Goal: Task Accomplishment & Management: Complete application form

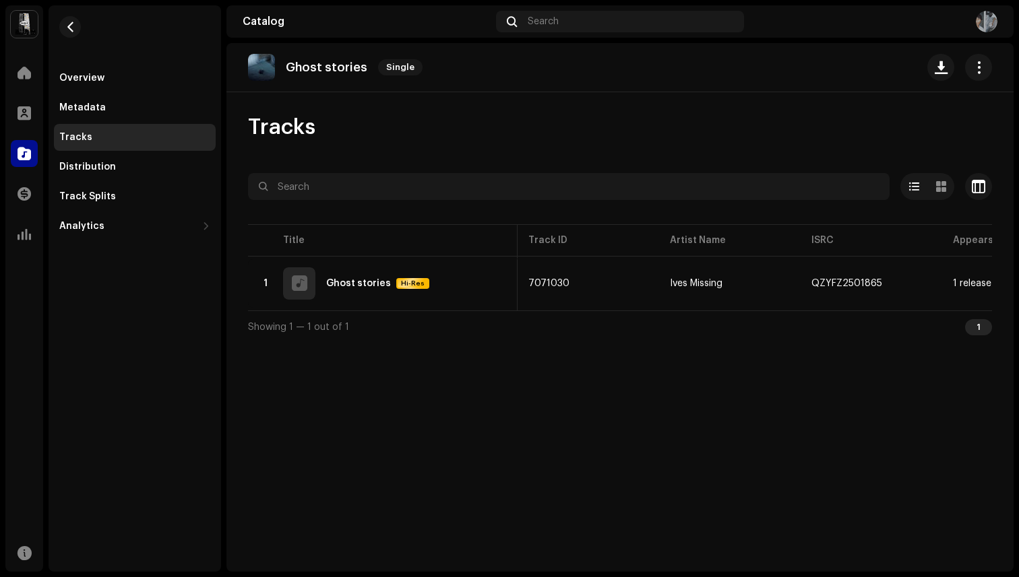
scroll to position [0, 84]
click at [72, 29] on span "button" at bounding box center [70, 27] width 10 height 11
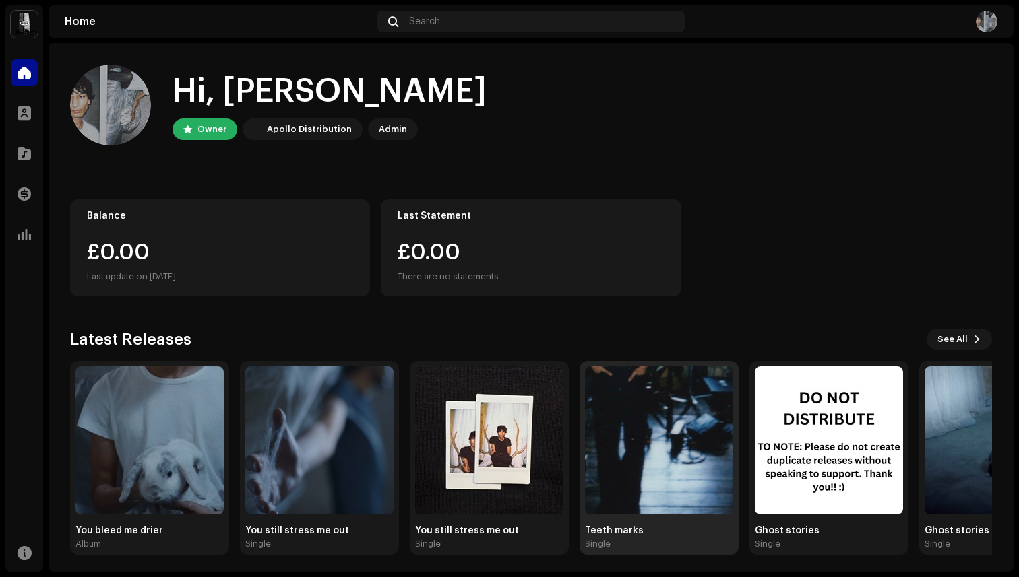
click at [608, 535] on div "Teeth marks" at bounding box center [659, 531] width 148 height 11
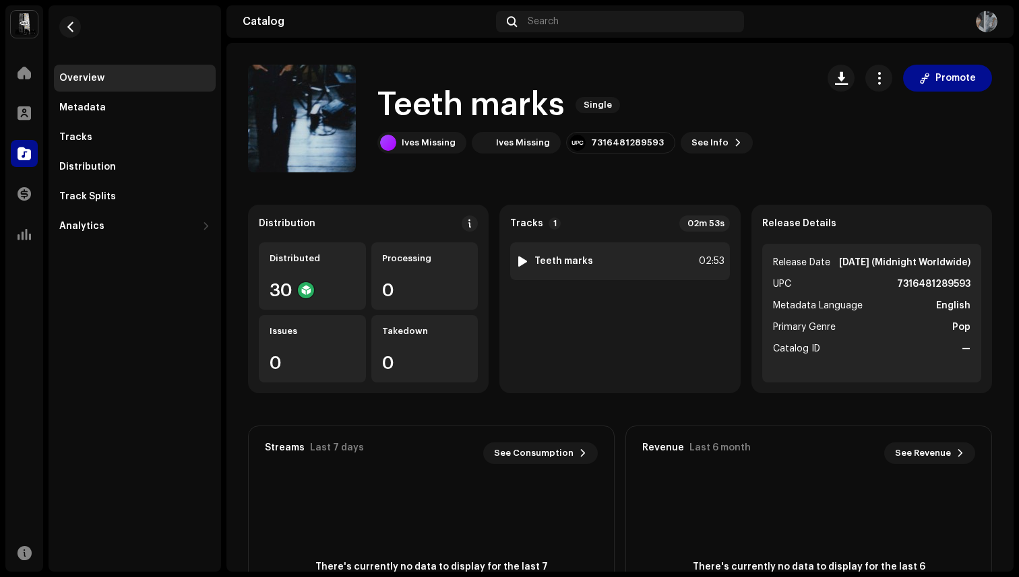
click at [618, 258] on div "1 Teeth marks 02:53" at bounding box center [619, 262] width 219 height 38
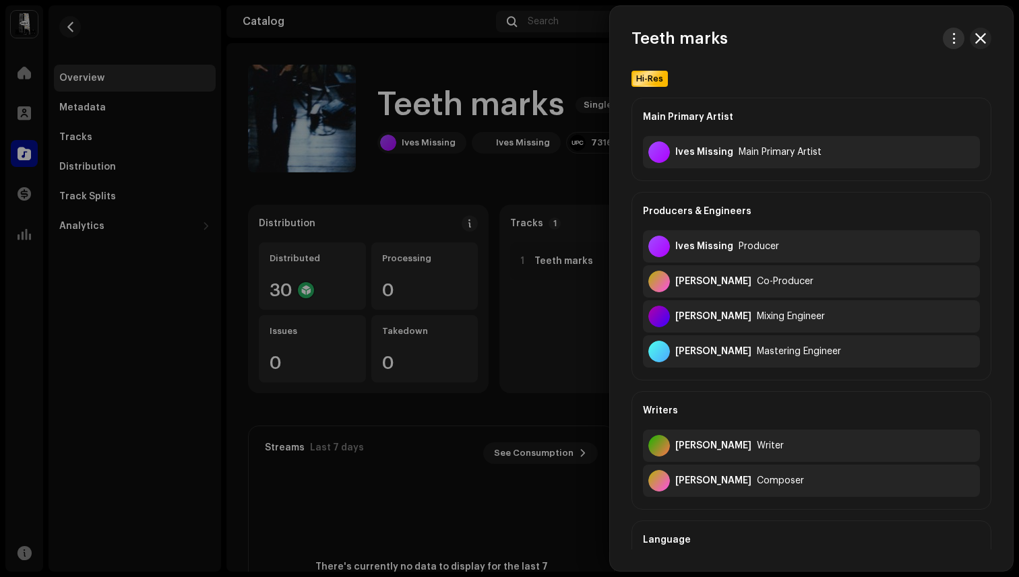
click at [943, 40] on button "button" at bounding box center [954, 39] width 22 height 22
click at [910, 63] on div "View track" at bounding box center [885, 68] width 125 height 11
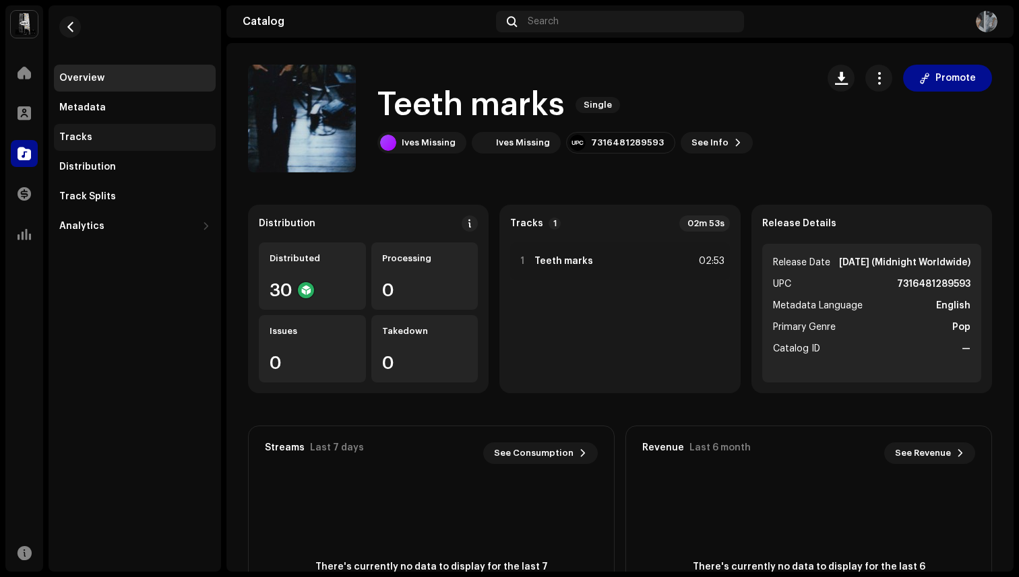
click at [99, 146] on div "Tracks" at bounding box center [135, 137] width 162 height 27
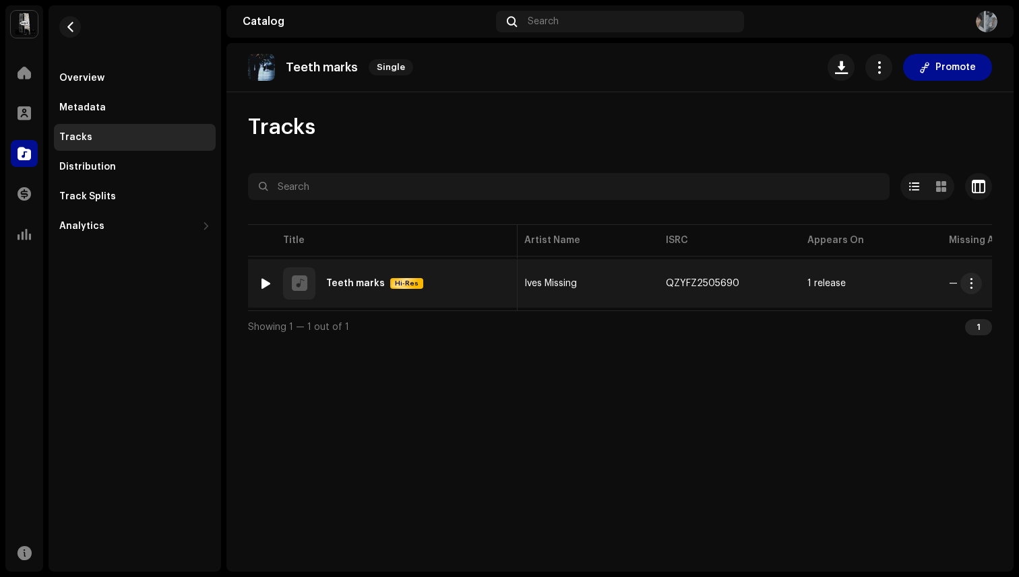
scroll to position [0, 146]
click at [751, 278] on span "button" at bounding box center [752, 283] width 8 height 11
click at [104, 77] on div "Overview" at bounding box center [134, 78] width 151 height 11
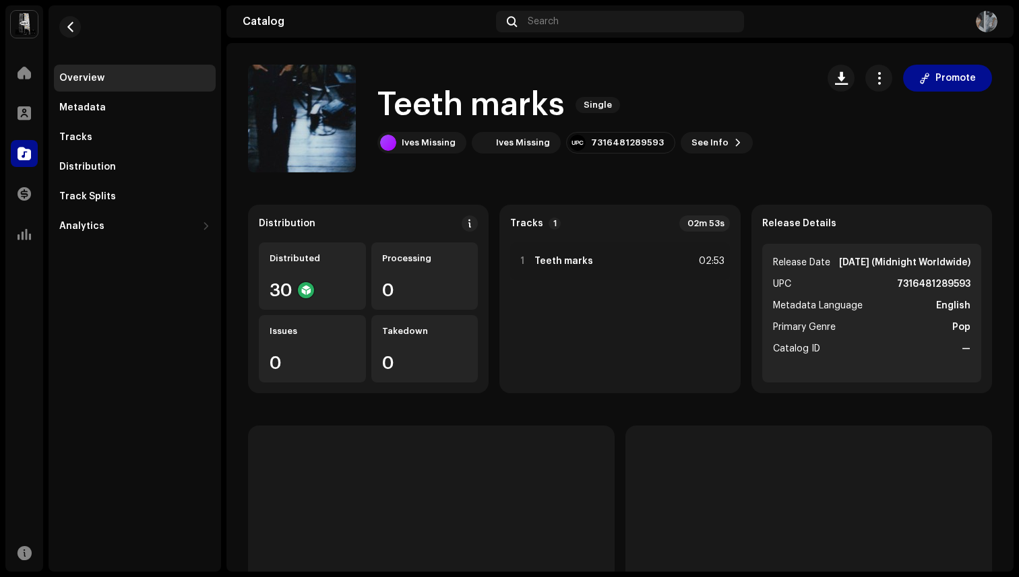
click at [106, 92] on div "Overview Metadata Tracks Distribution Track Splits Analytics Consumption Engage…" at bounding box center [135, 152] width 162 height 175
click at [107, 100] on div "Metadata" at bounding box center [135, 107] width 162 height 27
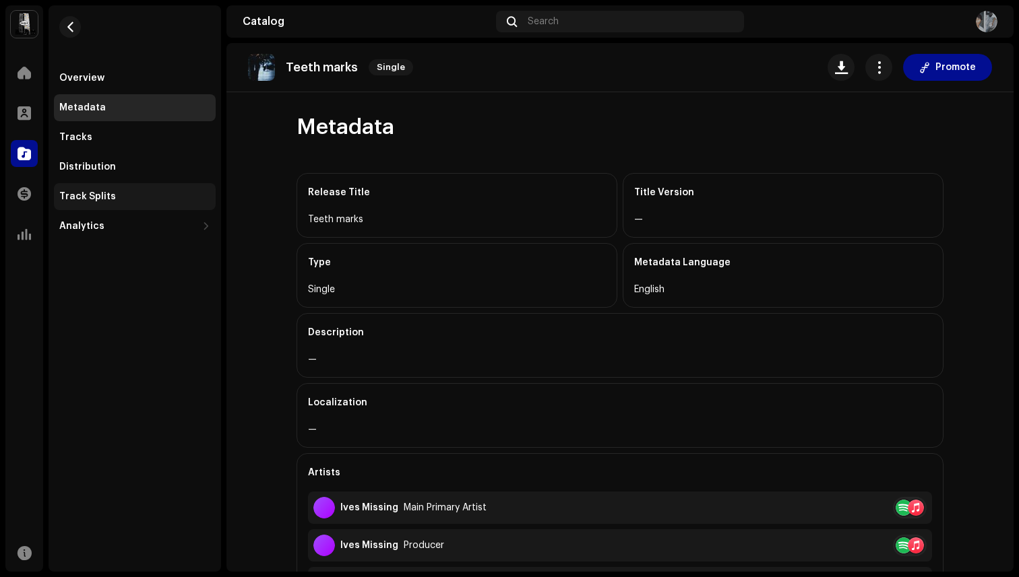
click at [134, 187] on div "Track Splits" at bounding box center [135, 196] width 162 height 27
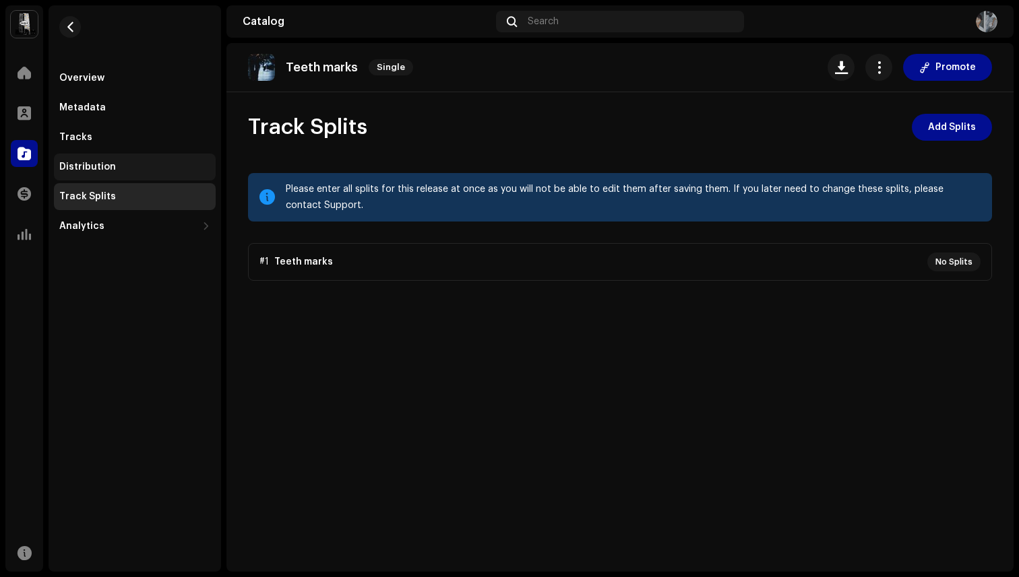
click at [129, 160] on div "Distribution" at bounding box center [135, 167] width 162 height 27
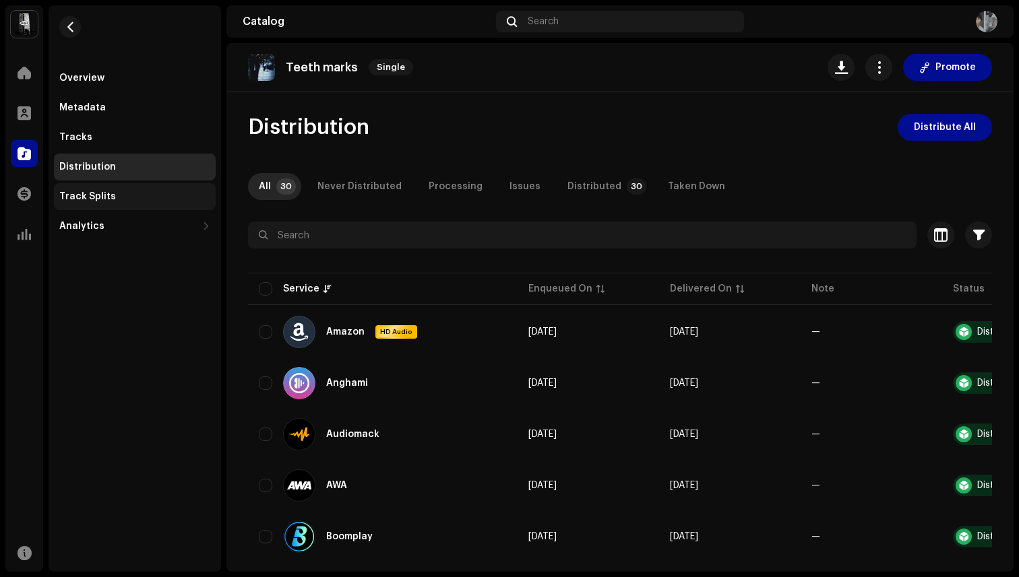
click at [124, 189] on div "Track Splits" at bounding box center [135, 196] width 162 height 27
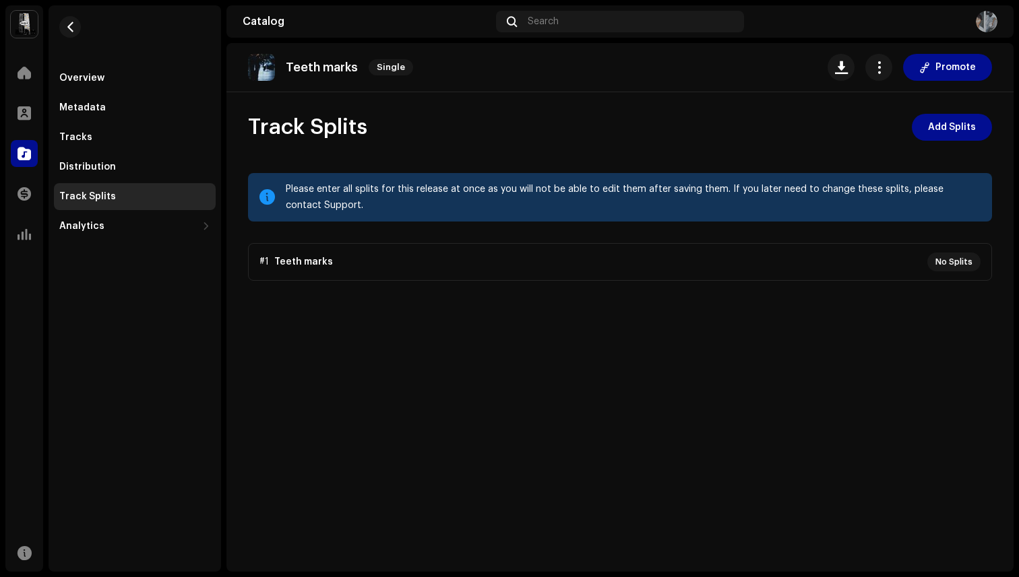
drag, startPoint x: 593, startPoint y: 197, endPoint x: 593, endPoint y: 174, distance: 23.6
click at [593, 174] on div "Please enter all splits for this release at once as you will not be able to edi…" at bounding box center [620, 197] width 744 height 49
click at [594, 177] on div "Please enter all splits for this release at once as you will not be able to edi…" at bounding box center [620, 197] width 744 height 49
drag, startPoint x: 583, startPoint y: 179, endPoint x: 583, endPoint y: 208, distance: 29.6
click at [583, 208] on div "Please enter all splits for this release at once as you will not be able to edi…" at bounding box center [620, 197] width 744 height 49
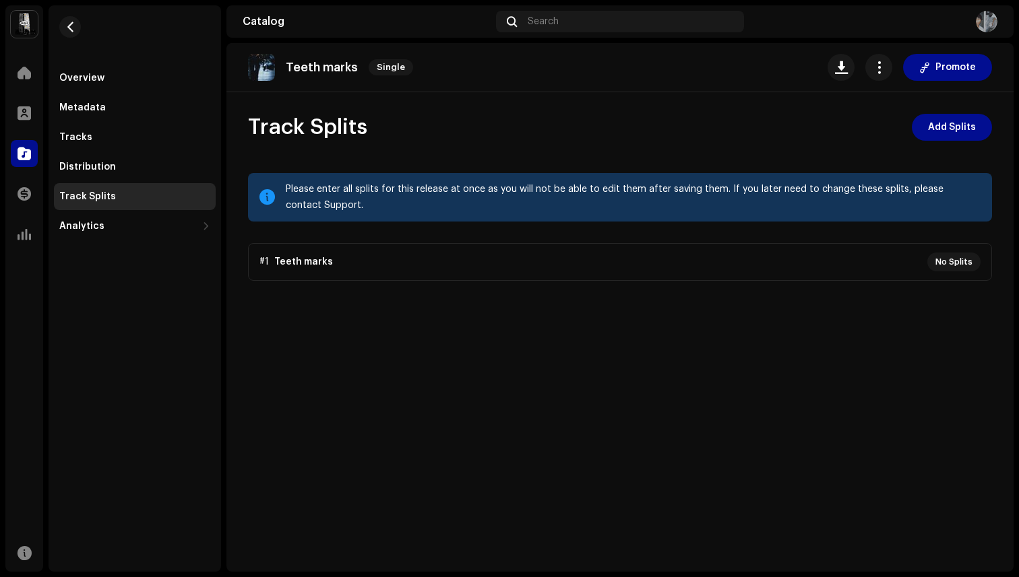
click at [583, 208] on div "Please enter all splits for this release at once as you will not be able to edi…" at bounding box center [633, 197] width 695 height 32
click at [92, 81] on div "Overview" at bounding box center [81, 78] width 45 height 11
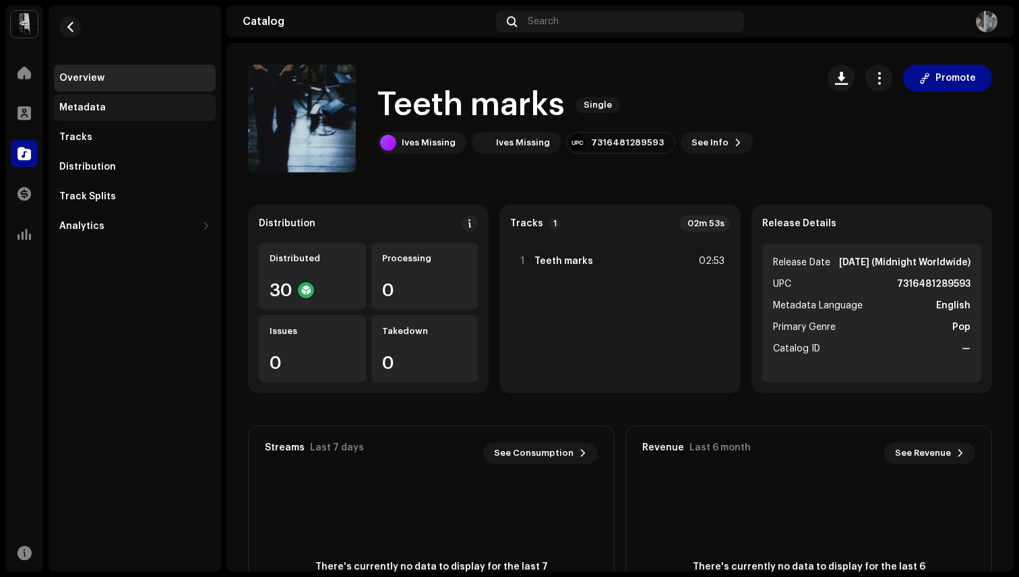
click at [99, 106] on div "Metadata" at bounding box center [82, 107] width 46 height 11
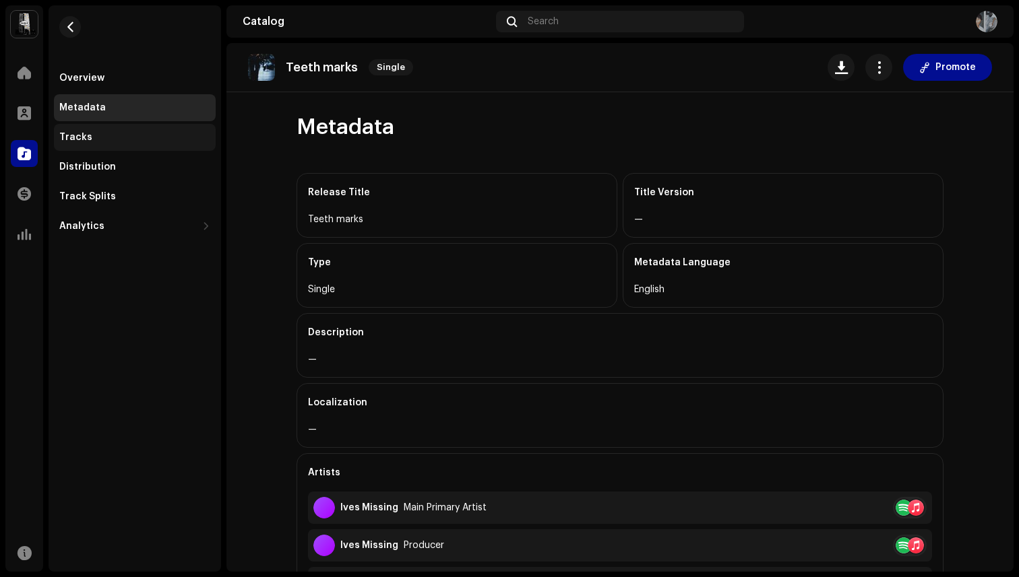
click at [98, 133] on div "Tracks" at bounding box center [134, 137] width 151 height 11
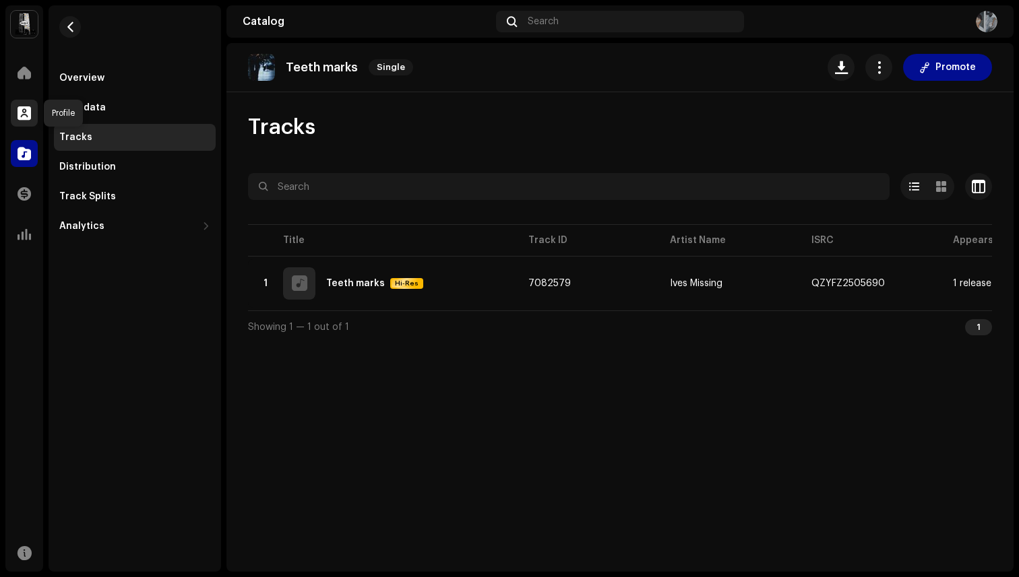
click at [28, 117] on span at bounding box center [24, 113] width 13 height 11
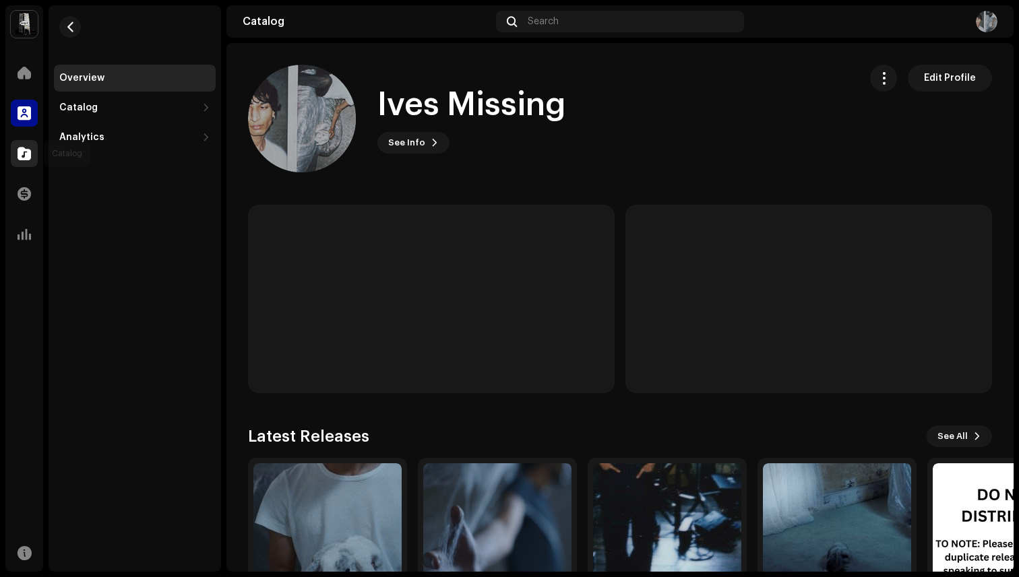
click at [28, 154] on span at bounding box center [24, 153] width 13 height 11
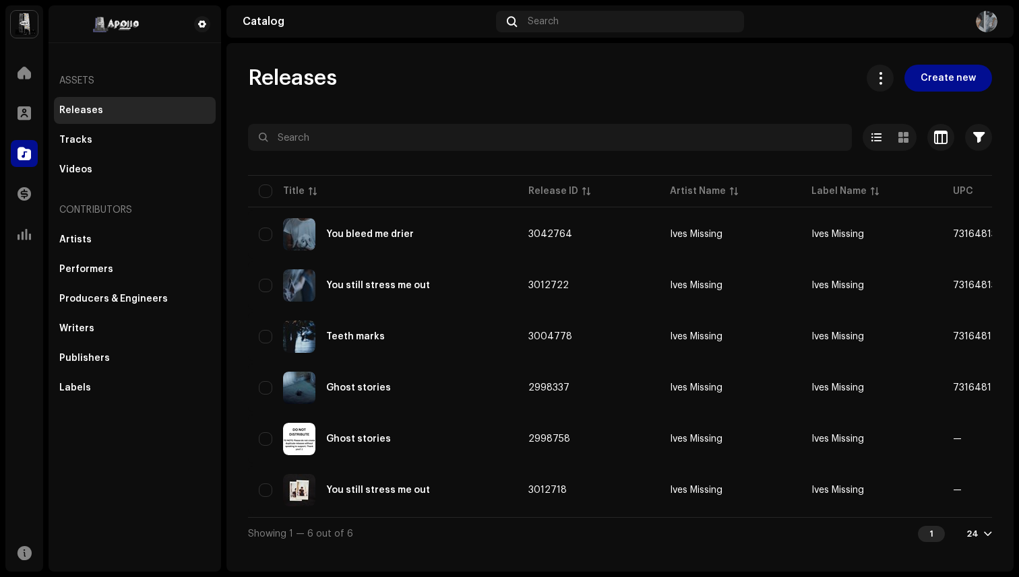
click at [97, 108] on div "Releases" at bounding box center [81, 110] width 44 height 11
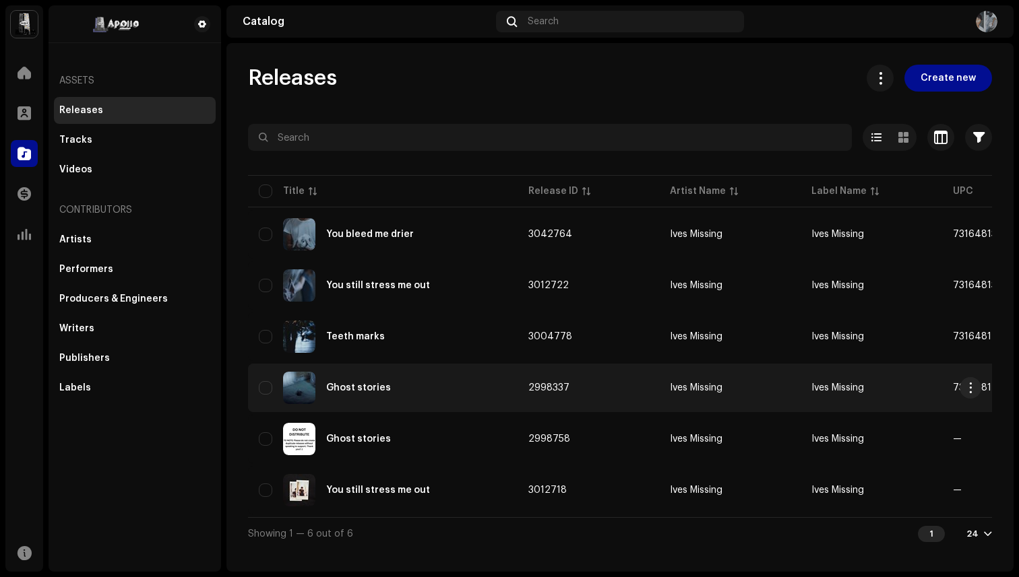
click at [381, 388] on div "Ghost stories" at bounding box center [358, 387] width 65 height 9
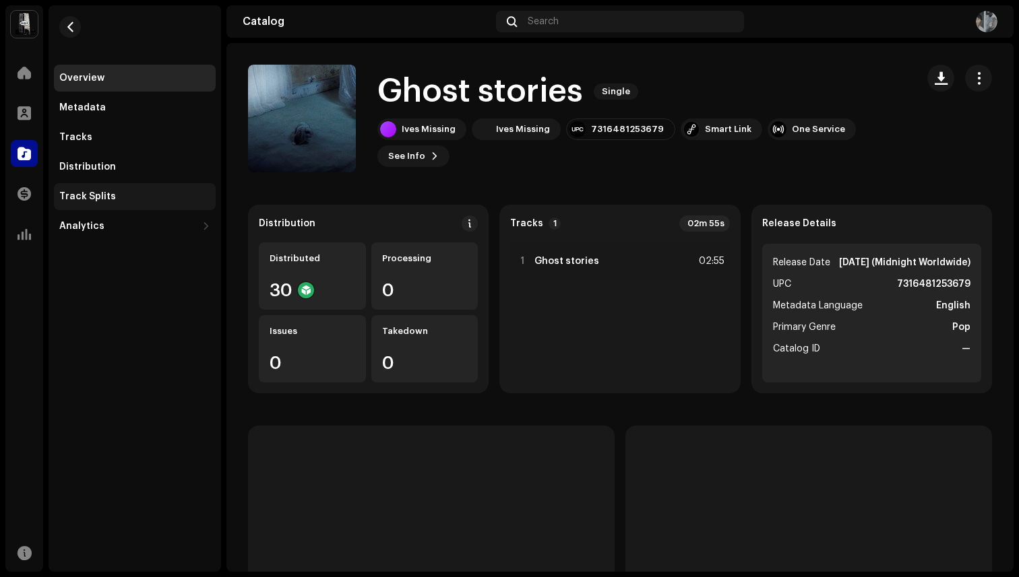
click at [118, 189] on div "Track Splits" at bounding box center [135, 196] width 162 height 27
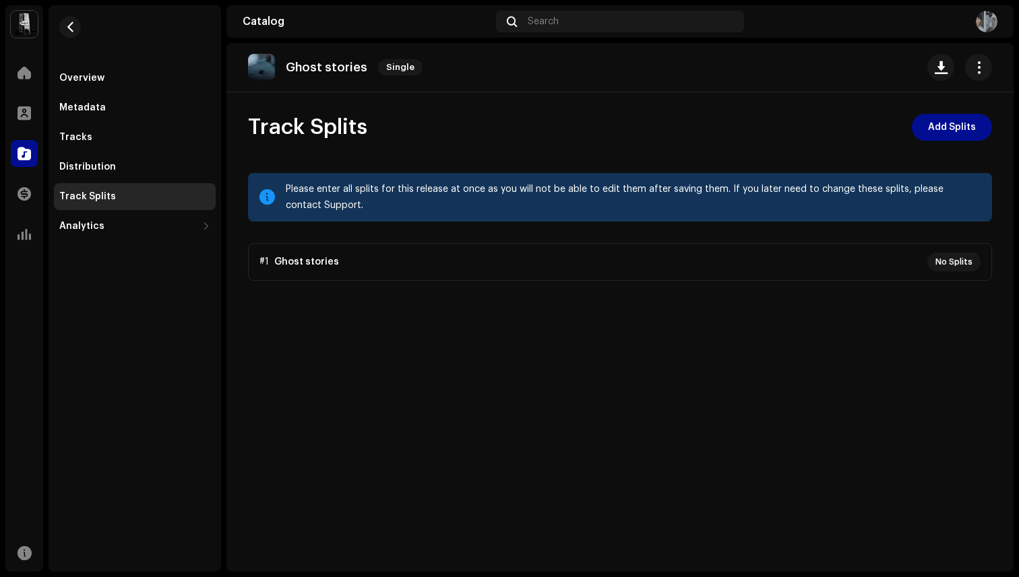
click at [959, 264] on p-accordion "#1 Ghost stories No Splits" at bounding box center [620, 262] width 744 height 38
click at [953, 130] on span "Add Splits" at bounding box center [952, 127] width 48 height 27
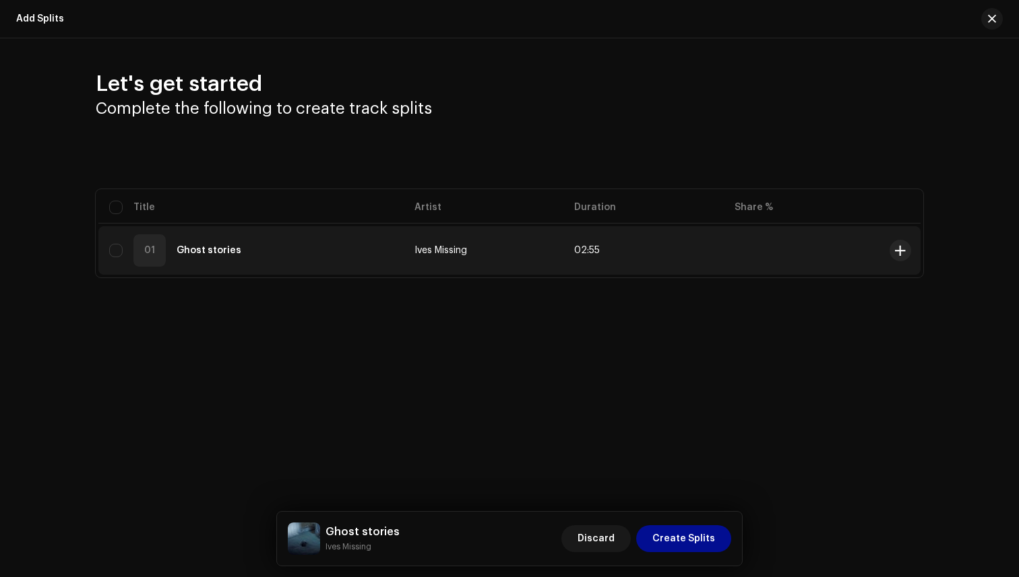
click at [885, 248] on td at bounding box center [902, 250] width 36 height 49
click at [898, 253] on span at bounding box center [900, 250] width 10 height 11
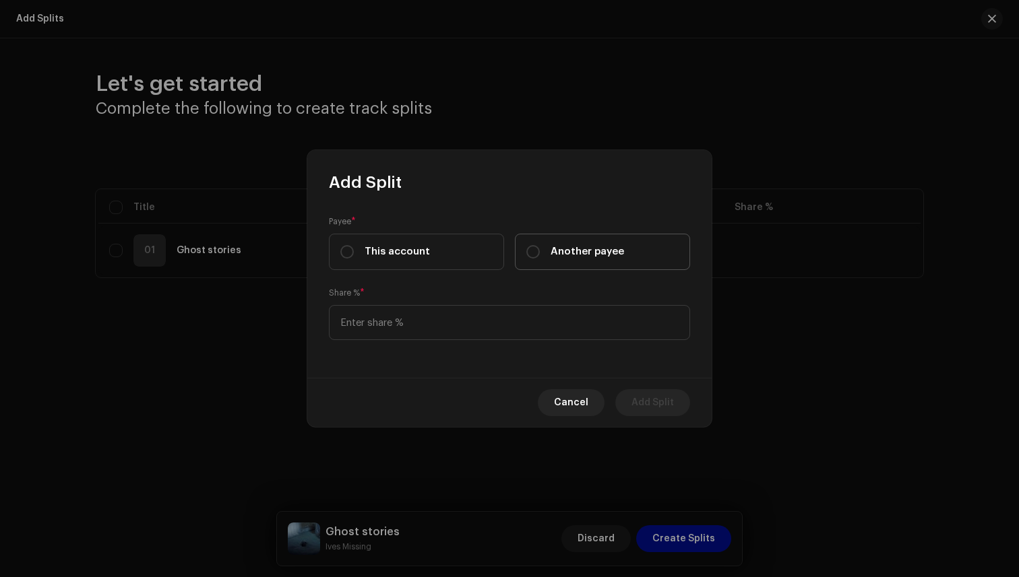
click at [551, 254] on span "Another payee" at bounding box center [586, 252] width 73 height 15
click at [540, 254] on input "Another payee" at bounding box center [532, 251] width 13 height 13
radio input "true"
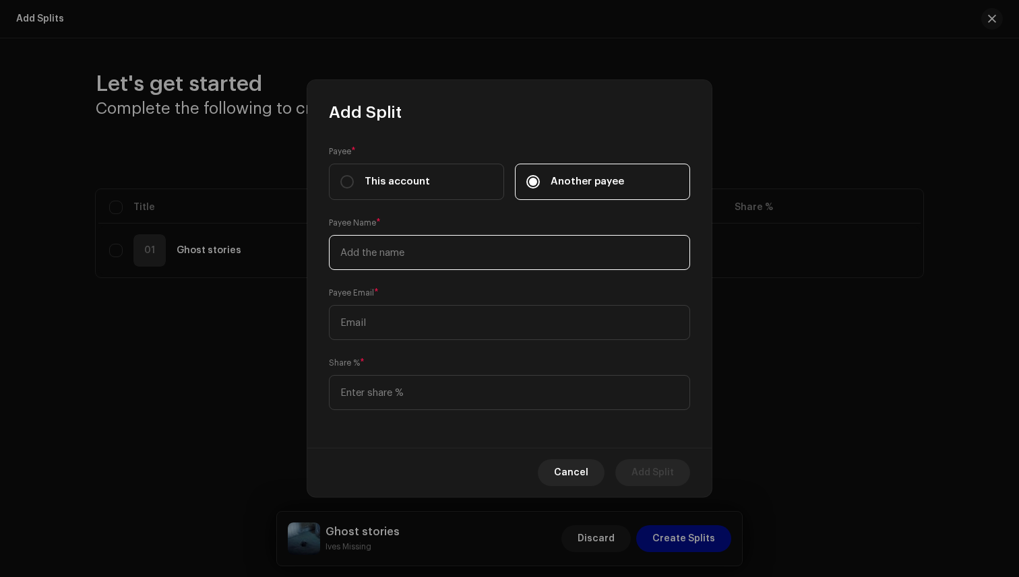
click at [508, 257] on input "text" at bounding box center [509, 252] width 361 height 35
type input "[PERSON_NAME]"
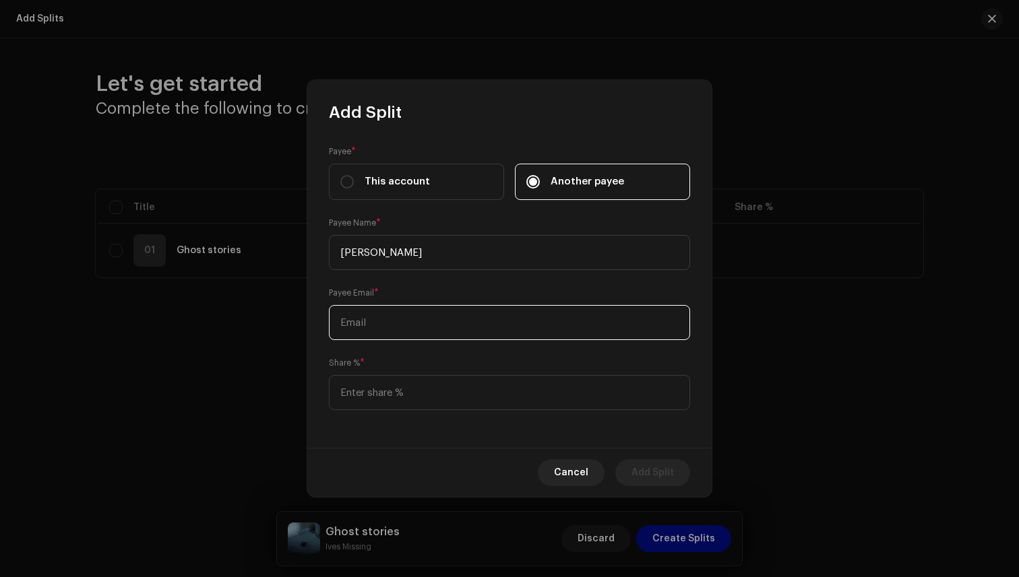
click at [482, 311] on input "text" at bounding box center [509, 322] width 361 height 35
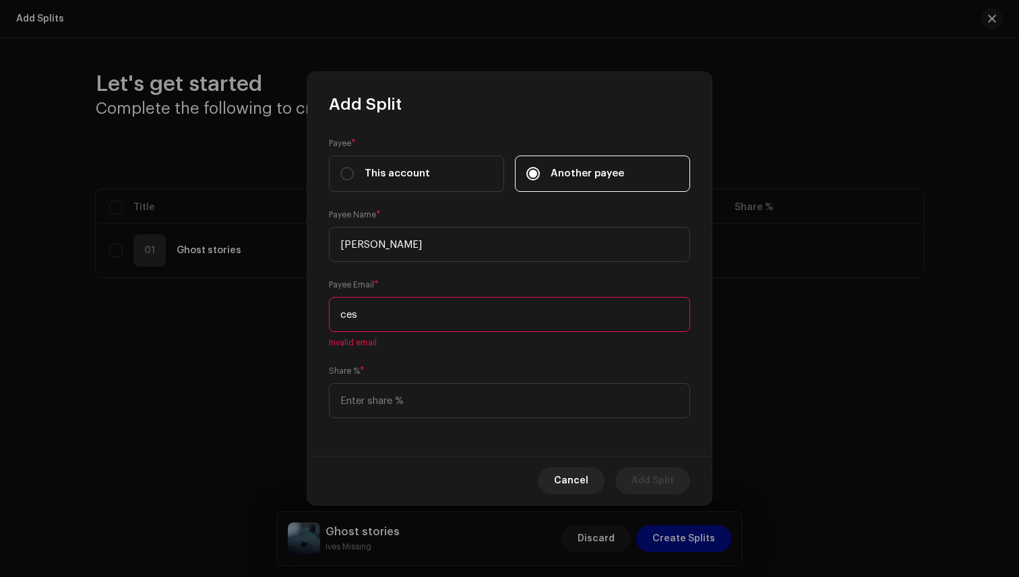
click at [387, 298] on input "ces" at bounding box center [509, 314] width 361 height 35
click at [387, 322] on input "ces" at bounding box center [509, 314] width 361 height 35
paste input "[EMAIL_ADDRESS][DOMAIN_NAME]"
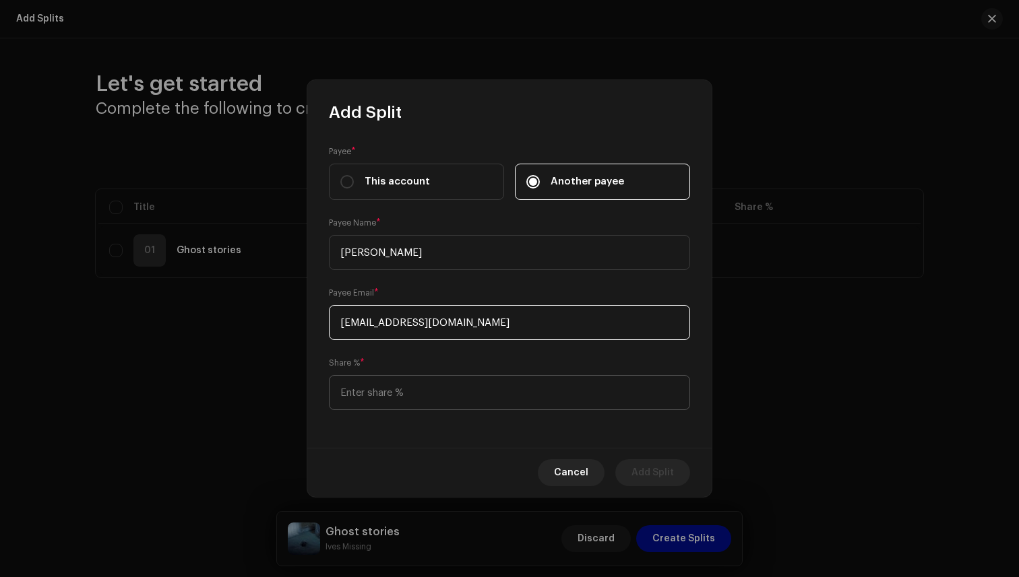
type input "[EMAIL_ADDRESS][DOMAIN_NAME]"
click at [424, 391] on input at bounding box center [509, 392] width 361 height 35
type input "25.00"
click at [654, 469] on span "Add Split" at bounding box center [652, 473] width 42 height 27
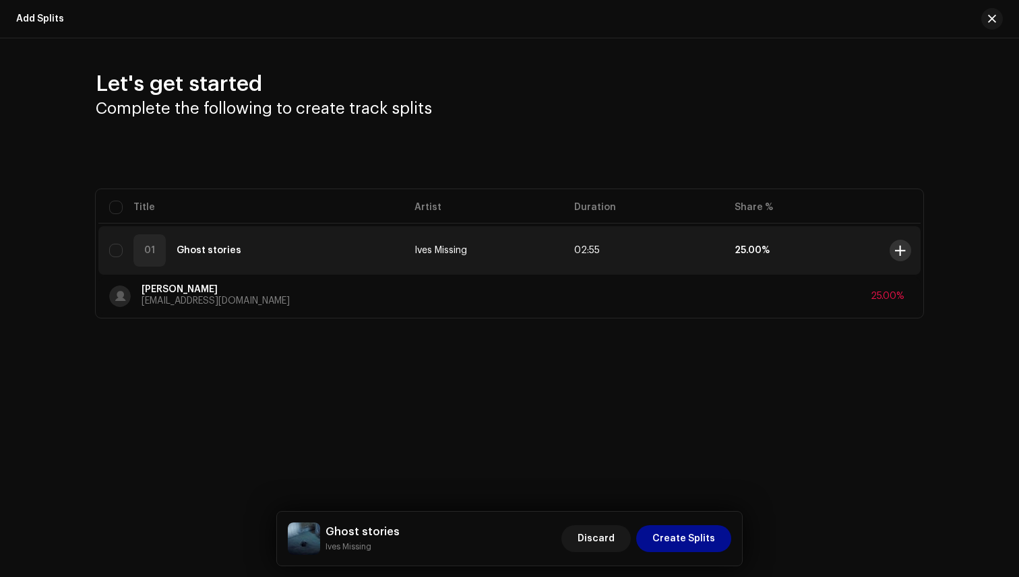
click at [904, 253] on span at bounding box center [900, 250] width 10 height 11
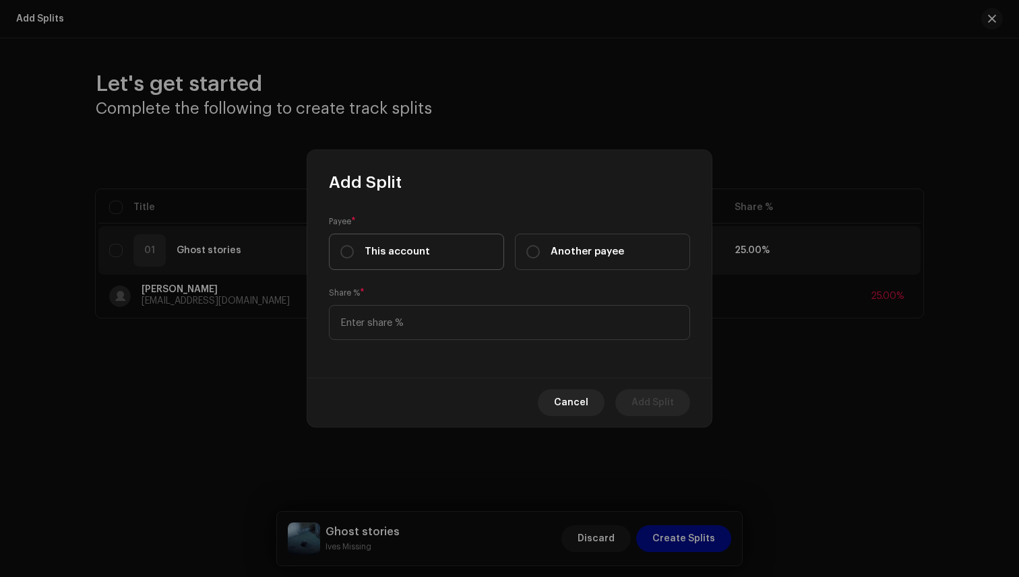
click at [429, 261] on label "This account" at bounding box center [416, 252] width 175 height 36
click at [354, 259] on input "This account" at bounding box center [346, 251] width 13 height 13
radio input "true"
click at [499, 328] on input at bounding box center [509, 322] width 361 height 35
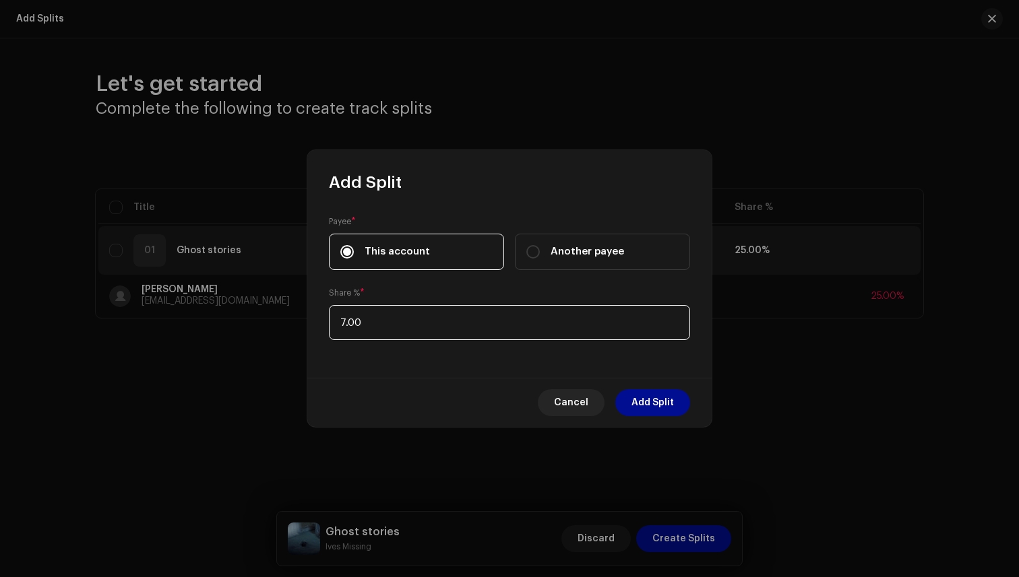
type input "75.00"
click at [668, 398] on span "Add Split" at bounding box center [652, 402] width 42 height 27
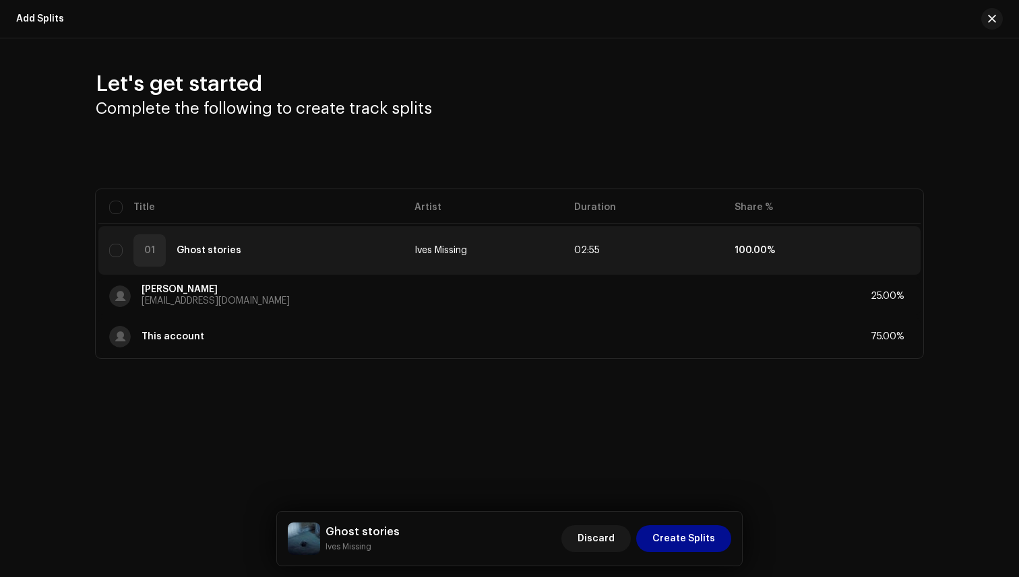
click at [656, 402] on div "Let's get started Complete the following to create track splits Selected 0 Sele…" at bounding box center [509, 250] width 1019 height 425
click at [700, 538] on span "Create Splits" at bounding box center [683, 539] width 63 height 27
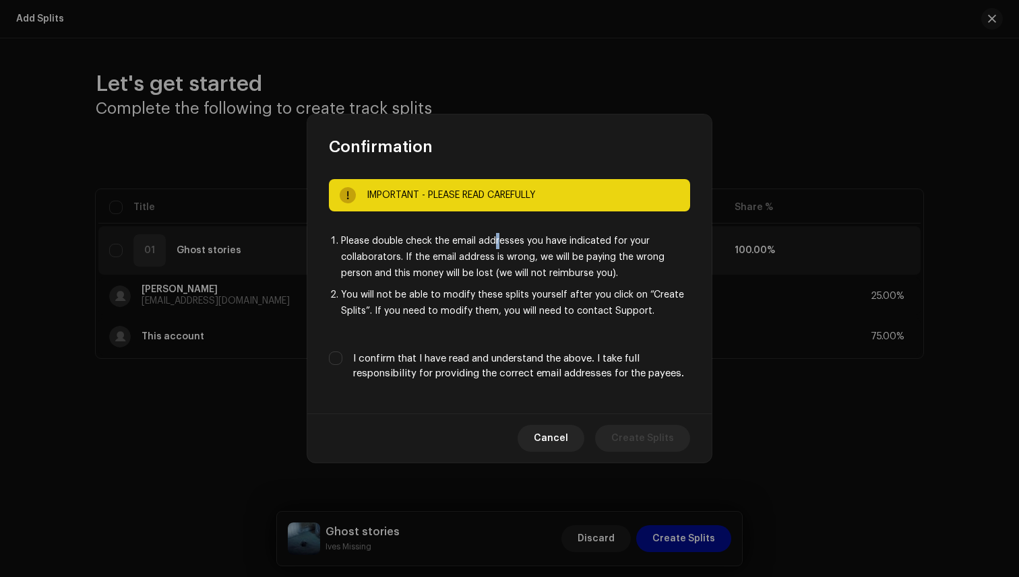
click at [497, 245] on li "Please double check the email addresses you have indicated for your collaborato…" at bounding box center [515, 257] width 349 height 49
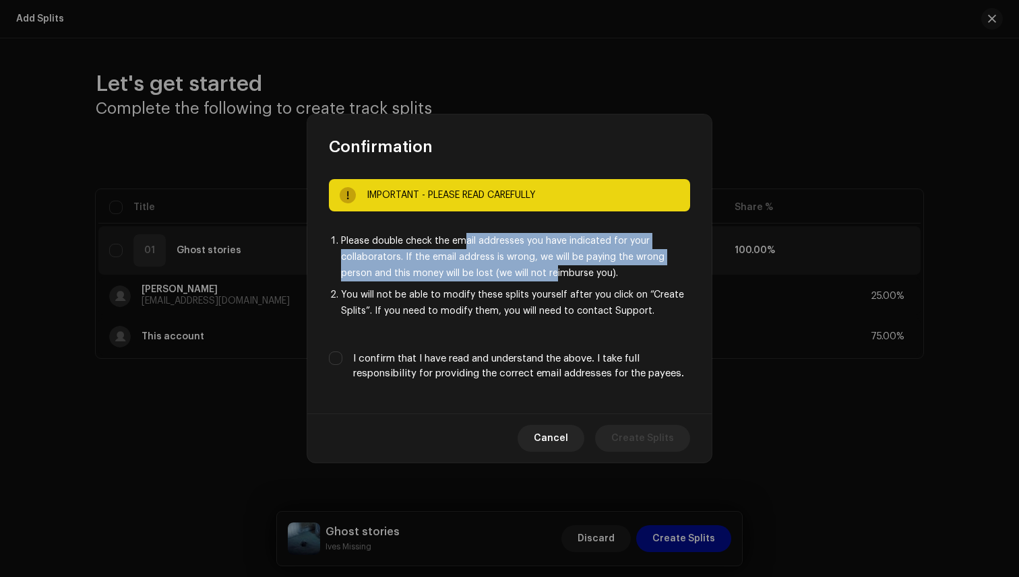
drag, startPoint x: 462, startPoint y: 239, endPoint x: 555, endPoint y: 278, distance: 100.6
click at [555, 278] on li "Please double check the email addresses you have indicated for your collaborato…" at bounding box center [515, 257] width 349 height 49
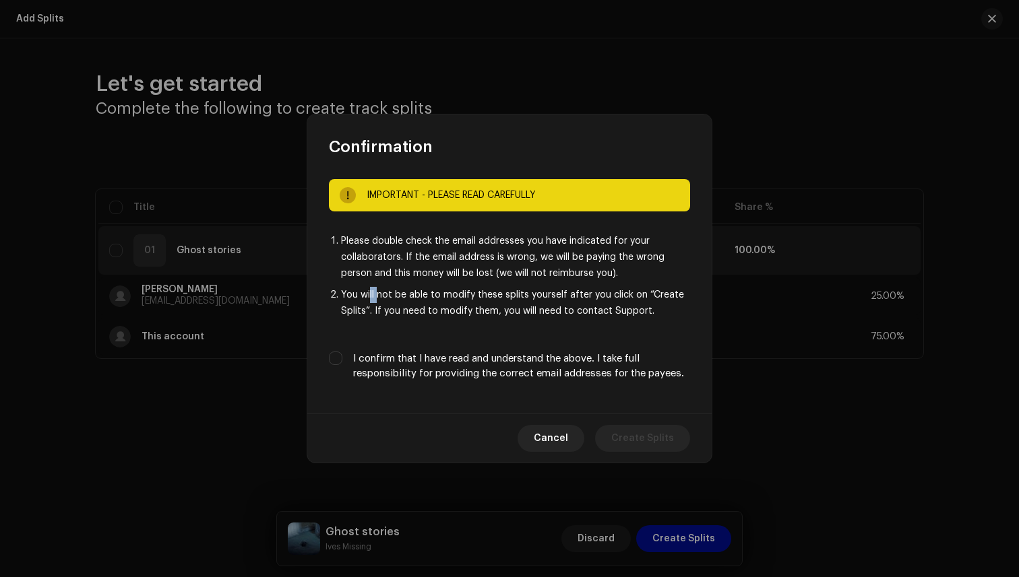
drag, startPoint x: 370, startPoint y: 289, endPoint x: 378, endPoint y: 289, distance: 8.1
click at [378, 289] on li "You will not be able to modify these splits yourself after you click on “Create…" at bounding box center [515, 303] width 349 height 32
click at [376, 293] on li "You will not be able to modify these splits yourself after you click on “Create…" at bounding box center [515, 303] width 349 height 32
drag, startPoint x: 358, startPoint y: 294, endPoint x: 423, endPoint y: 300, distance: 65.0
click at [423, 300] on li "You will not be able to modify these splits yourself after you click on “Create…" at bounding box center [515, 303] width 349 height 32
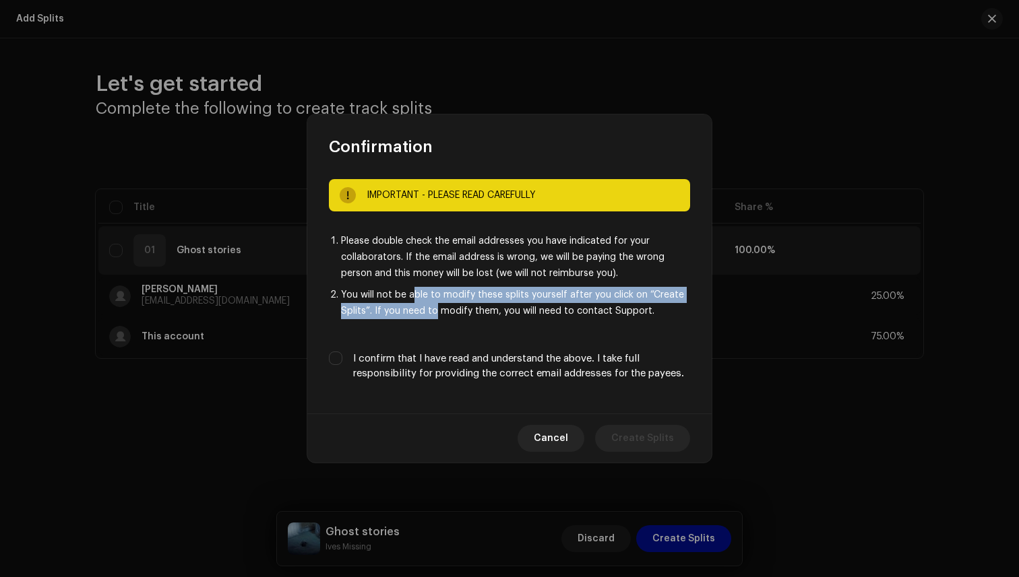
drag, startPoint x: 410, startPoint y: 300, endPoint x: 435, endPoint y: 310, distance: 26.3
click at [435, 310] on li "You will not be able to modify these splits yourself after you click on “Create…" at bounding box center [515, 303] width 349 height 32
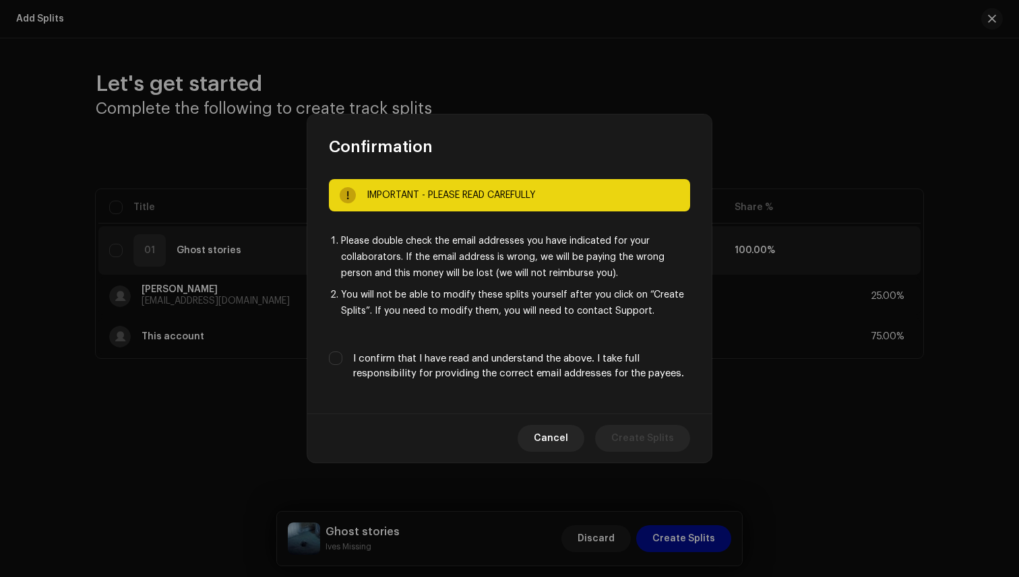
click at [389, 356] on label "I confirm that I have read and understand the above. I take full responsibility…" at bounding box center [521, 367] width 337 height 30
click at [342, 356] on input "I confirm that I have read and understand the above. I take full responsibility…" at bounding box center [335, 358] width 13 height 13
checkbox input "true"
click at [645, 435] on span "Create Splits" at bounding box center [642, 438] width 63 height 27
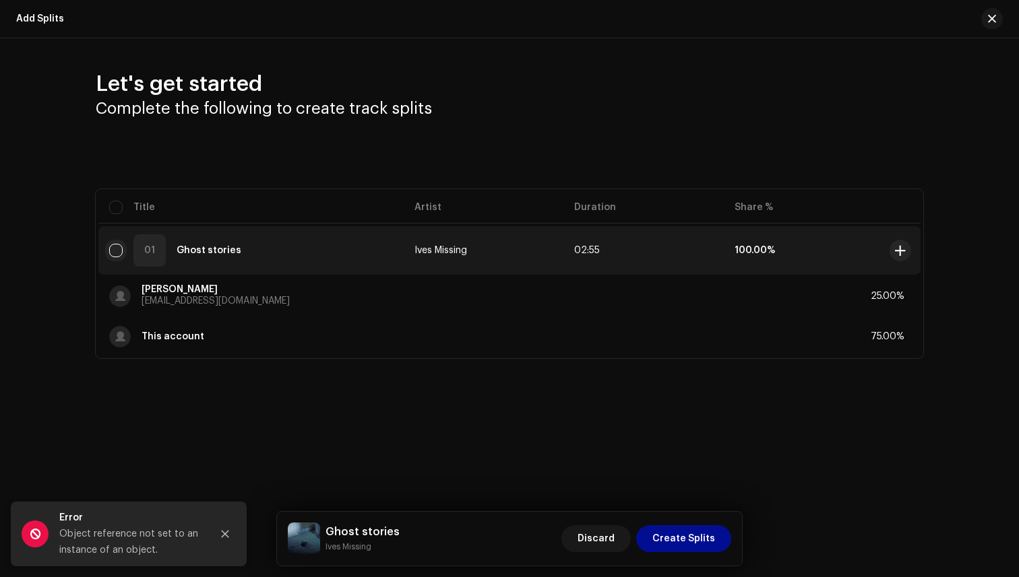
click at [113, 246] on input "checkbox" at bounding box center [115, 250] width 13 height 13
checkbox input "true"
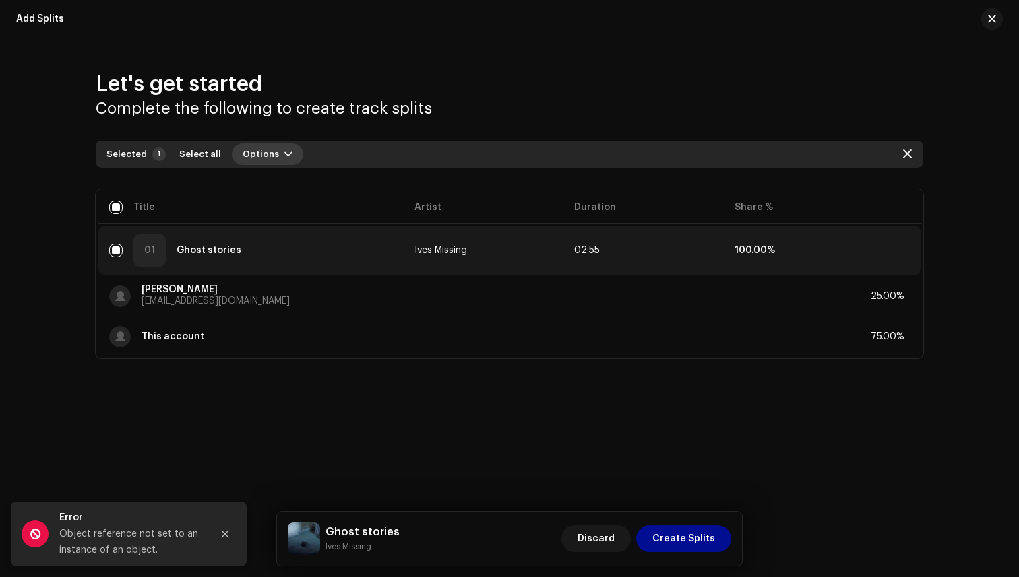
click at [251, 159] on span "Options" at bounding box center [261, 154] width 36 height 27
click at [261, 188] on span "Add splits" at bounding box center [259, 184] width 47 height 11
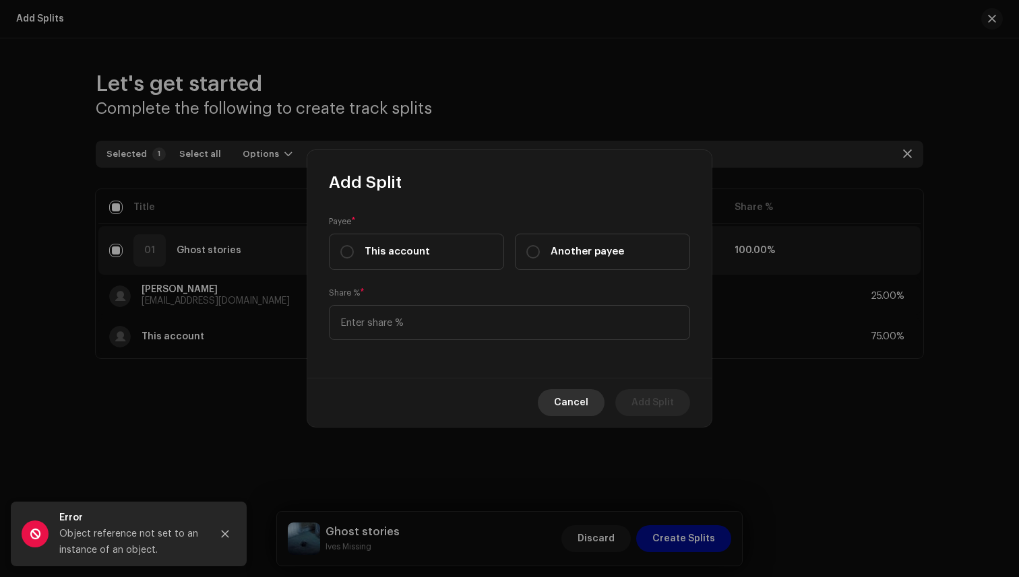
click at [572, 414] on span "Cancel" at bounding box center [571, 402] width 34 height 27
checkbox input "false"
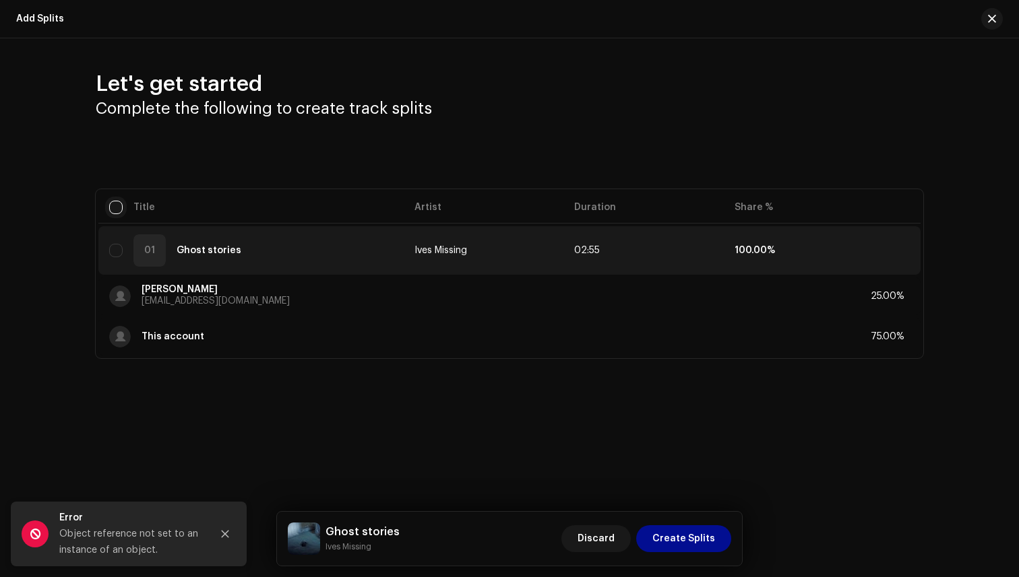
click at [113, 201] on input "checkbox" at bounding box center [115, 207] width 13 height 13
checkbox input "true"
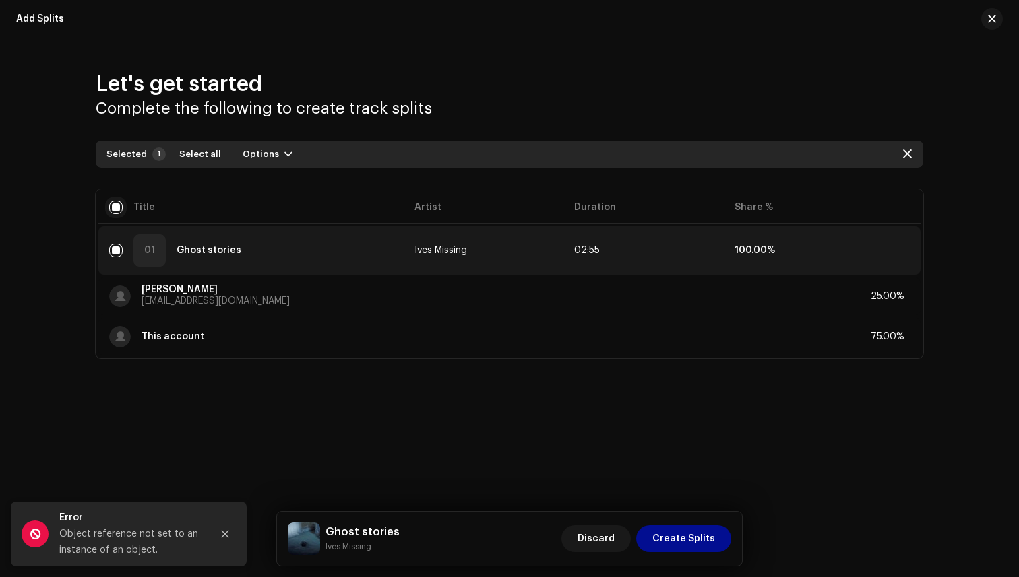
click at [112, 208] on input "checkbox" at bounding box center [115, 207] width 13 height 13
checkbox input "false"
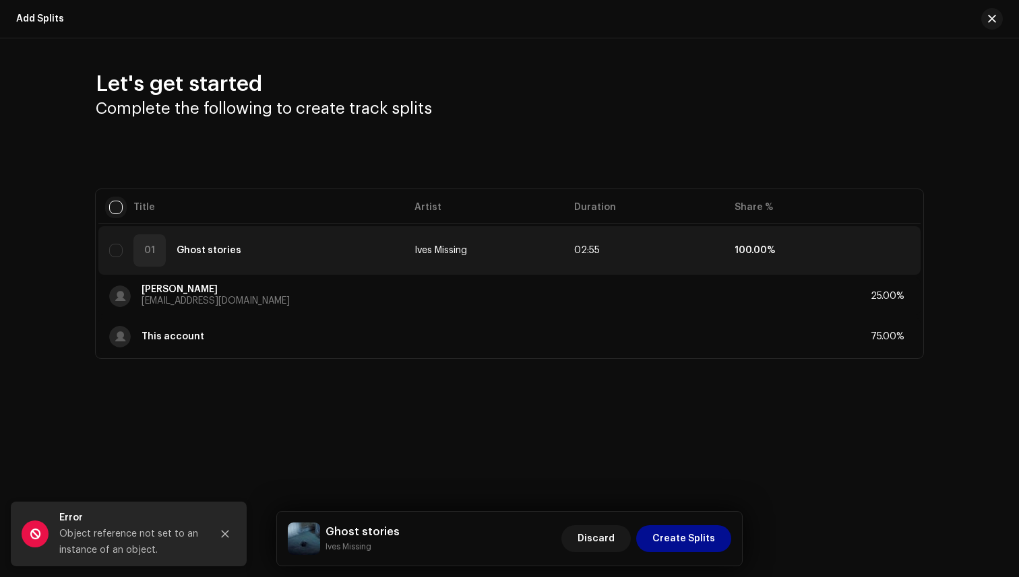
click at [111, 208] on input "checkbox" at bounding box center [115, 207] width 13 height 13
checkbox input "true"
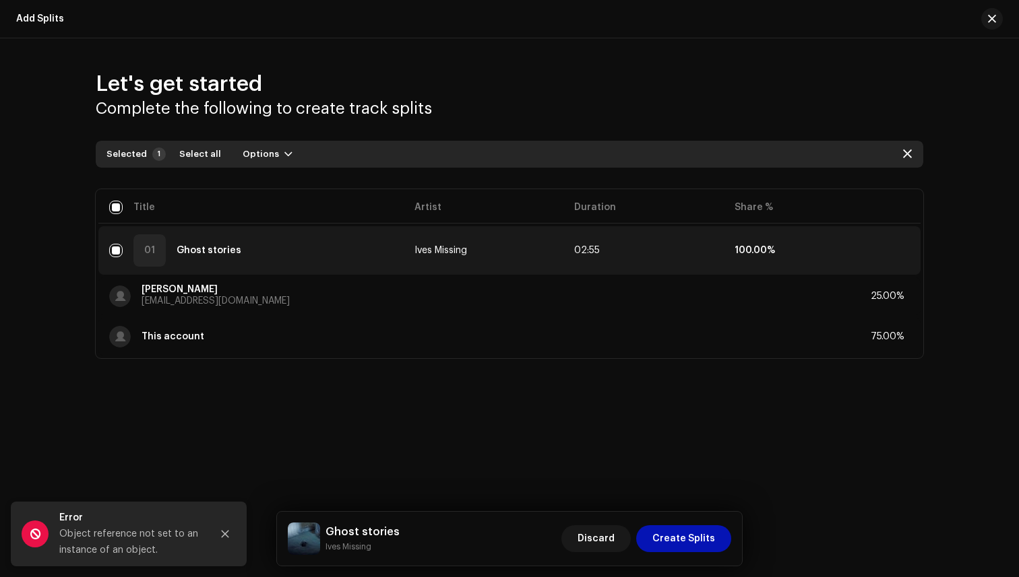
click at [673, 537] on span "Create Splits" at bounding box center [683, 539] width 63 height 27
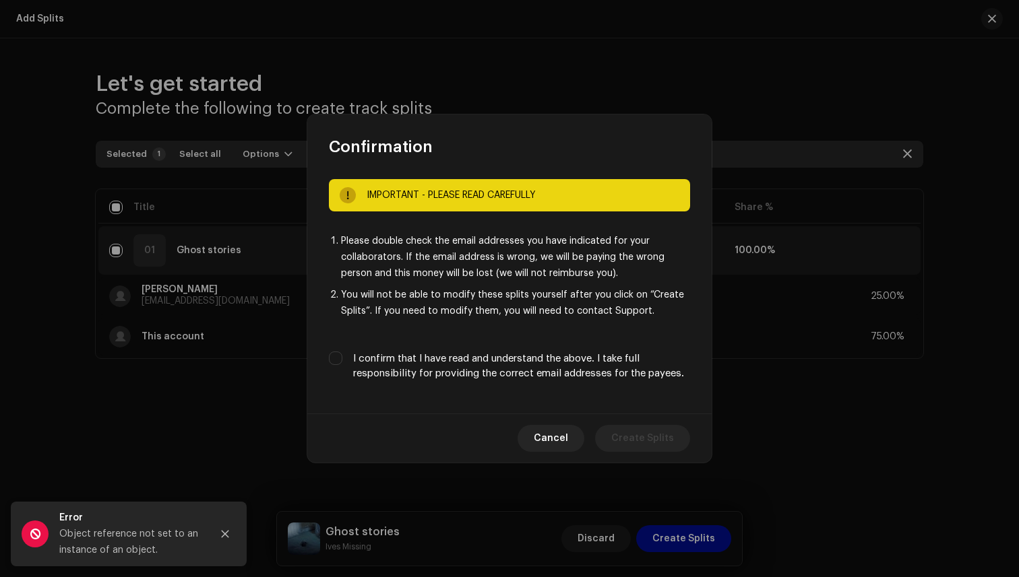
click at [465, 356] on label "I confirm that I have read and understand the above. I take full responsibility…" at bounding box center [521, 367] width 337 height 30
click at [342, 356] on input "I confirm that I have read and understand the above. I take full responsibility…" at bounding box center [335, 358] width 13 height 13
checkbox input "true"
click at [642, 422] on div "Cancel Create Splits" at bounding box center [509, 438] width 404 height 49
click at [643, 435] on span "Create Splits" at bounding box center [642, 438] width 63 height 27
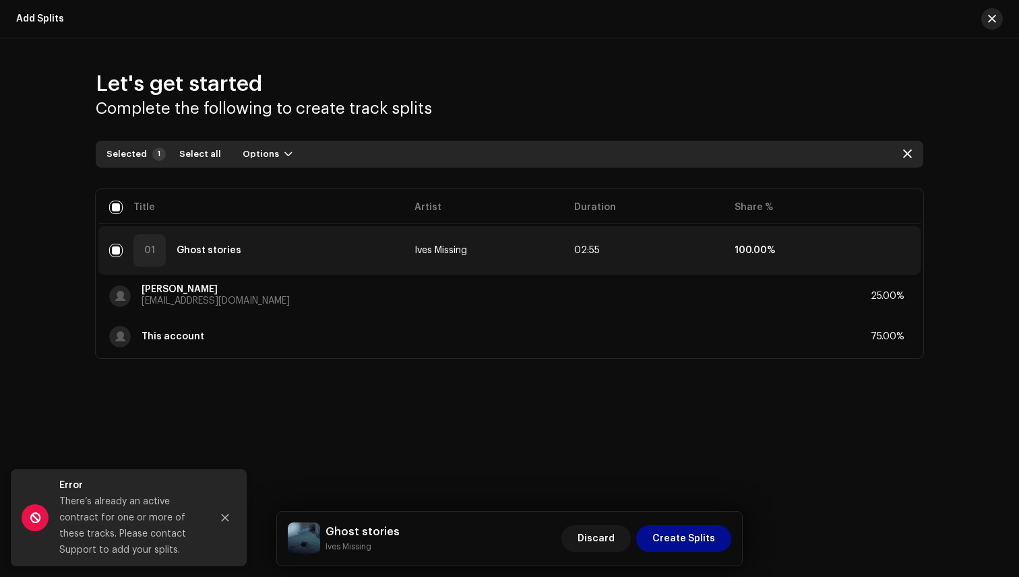
click at [992, 19] on span "button" at bounding box center [992, 18] width 8 height 11
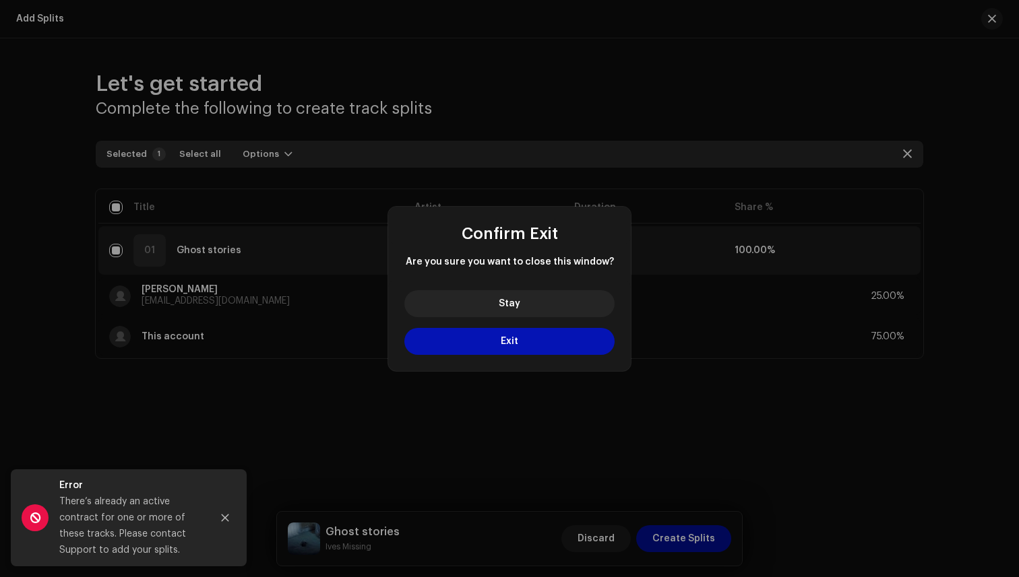
click at [501, 339] on span "Exit" at bounding box center [510, 341] width 18 height 9
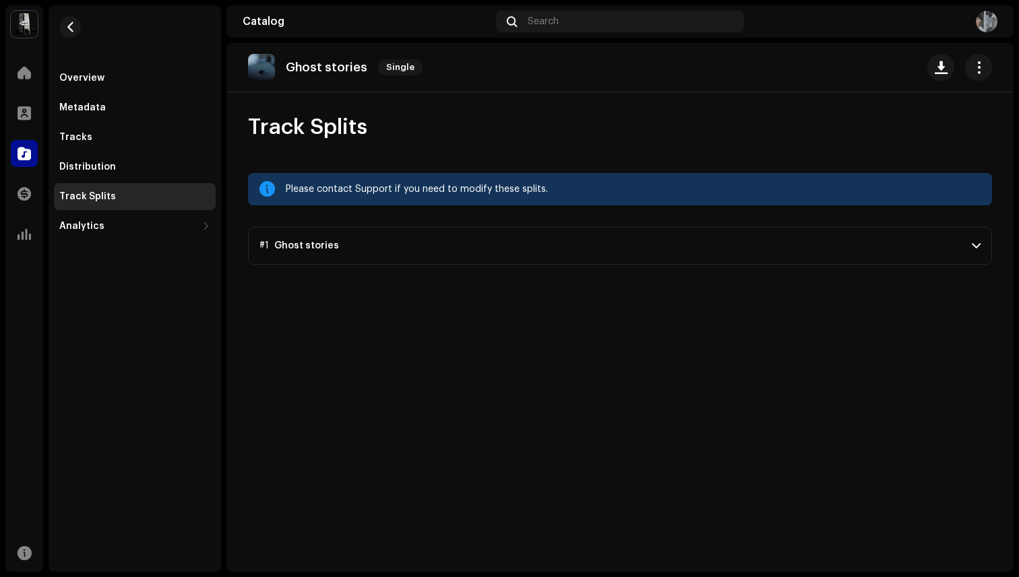
click at [453, 240] on p-accordion-header "#1 Ghost stories" at bounding box center [620, 246] width 744 height 38
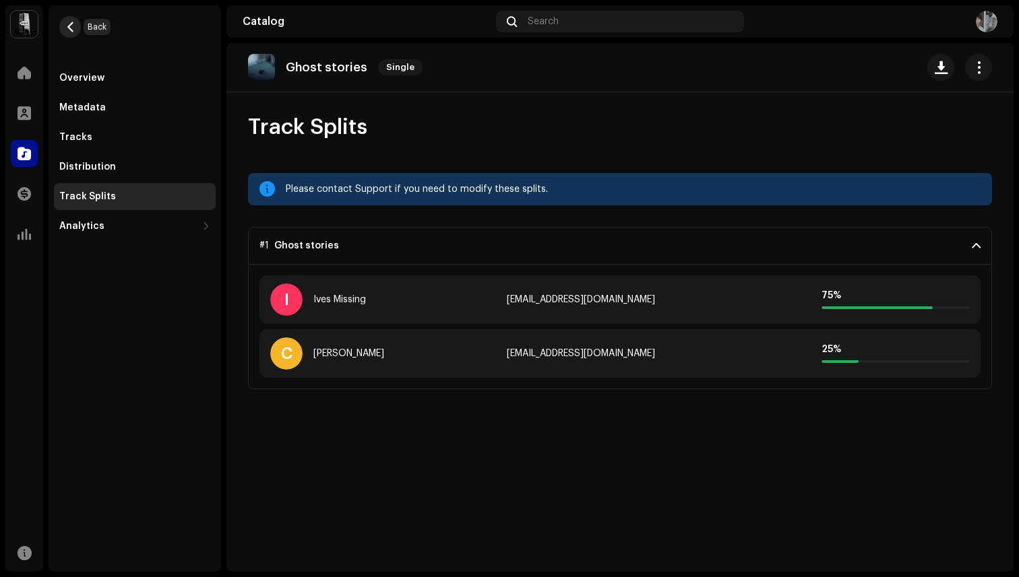
click at [69, 24] on span "button" at bounding box center [70, 27] width 10 height 11
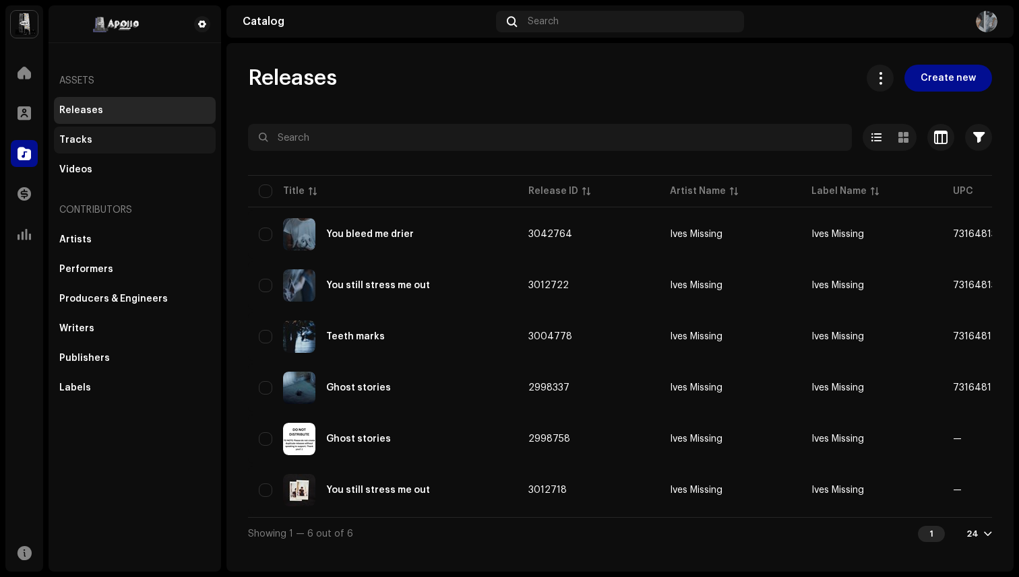
click at [125, 141] on div "Tracks" at bounding box center [134, 140] width 151 height 11
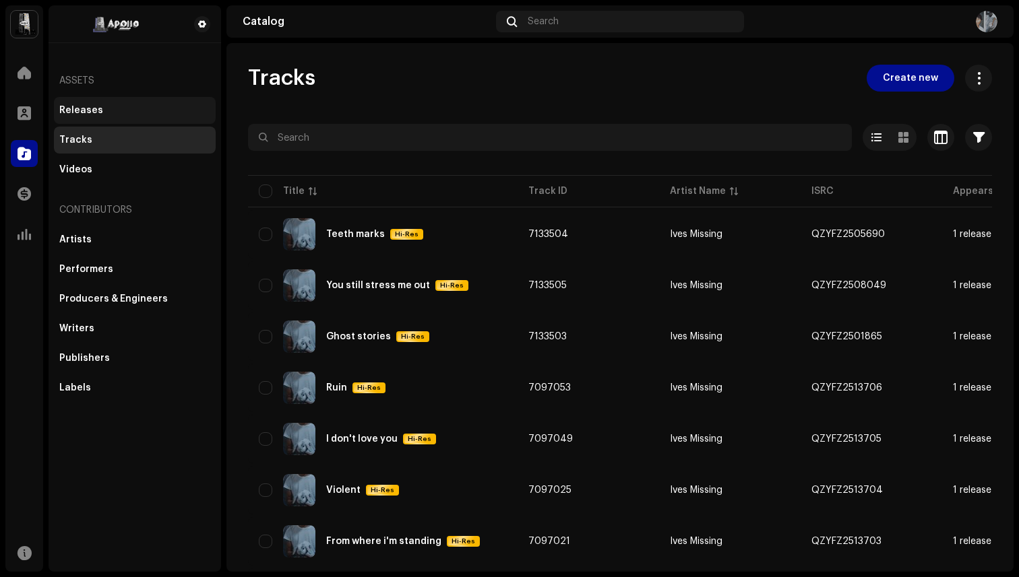
click at [104, 110] on div "Releases" at bounding box center [134, 110] width 151 height 11
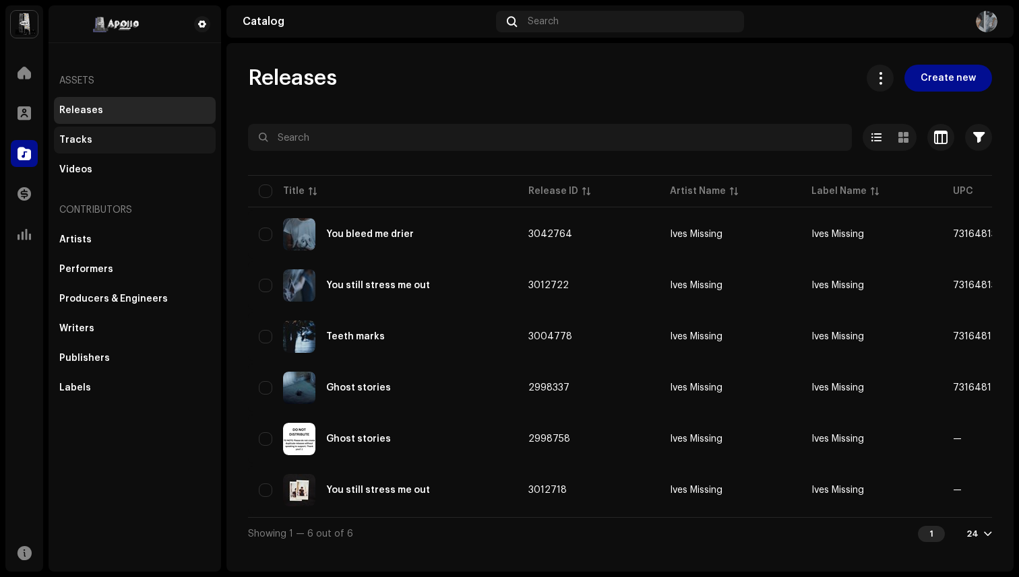
click at [109, 146] on div "Tracks" at bounding box center [135, 140] width 162 height 27
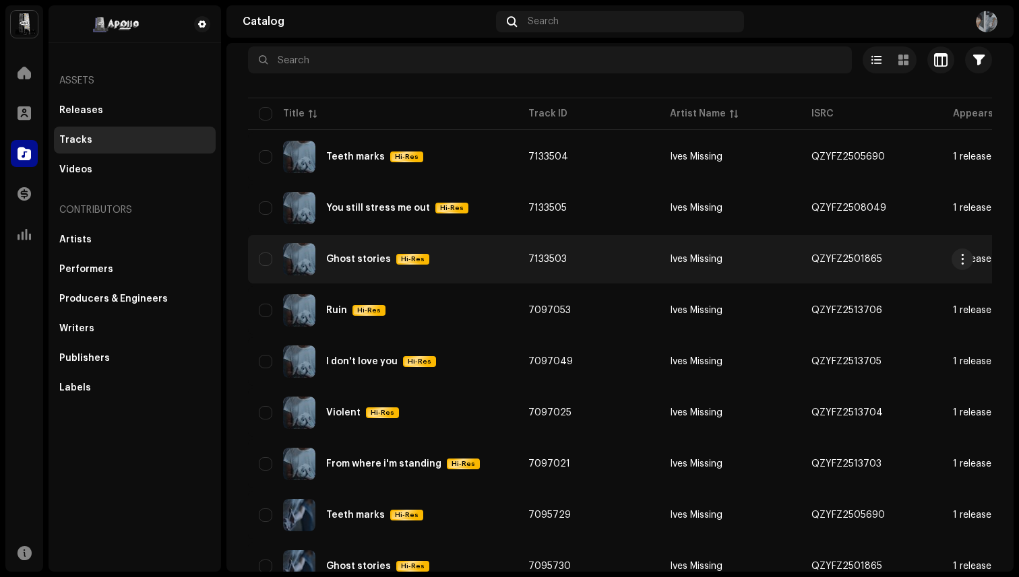
scroll to position [79, 0]
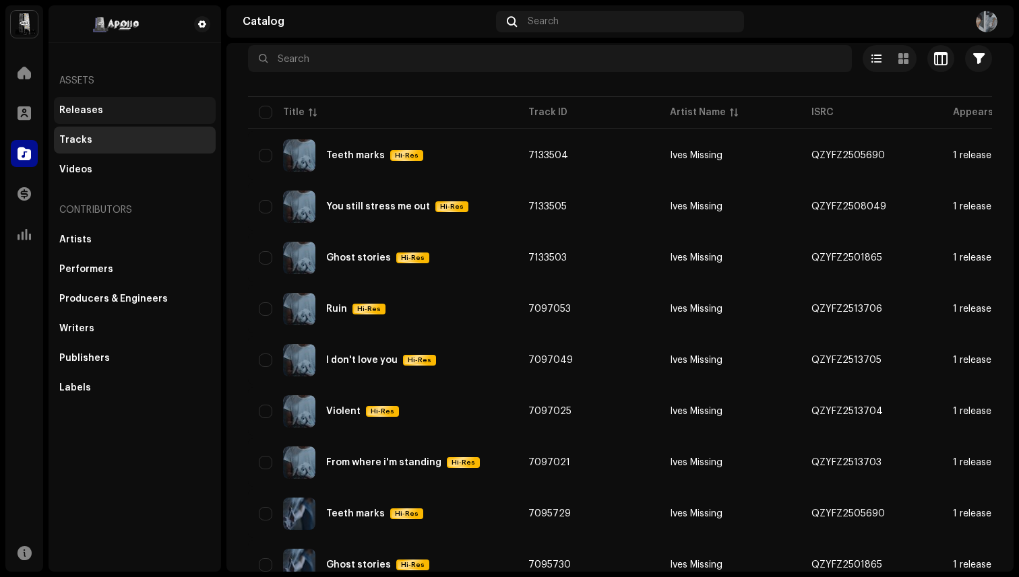
click at [153, 110] on div "Releases" at bounding box center [134, 110] width 151 height 11
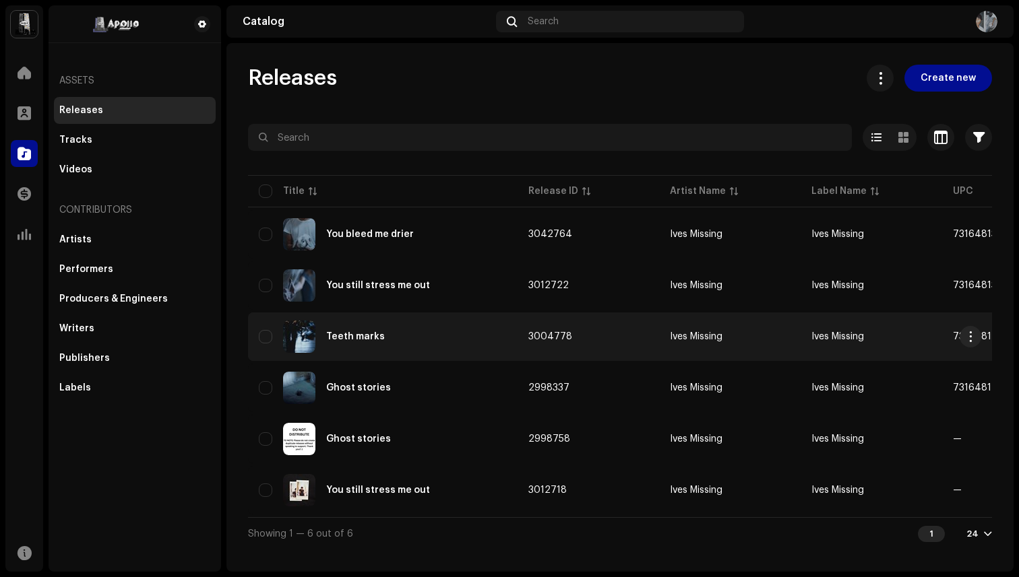
click at [358, 334] on div "Teeth marks" at bounding box center [355, 336] width 59 height 9
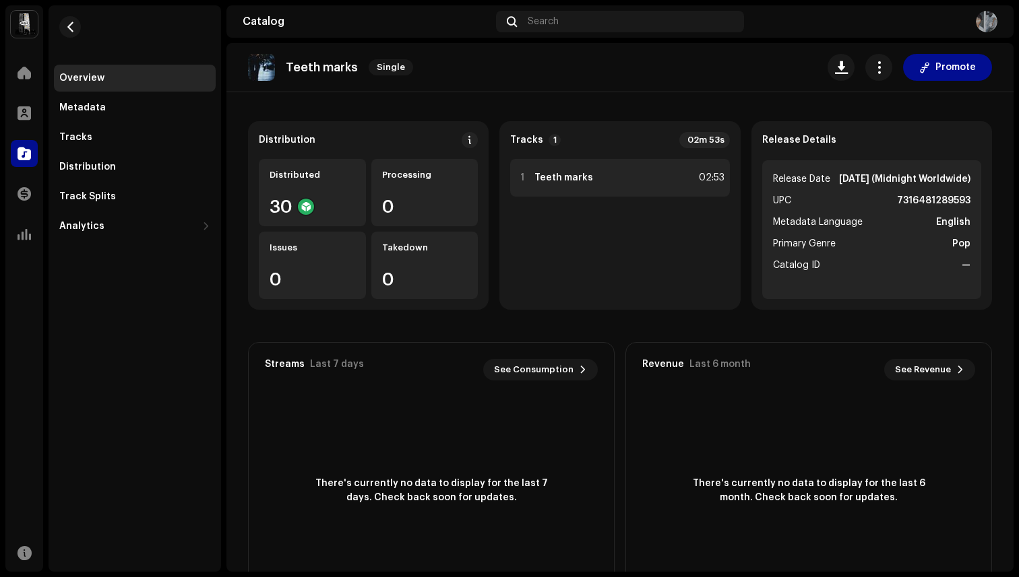
scroll to position [97, 0]
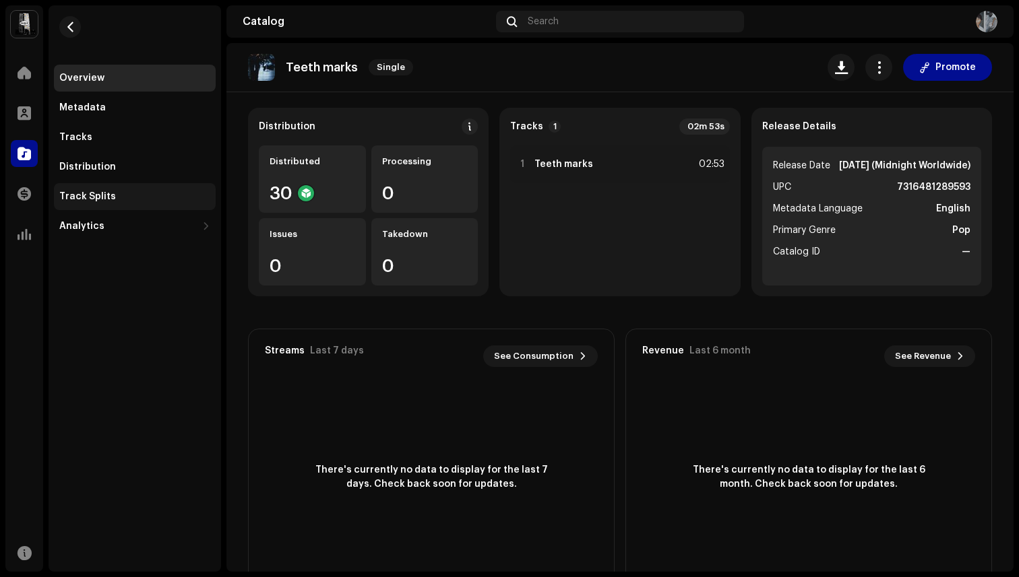
click at [141, 197] on div "Track Splits" at bounding box center [134, 196] width 151 height 11
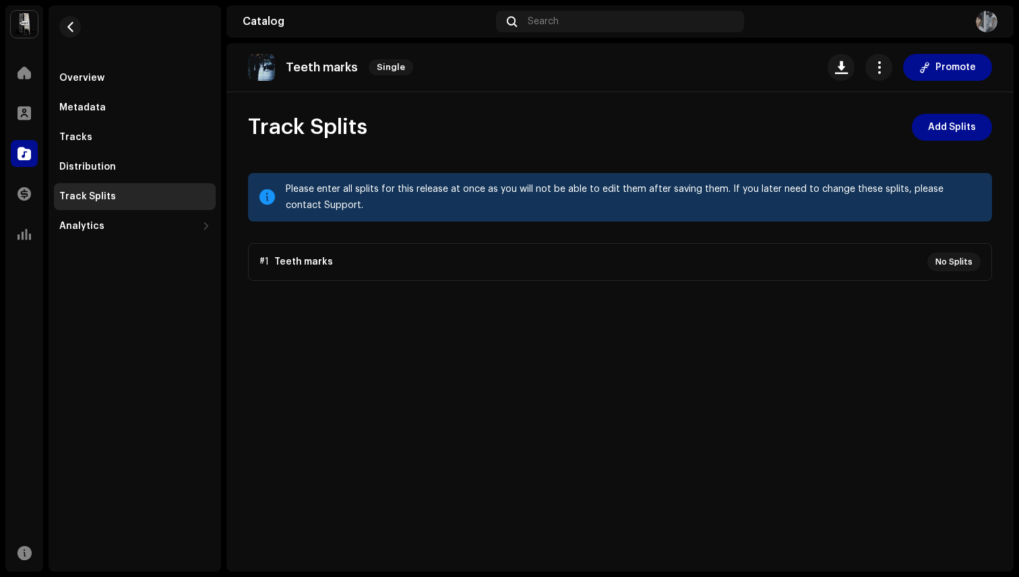
click at [951, 110] on div "Teeth marks Single Promote Track Splits Add Splits Please enter all splits for …" at bounding box center [619, 307] width 787 height 529
click at [951, 124] on span "Add Splits" at bounding box center [952, 127] width 48 height 27
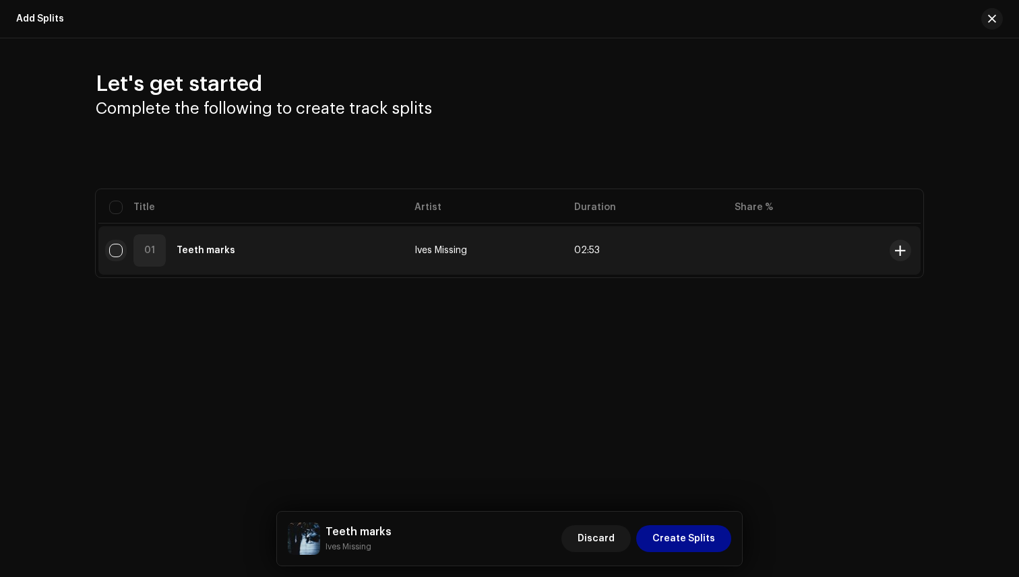
click at [110, 248] on input "checkbox" at bounding box center [115, 250] width 13 height 13
checkbox input "true"
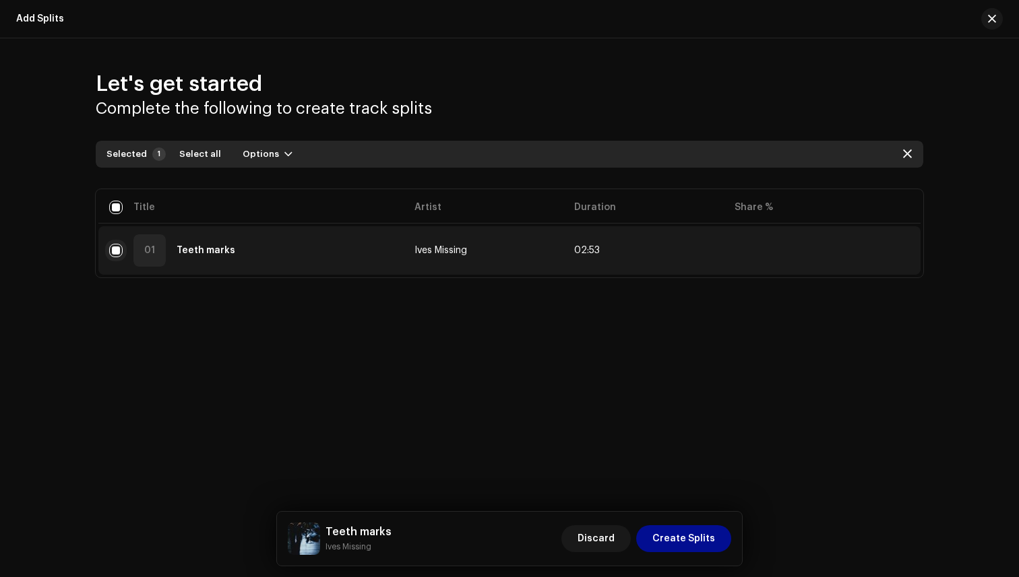
click at [112, 249] on input "Row Selected" at bounding box center [115, 250] width 13 height 13
checkbox input "false"
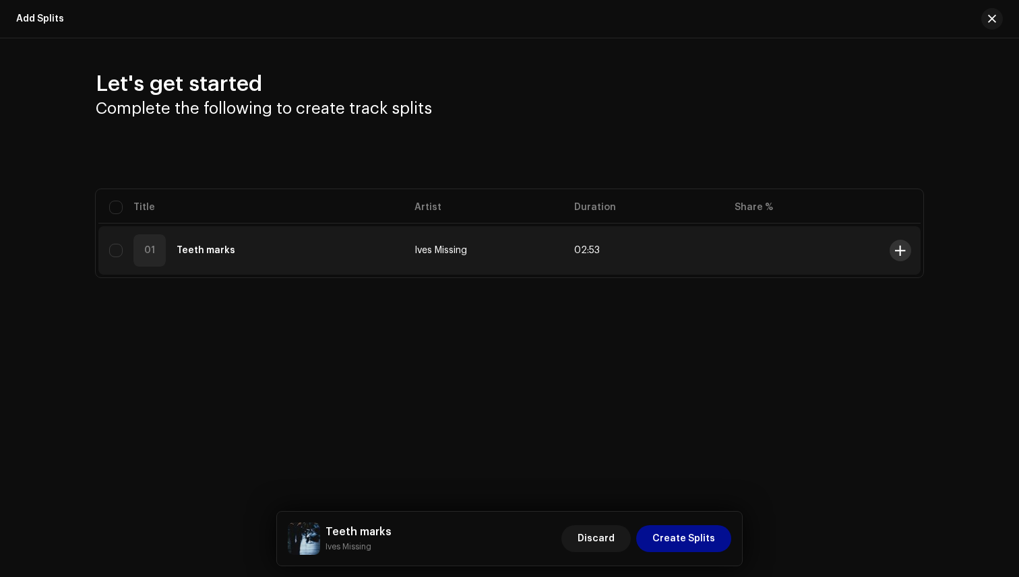
click at [905, 247] on button at bounding box center [900, 251] width 22 height 22
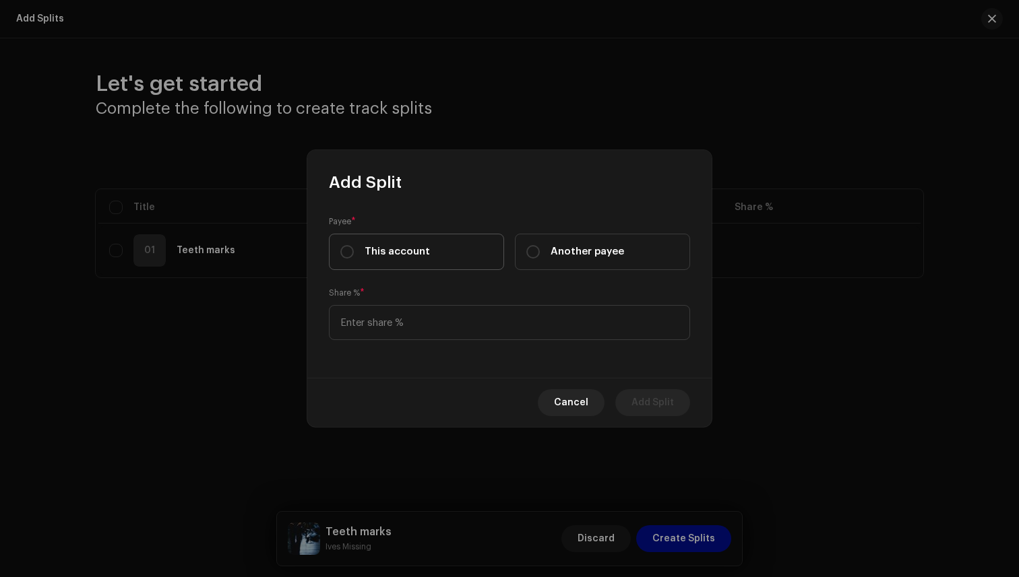
click at [440, 243] on label "This account" at bounding box center [416, 252] width 175 height 36
click at [354, 245] on input "This account" at bounding box center [346, 251] width 13 height 13
radio input "true"
click at [444, 321] on input at bounding box center [509, 322] width 361 height 35
type input "90.00"
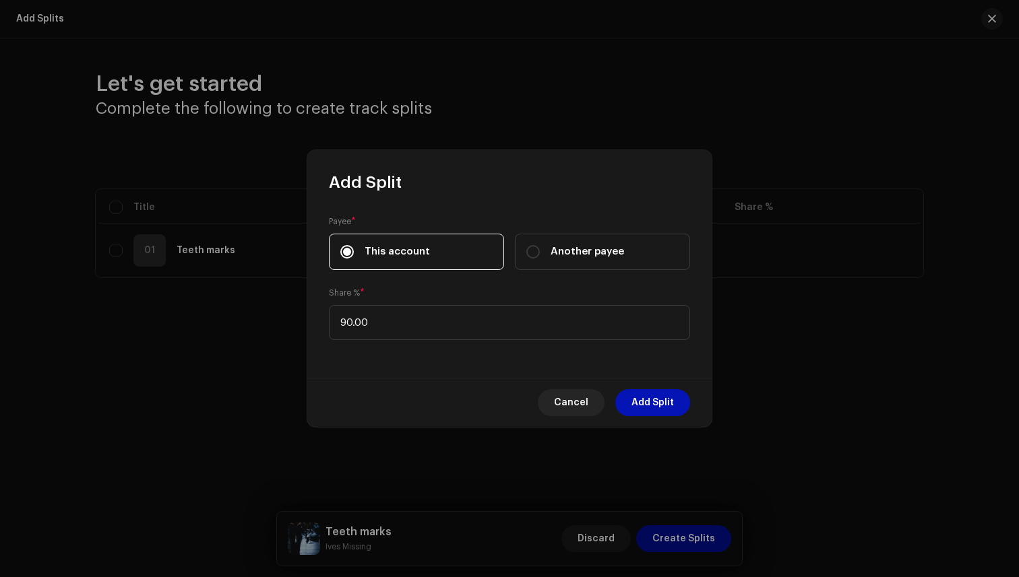
click at [656, 404] on span "Add Split" at bounding box center [652, 402] width 42 height 27
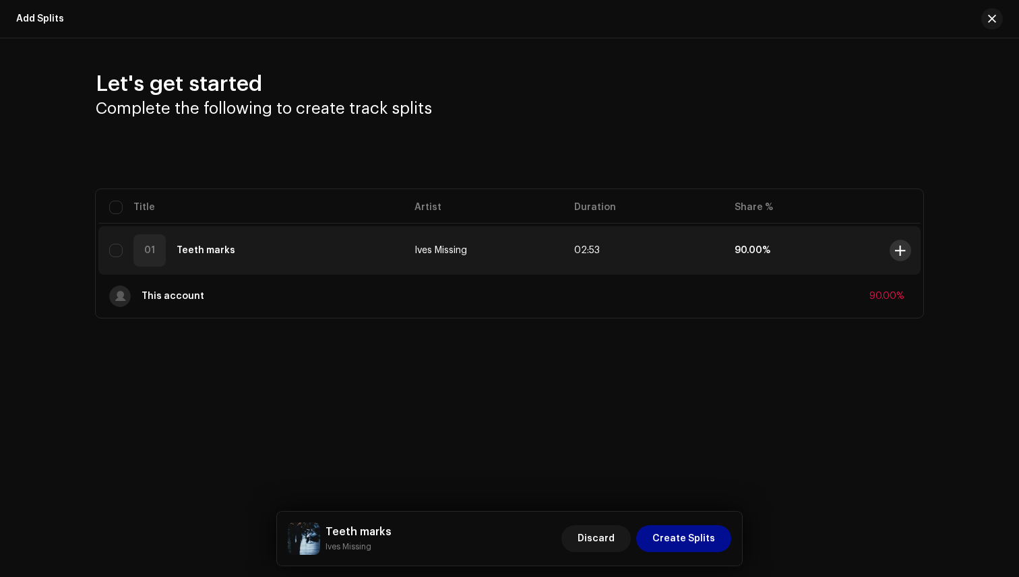
click at [906, 250] on button at bounding box center [900, 251] width 22 height 22
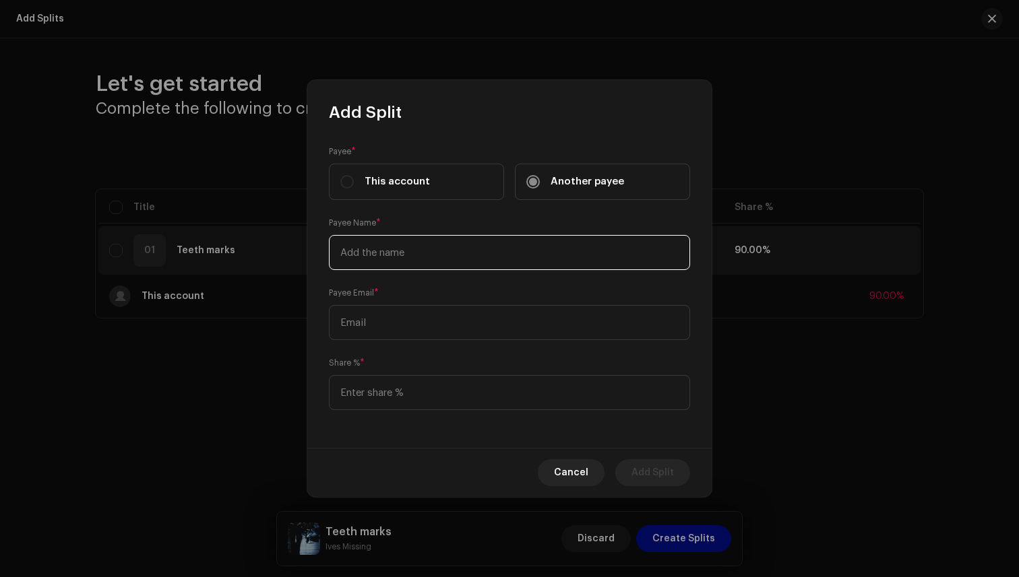
click at [421, 260] on input "text" at bounding box center [509, 252] width 361 height 35
type input "[PERSON_NAME]"
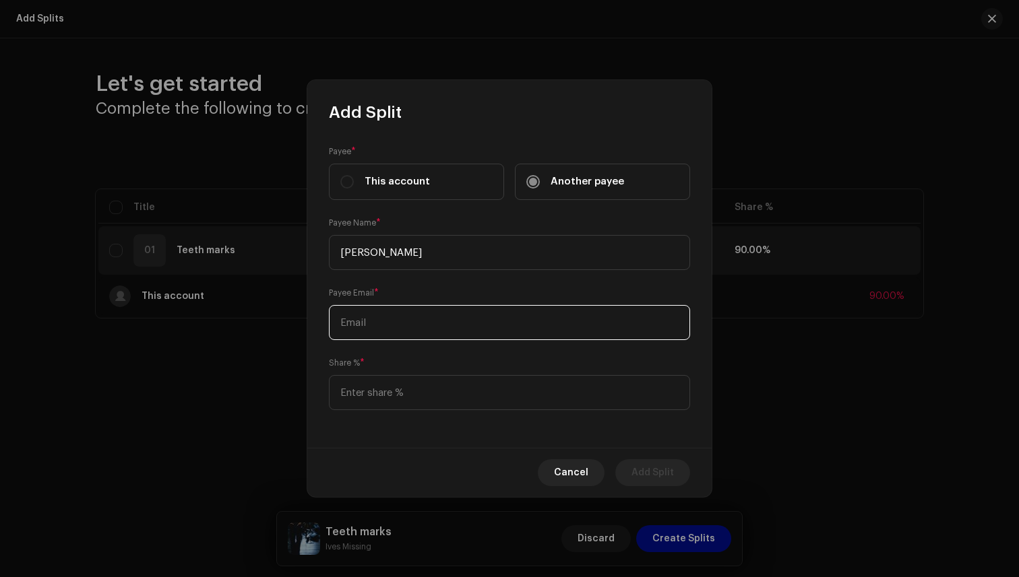
click at [412, 327] on input "text" at bounding box center [509, 322] width 361 height 35
type input "[EMAIL_ADDRESS][DOMAIN_NAME]"
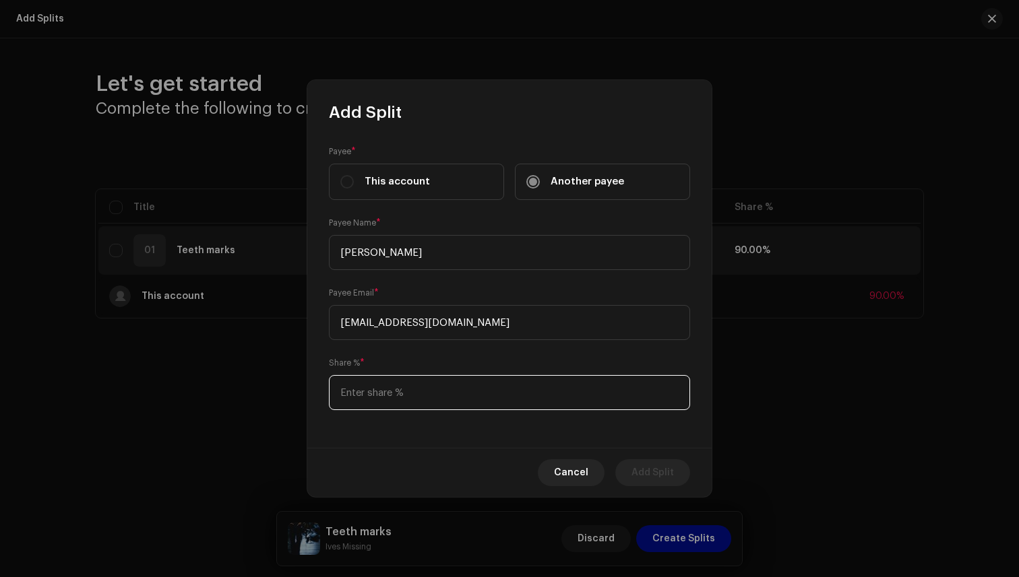
click at [399, 395] on input at bounding box center [509, 392] width 361 height 35
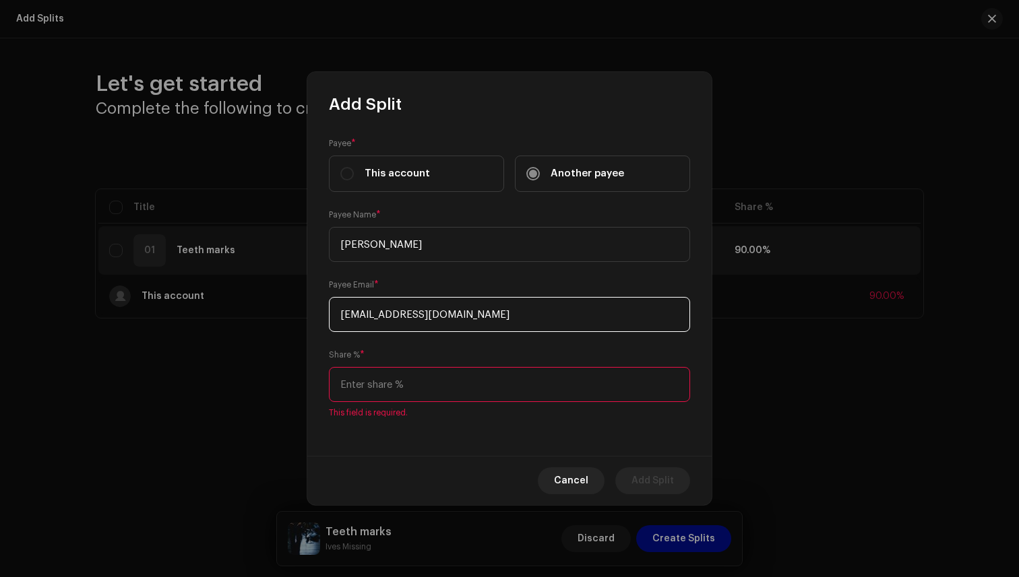
click at [410, 317] on input "[EMAIL_ADDRESS][DOMAIN_NAME]" at bounding box center [509, 314] width 361 height 35
click at [435, 383] on input at bounding box center [509, 384] width 361 height 35
type input "0.00"
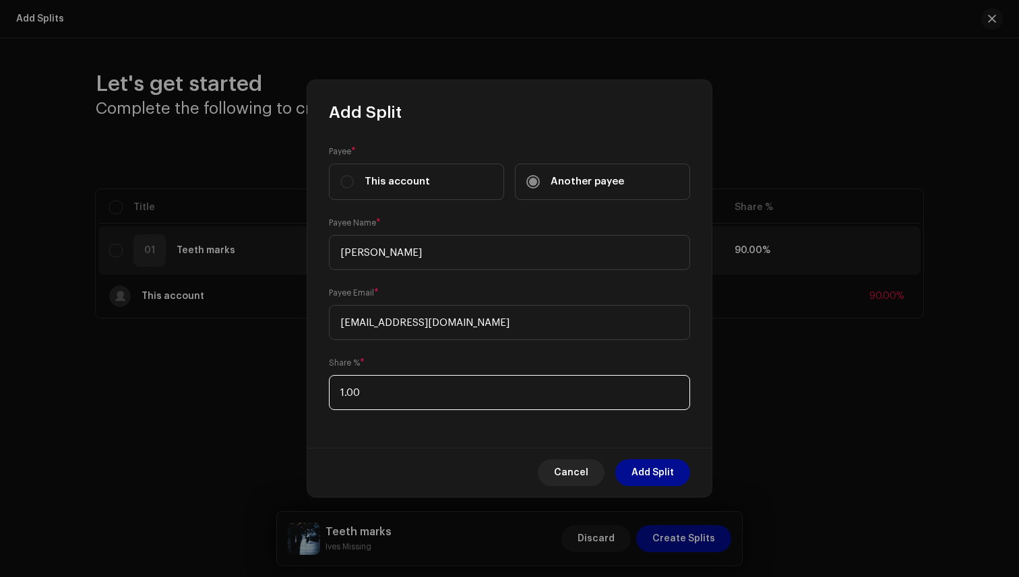
type input "10.00"
click at [645, 477] on span "Add Split" at bounding box center [652, 473] width 42 height 27
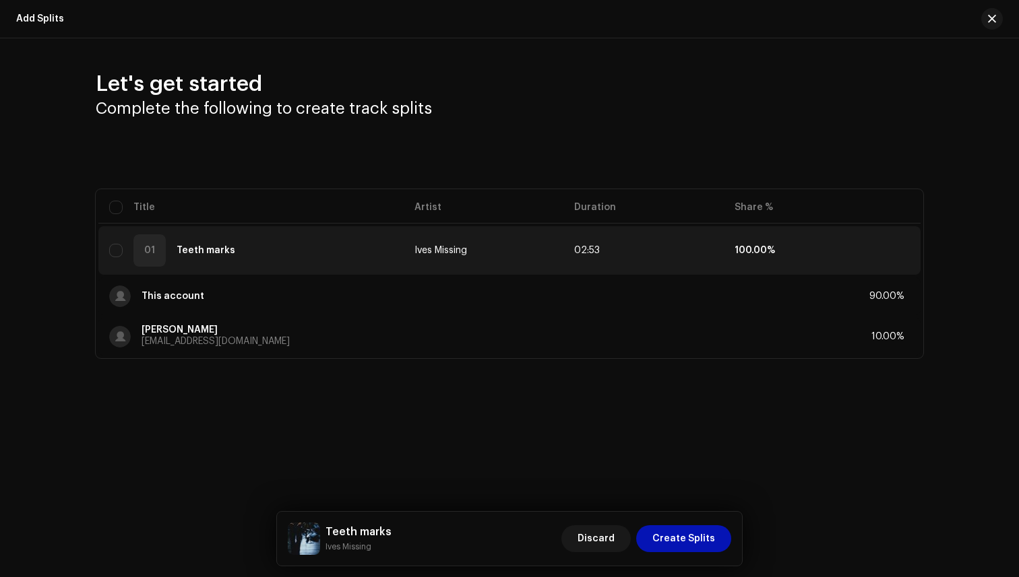
click at [703, 542] on span "Create Splits" at bounding box center [683, 539] width 63 height 27
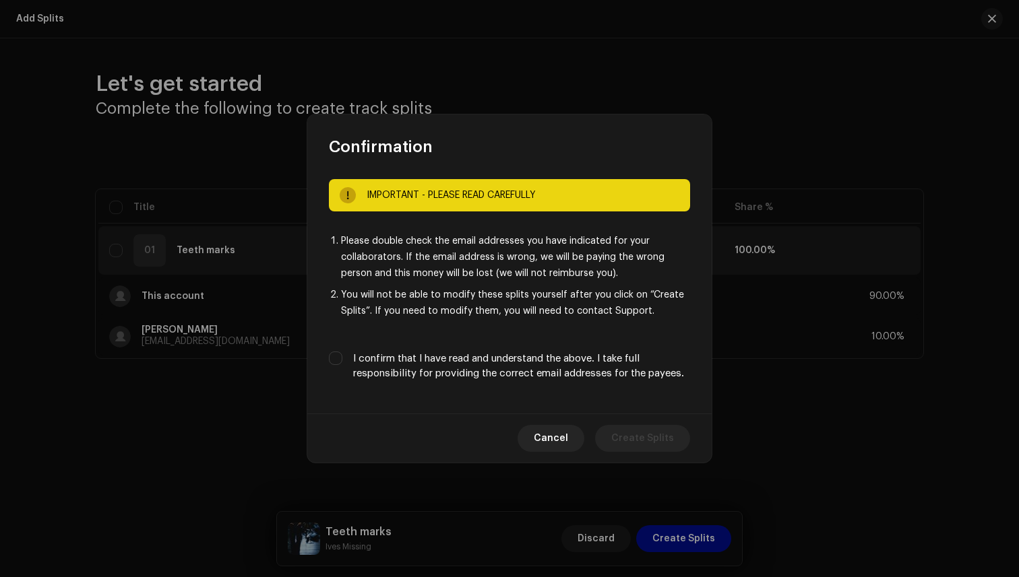
click at [410, 350] on div "IMPORTANT - PLEASE READ CAREFULLY Please double check the email addresses you h…" at bounding box center [509, 286] width 404 height 256
click at [413, 361] on label "I confirm that I have read and understand the above. I take full responsibility…" at bounding box center [521, 367] width 337 height 30
click at [342, 361] on input "I confirm that I have read and understand the above. I take full responsibility…" at bounding box center [335, 358] width 13 height 13
checkbox input "true"
click at [628, 438] on span "Create Splits" at bounding box center [642, 438] width 63 height 27
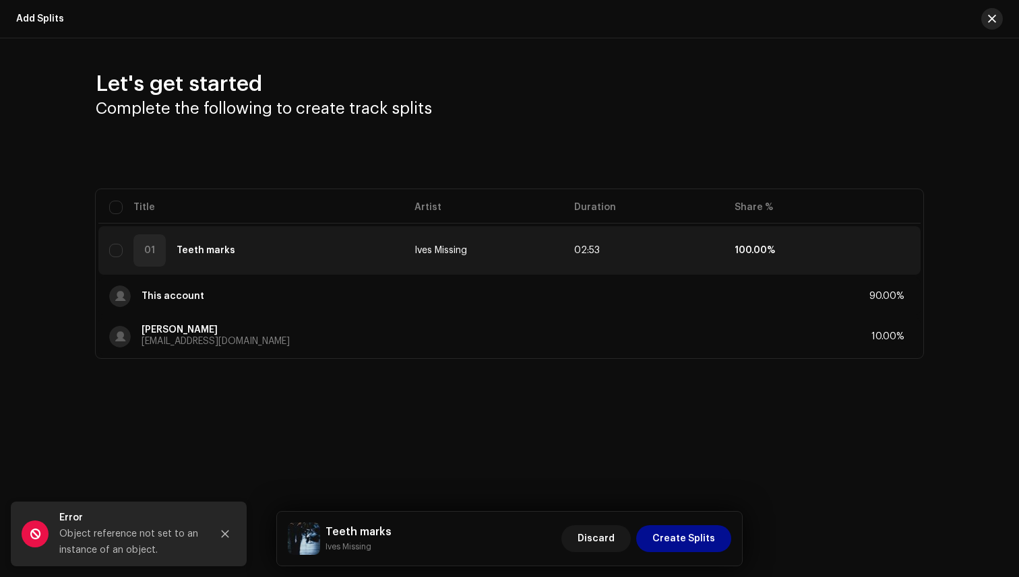
click at [992, 19] on span "button" at bounding box center [992, 18] width 8 height 11
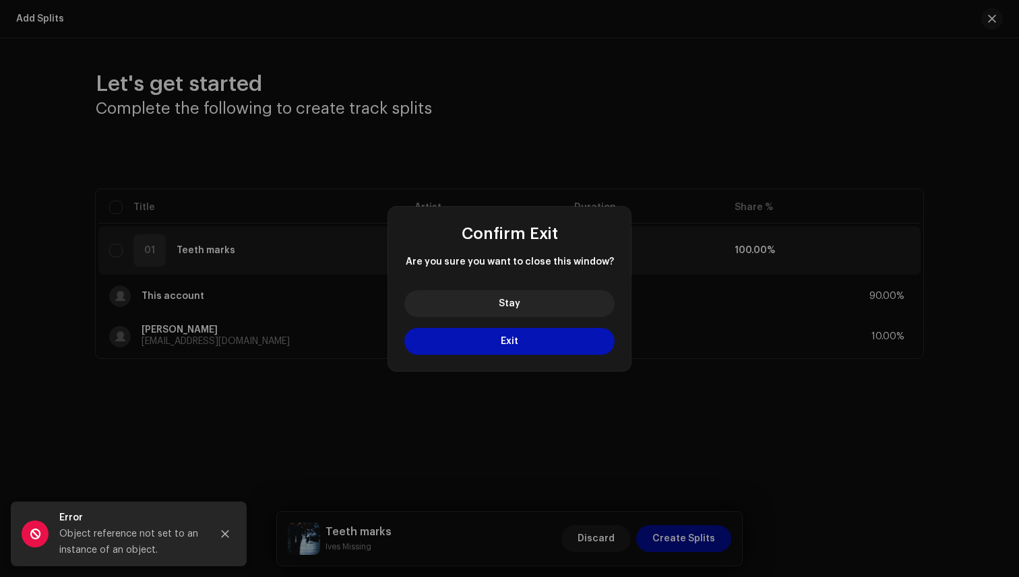
click at [543, 329] on button "Exit" at bounding box center [509, 341] width 210 height 27
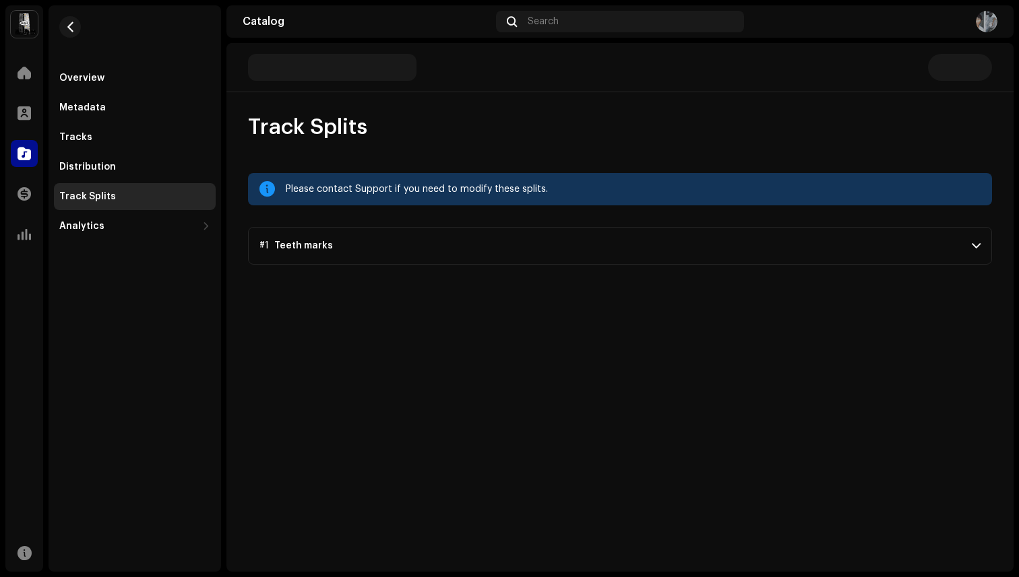
click at [933, 258] on p-accordion-header "#1 Teeth marks" at bounding box center [620, 246] width 744 height 38
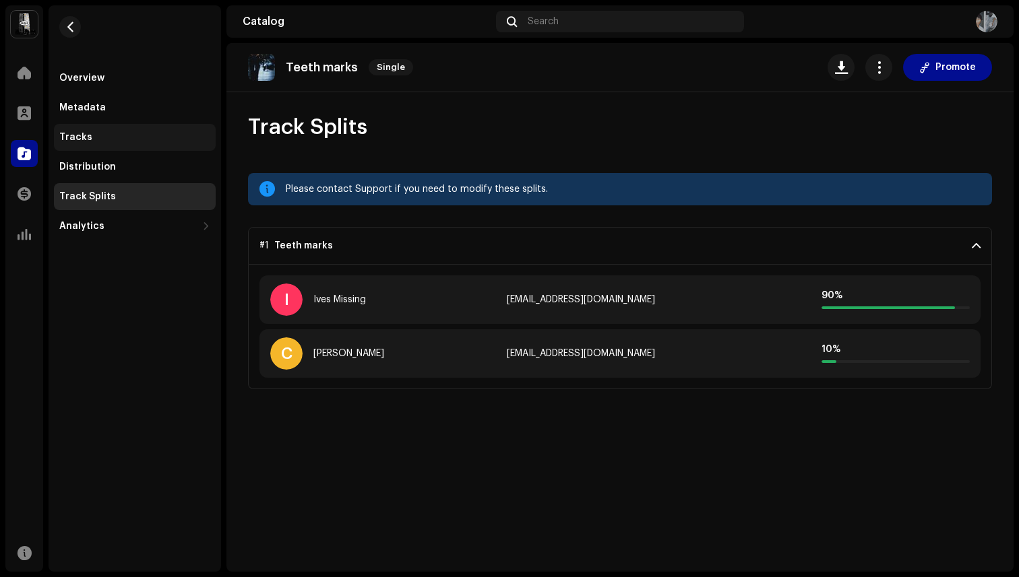
click at [113, 139] on div "Tracks" at bounding box center [134, 137] width 151 height 11
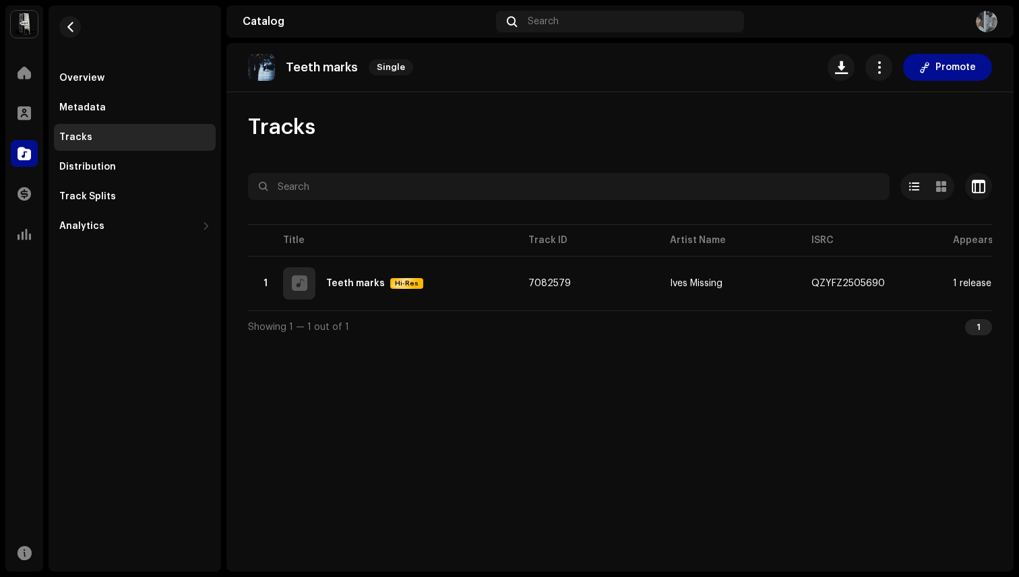
click at [65, 14] on re-m-nav-back at bounding box center [70, 34] width 32 height 59
click at [67, 22] on span "button" at bounding box center [70, 27] width 10 height 11
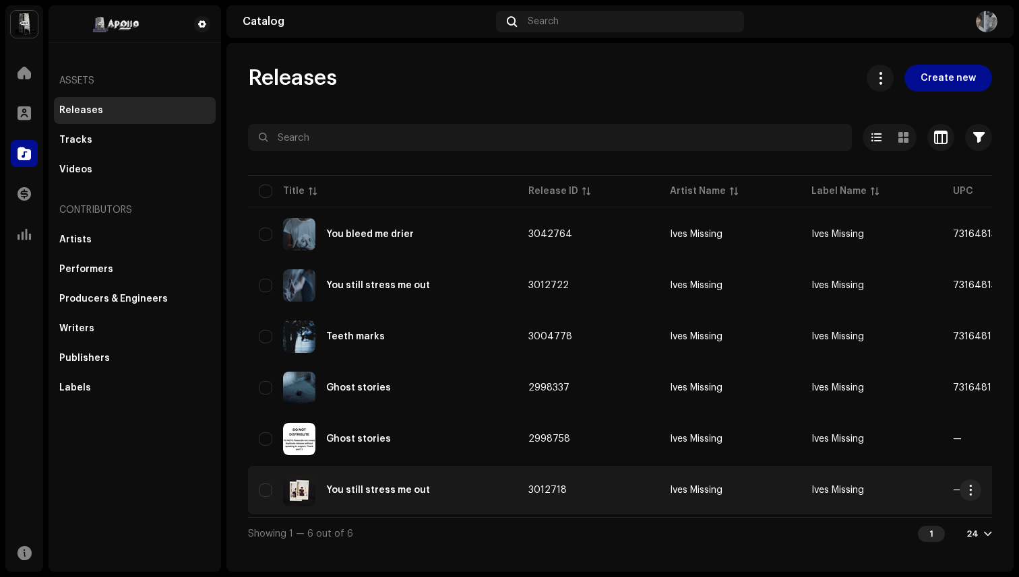
click at [394, 489] on div "You still stress me out" at bounding box center [378, 490] width 104 height 9
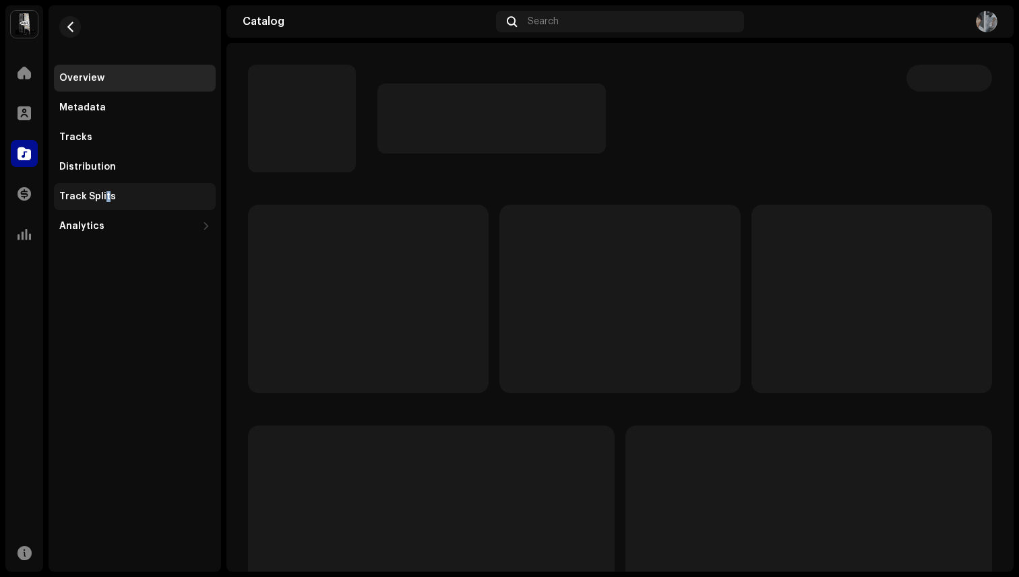
click at [104, 195] on div "Track Splits" at bounding box center [87, 196] width 57 height 11
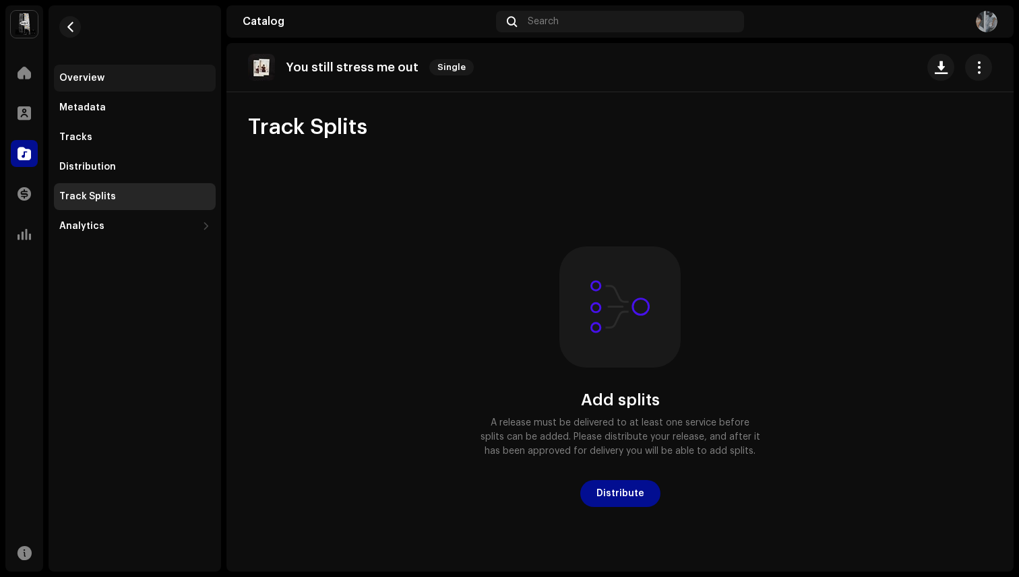
click at [90, 82] on div "Overview" at bounding box center [81, 78] width 45 height 11
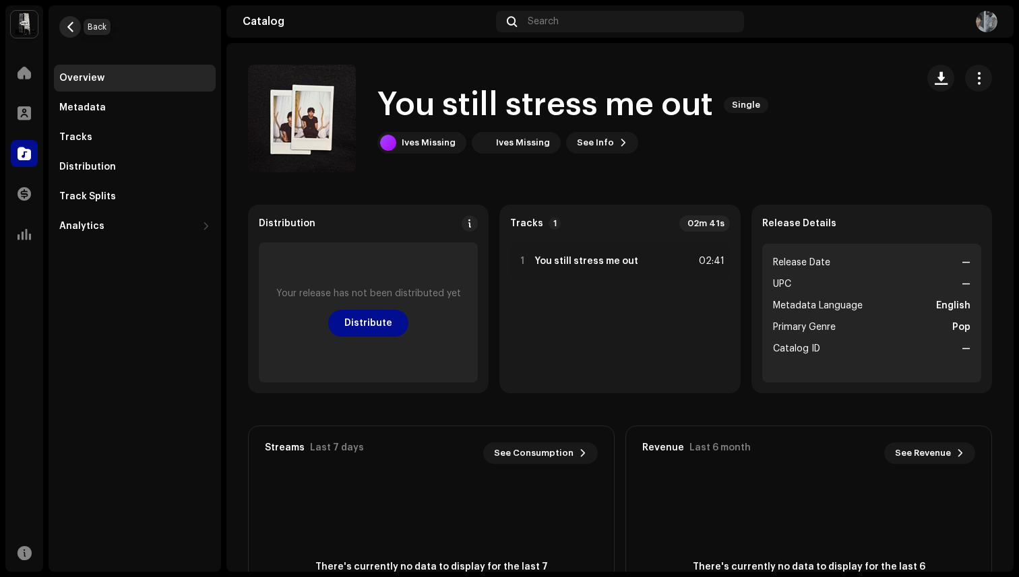
click at [69, 24] on span "button" at bounding box center [70, 27] width 10 height 11
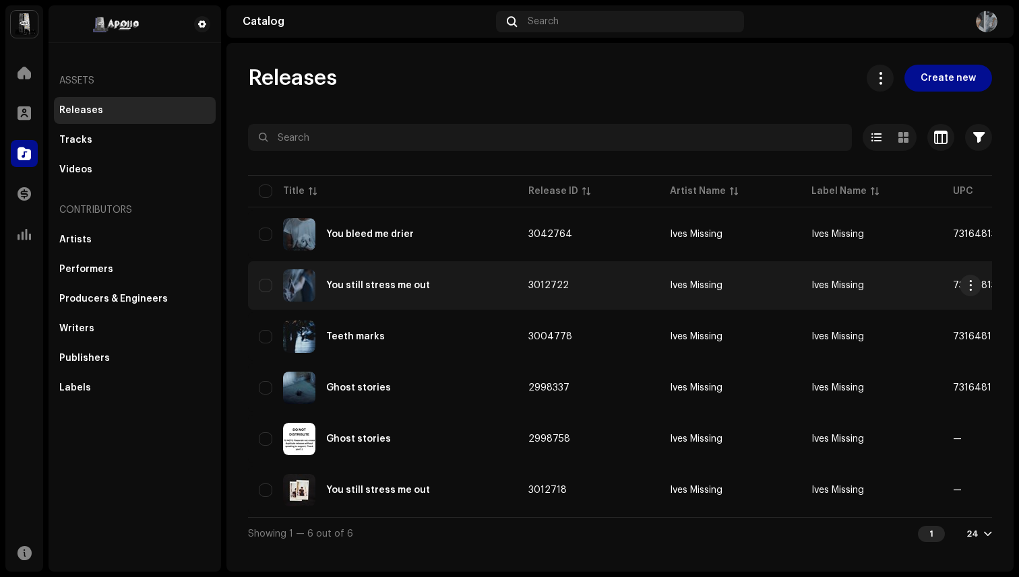
click at [365, 283] on div "You still stress me out" at bounding box center [378, 285] width 104 height 9
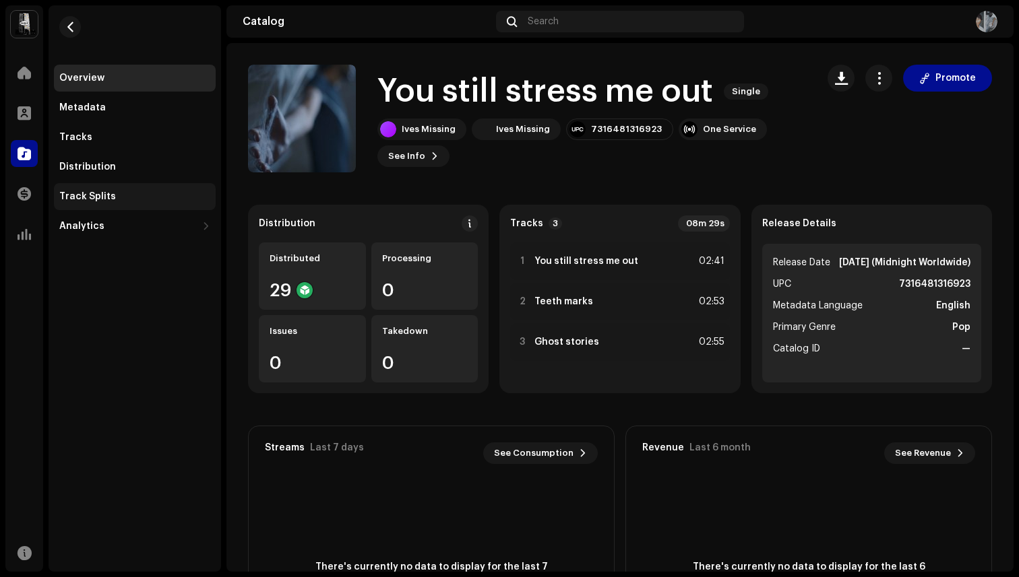
click at [141, 201] on div "Track Splits" at bounding box center [134, 196] width 151 height 11
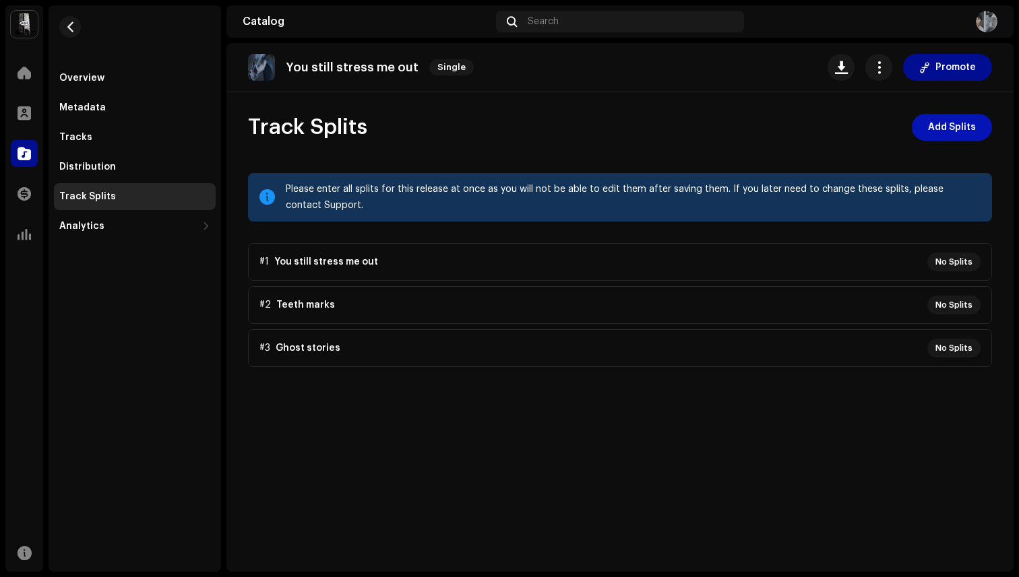
click at [933, 137] on span "Add Splits" at bounding box center [952, 127] width 48 height 27
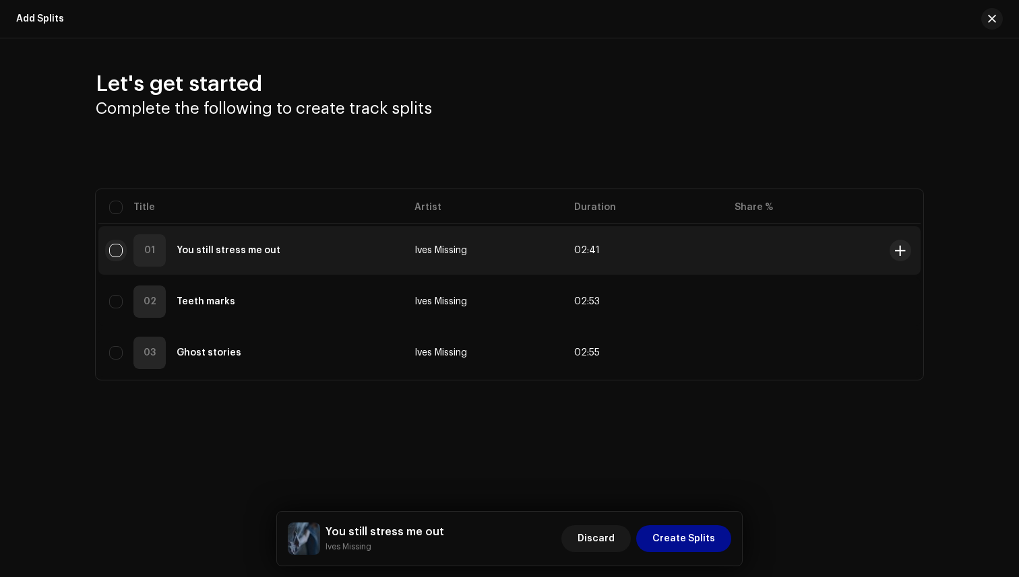
click at [119, 248] on input "checkbox" at bounding box center [115, 250] width 13 height 13
checkbox input "true"
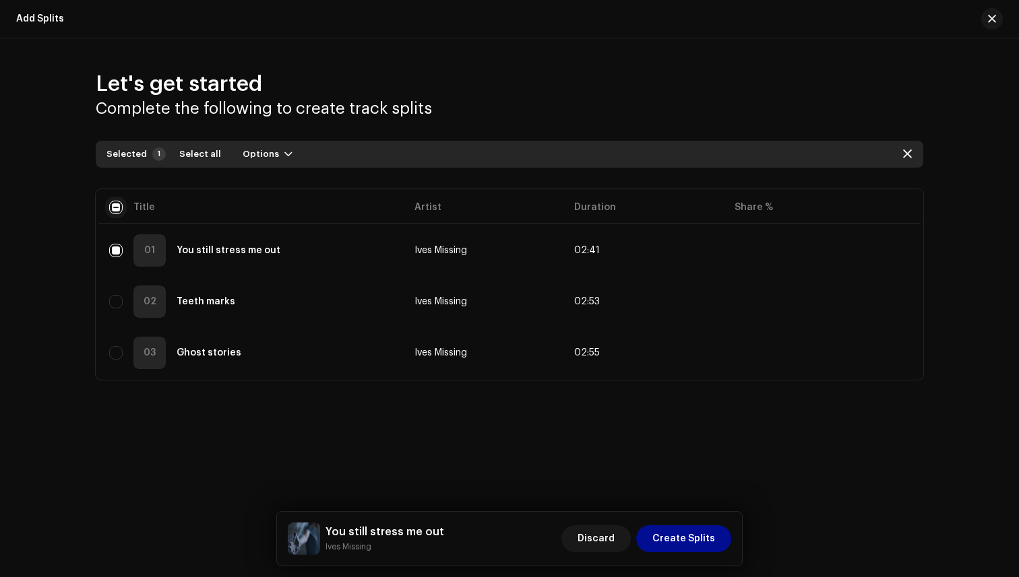
click at [120, 209] on input "checkbox" at bounding box center [115, 207] width 13 height 13
checkbox input "true"
click at [120, 209] on input "checkbox" at bounding box center [115, 207] width 13 height 13
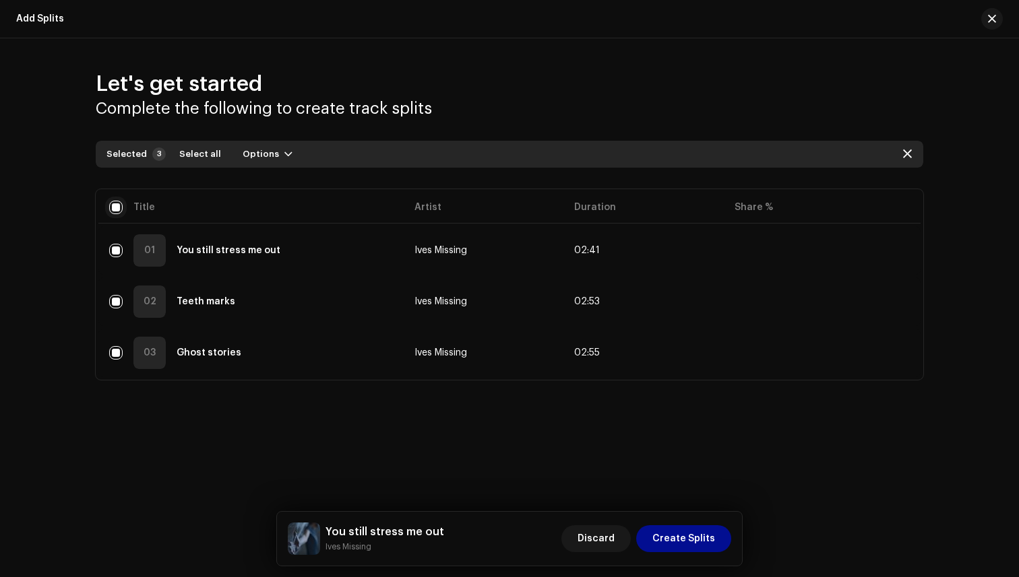
checkbox input "false"
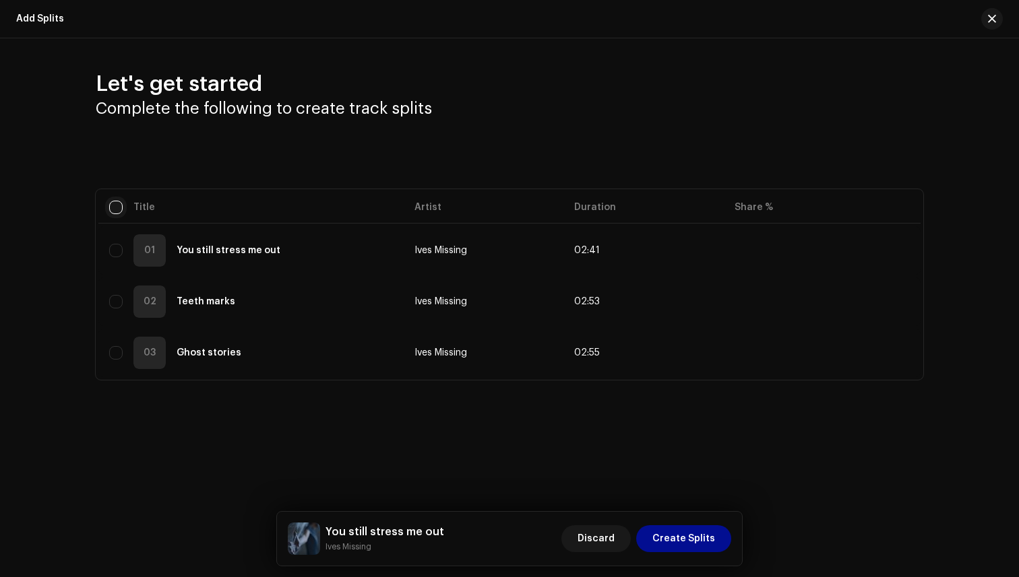
click at [120, 209] on input "checkbox" at bounding box center [115, 207] width 13 height 13
checkbox input "true"
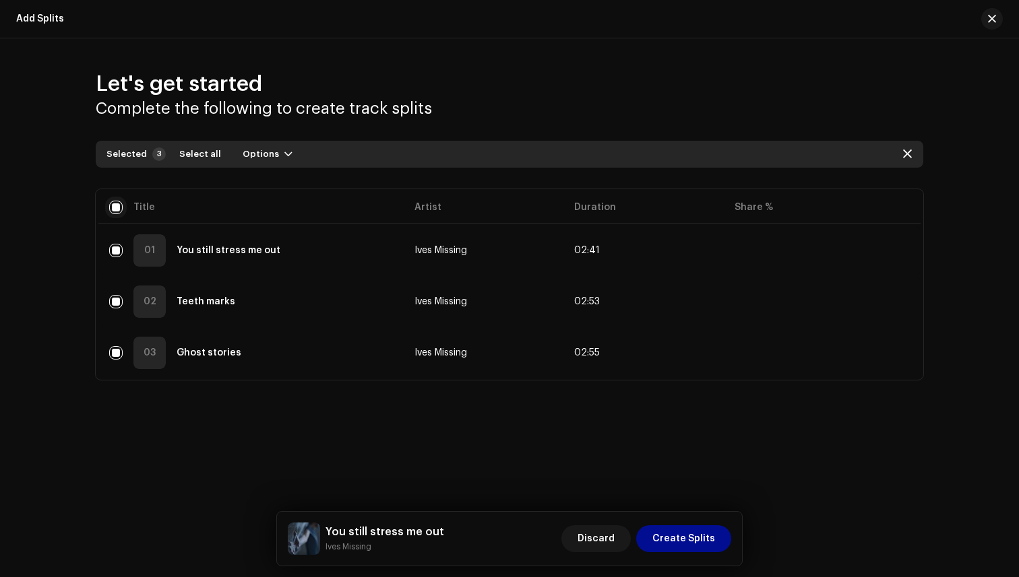
click at [115, 212] on input "checkbox" at bounding box center [115, 207] width 13 height 13
checkbox input "false"
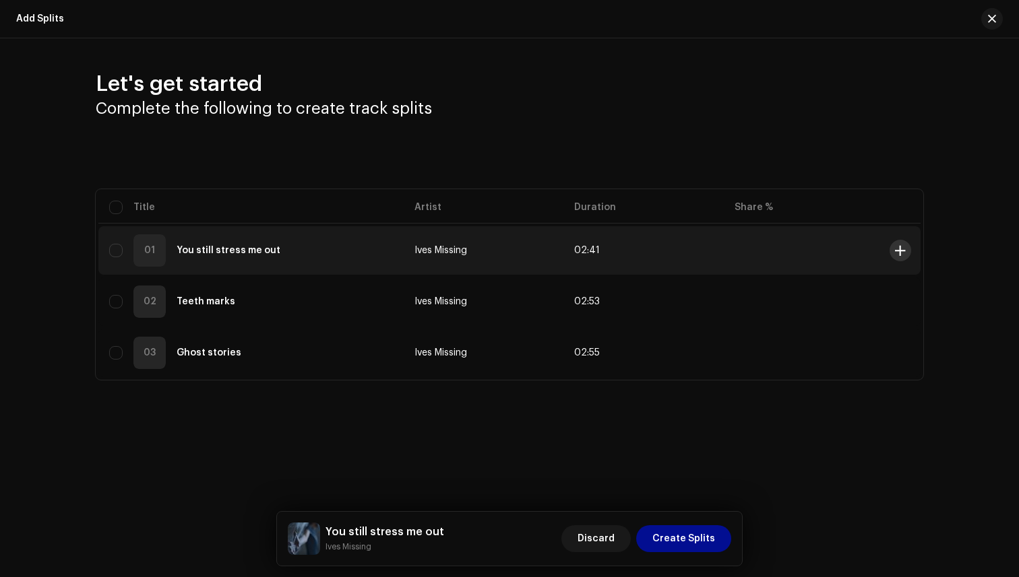
click at [895, 249] on span at bounding box center [900, 250] width 10 height 11
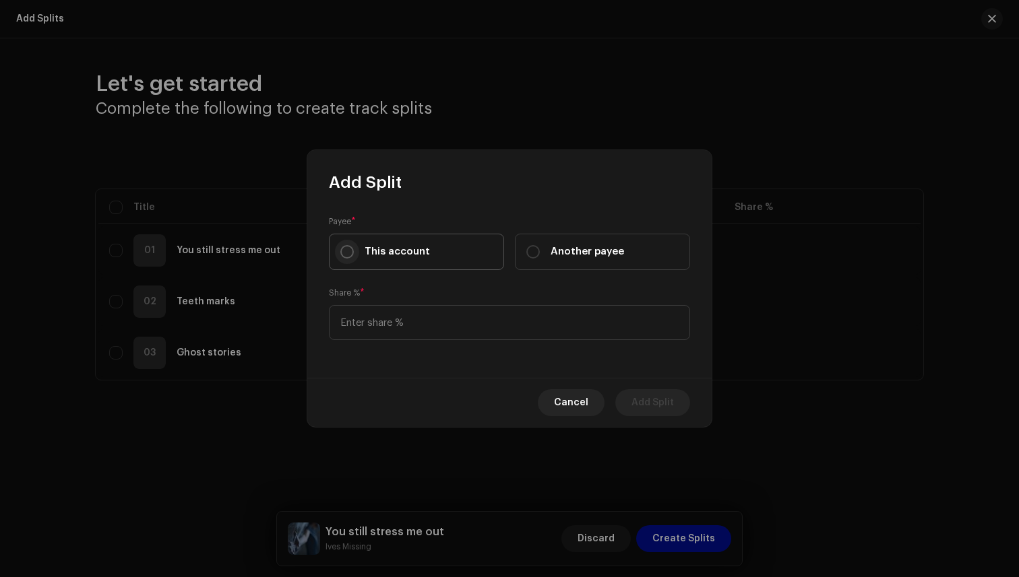
click at [344, 252] on input "This account" at bounding box center [346, 251] width 13 height 13
radio input "true"
click at [424, 331] on input at bounding box center [509, 322] width 361 height 35
type input "70.00"
click at [660, 400] on span "Add Split" at bounding box center [652, 402] width 42 height 27
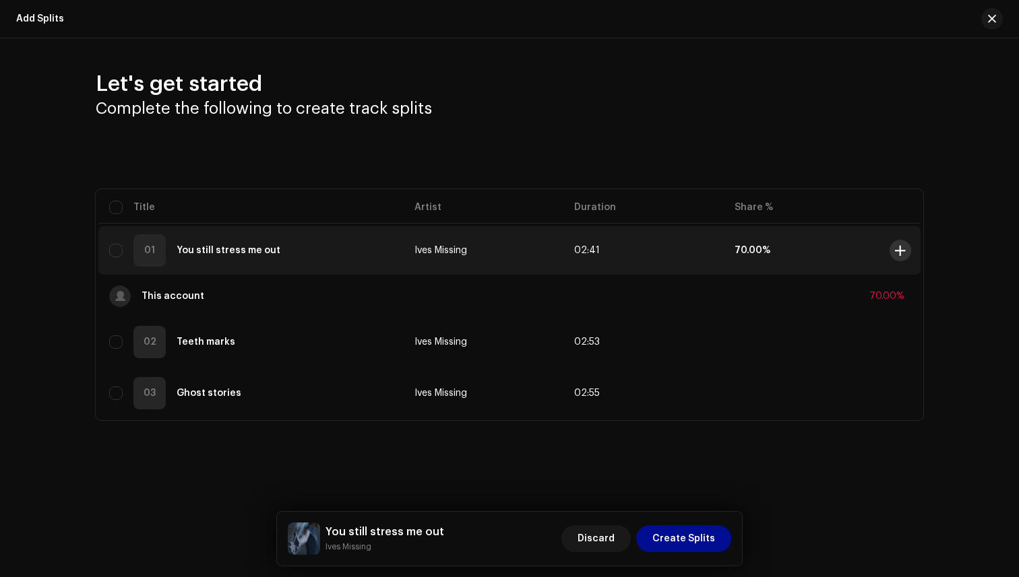
click at [899, 249] on span at bounding box center [900, 250] width 10 height 11
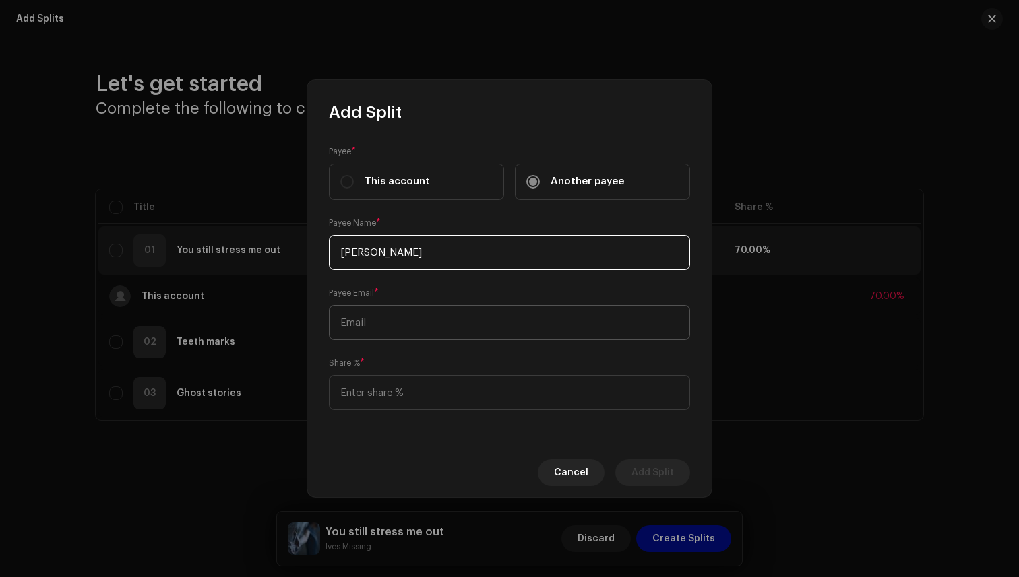
type input "[PERSON_NAME]"
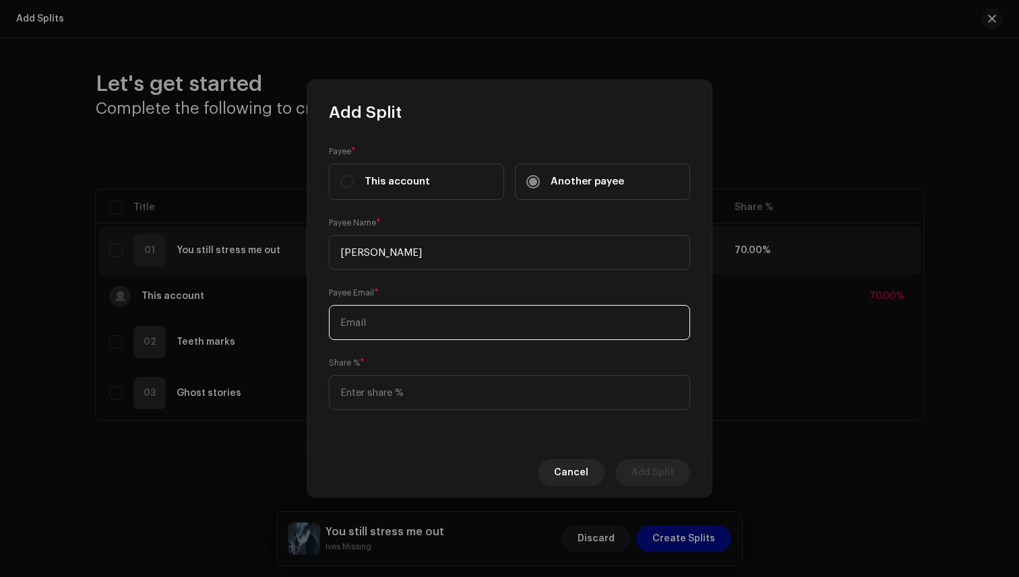
click at [455, 319] on input "text" at bounding box center [509, 322] width 361 height 35
paste input "[EMAIL_ADDRESS][DOMAIN_NAME]"
type input "[EMAIL_ADDRESS][DOMAIN_NAME]"
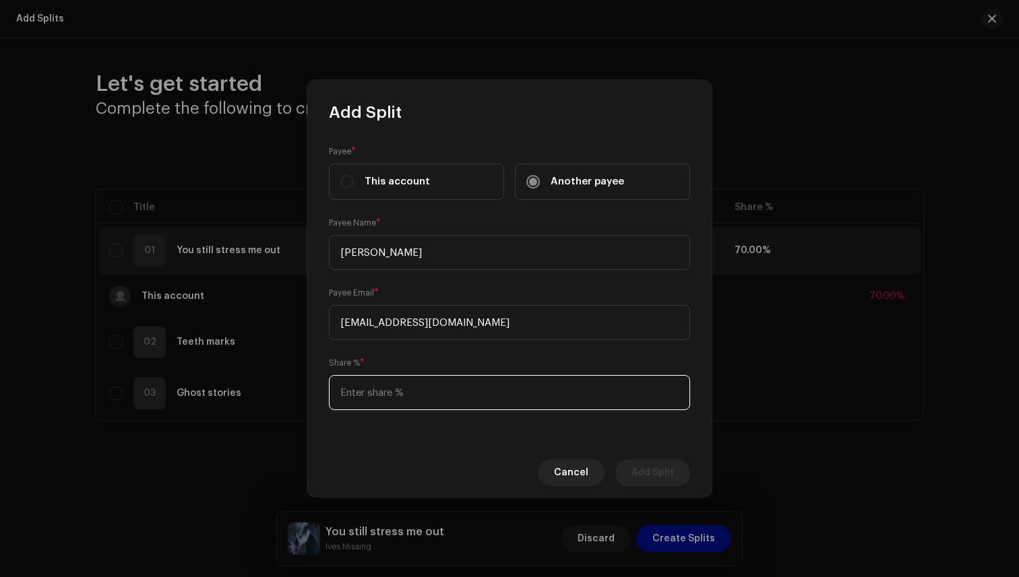
click at [426, 393] on input at bounding box center [509, 392] width 361 height 35
type input "30.00"
click at [659, 466] on span "Add Split" at bounding box center [652, 473] width 42 height 27
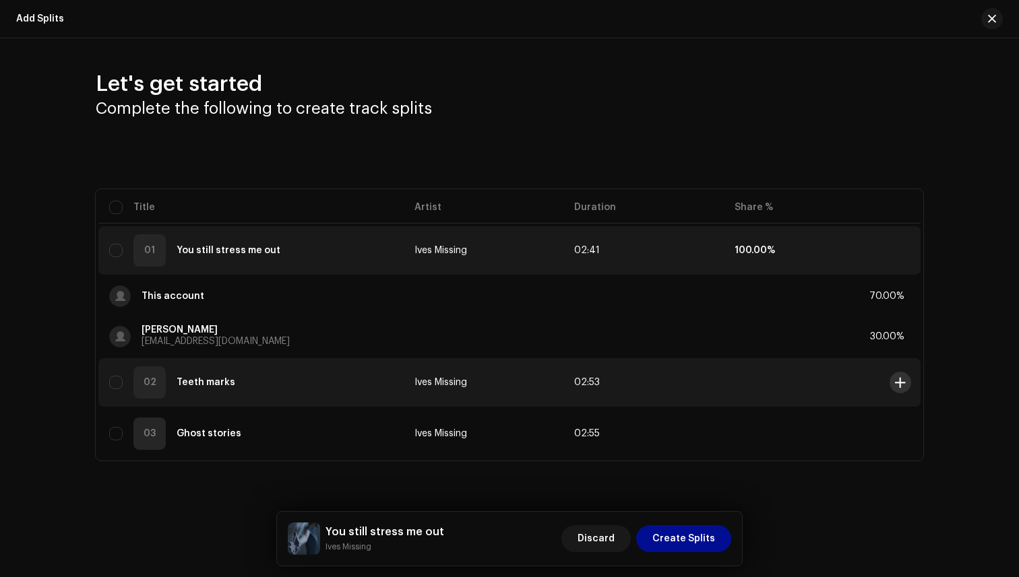
click at [901, 383] on span at bounding box center [900, 382] width 10 height 11
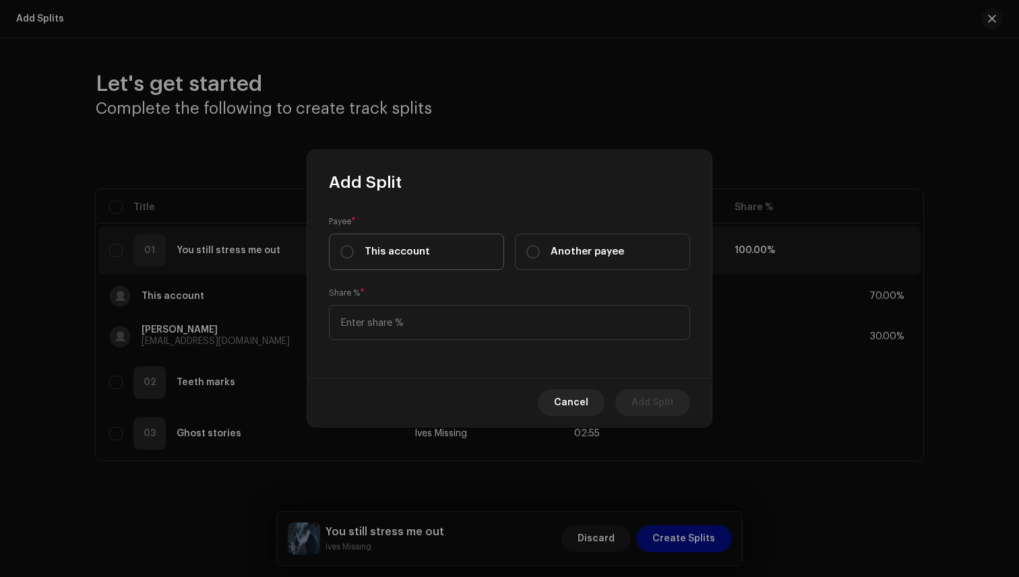
click at [450, 258] on label "This account" at bounding box center [416, 252] width 175 height 36
click at [354, 258] on input "This account" at bounding box center [346, 251] width 13 height 13
radio input "true"
click at [434, 330] on input at bounding box center [509, 322] width 361 height 35
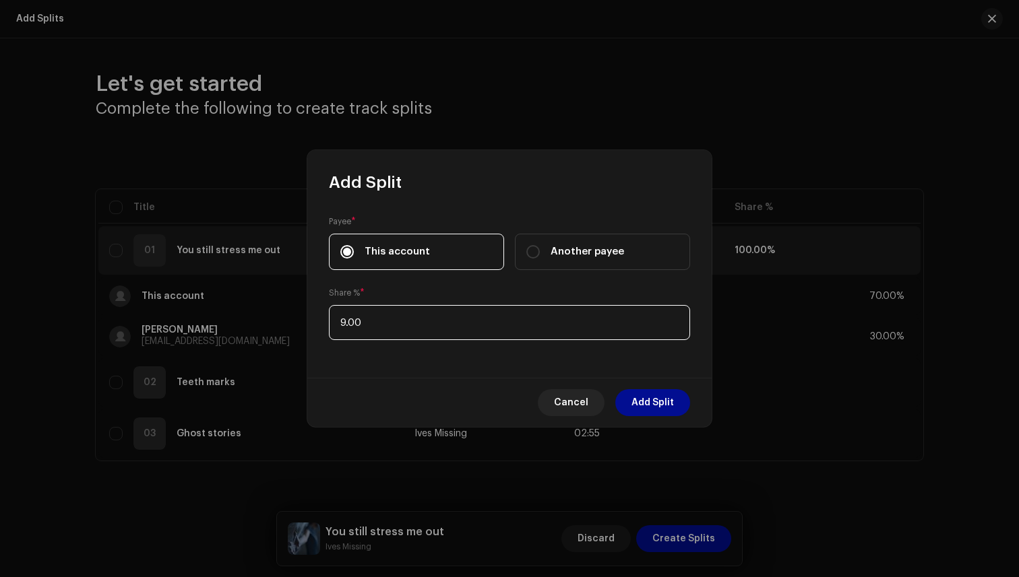
type input "90.00"
click at [658, 408] on span "Add Split" at bounding box center [652, 402] width 42 height 27
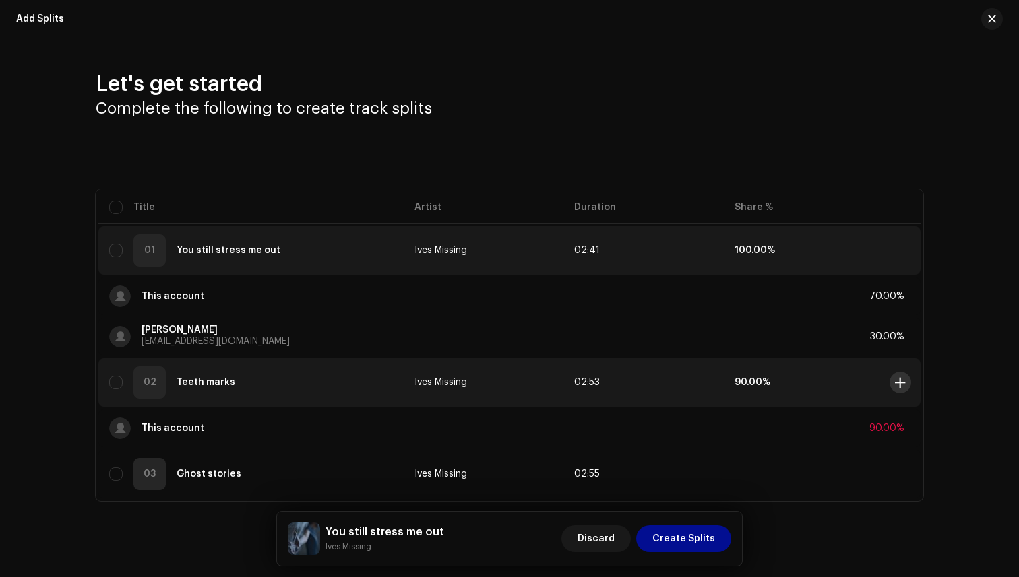
click at [898, 386] on span at bounding box center [900, 382] width 10 height 11
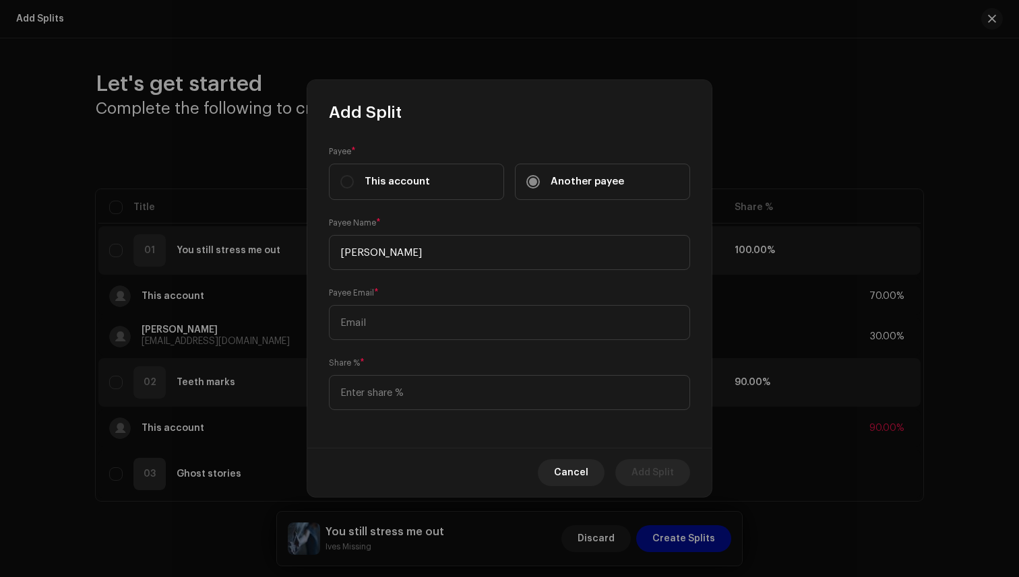
type input "[PERSON_NAME]"
click at [512, 296] on div "Payee Email *" at bounding box center [509, 313] width 361 height 54
click at [512, 313] on input "text" at bounding box center [509, 322] width 361 height 35
paste input "[EMAIL_ADDRESS][DOMAIN_NAME]"
type input "[EMAIL_ADDRESS][DOMAIN_NAME]"
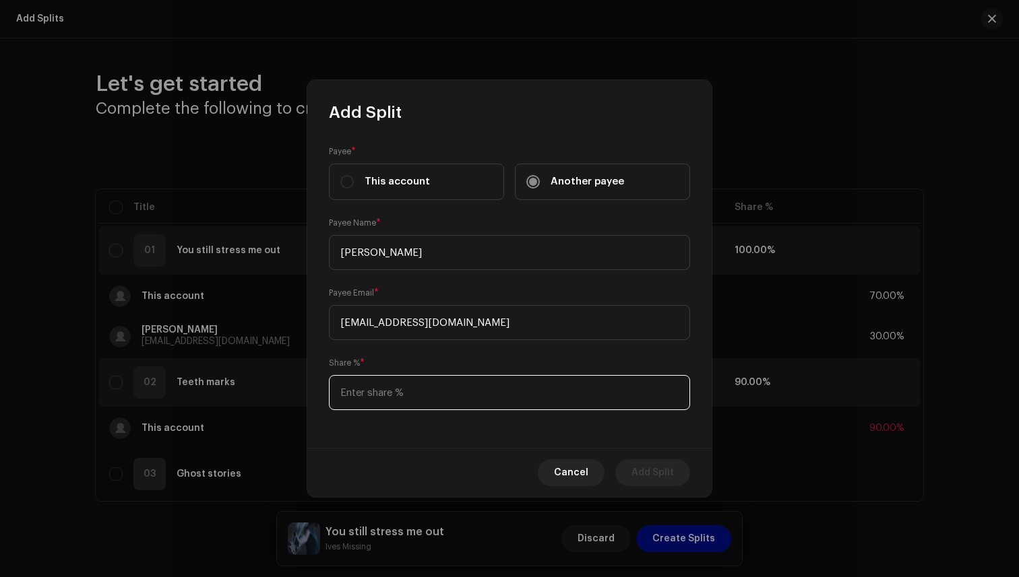
click at [379, 395] on input at bounding box center [509, 392] width 361 height 35
type input "10.00"
click at [643, 469] on span "Add Split" at bounding box center [652, 473] width 42 height 27
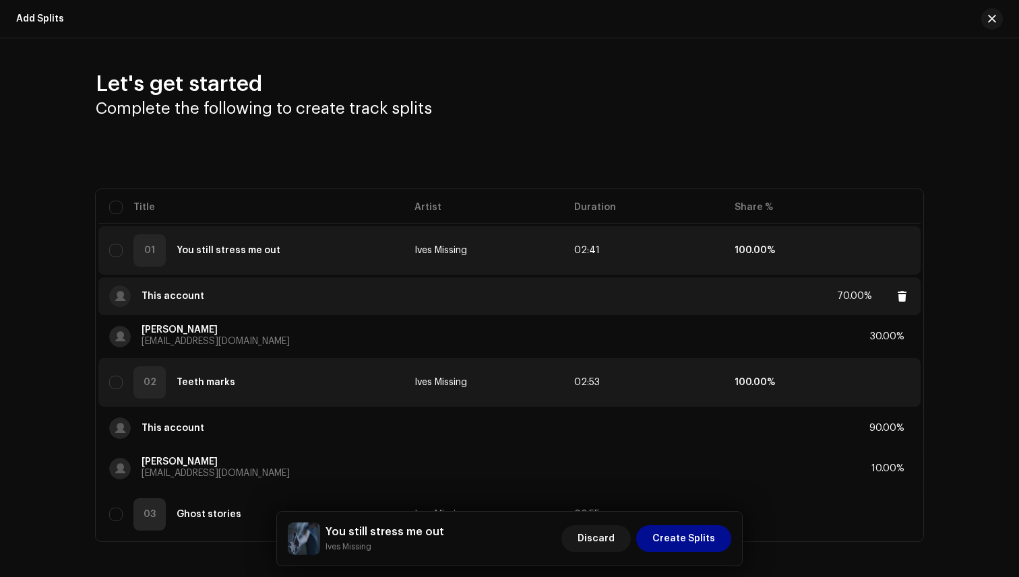
scroll to position [69, 0]
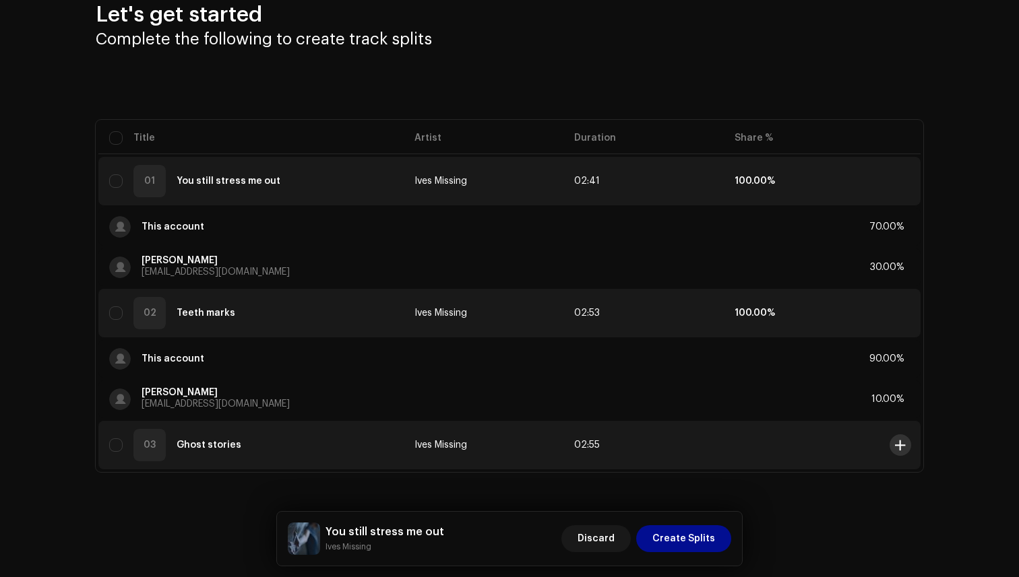
click at [895, 447] on span at bounding box center [900, 445] width 10 height 11
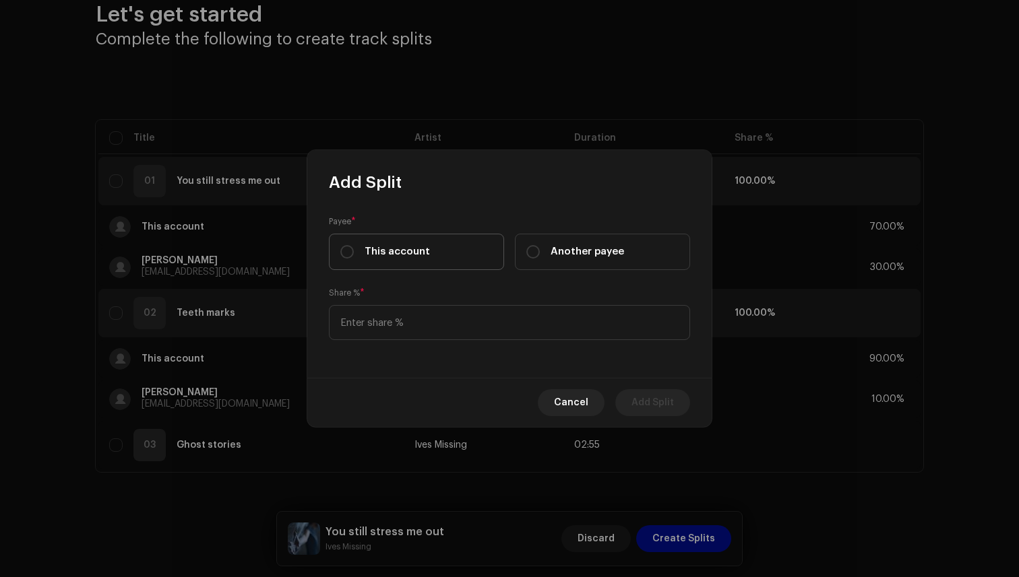
click at [427, 246] on label "This account" at bounding box center [416, 252] width 175 height 36
click at [354, 246] on input "This account" at bounding box center [346, 251] width 13 height 13
radio input "true"
click at [429, 324] on input at bounding box center [509, 322] width 361 height 35
type input "75.00"
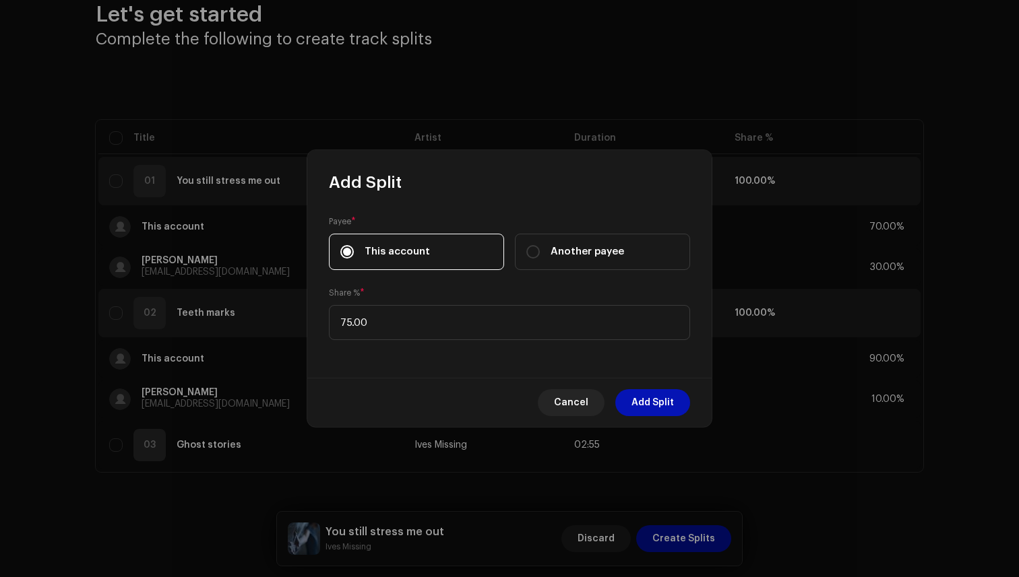
click at [654, 396] on span "Add Split" at bounding box center [652, 402] width 42 height 27
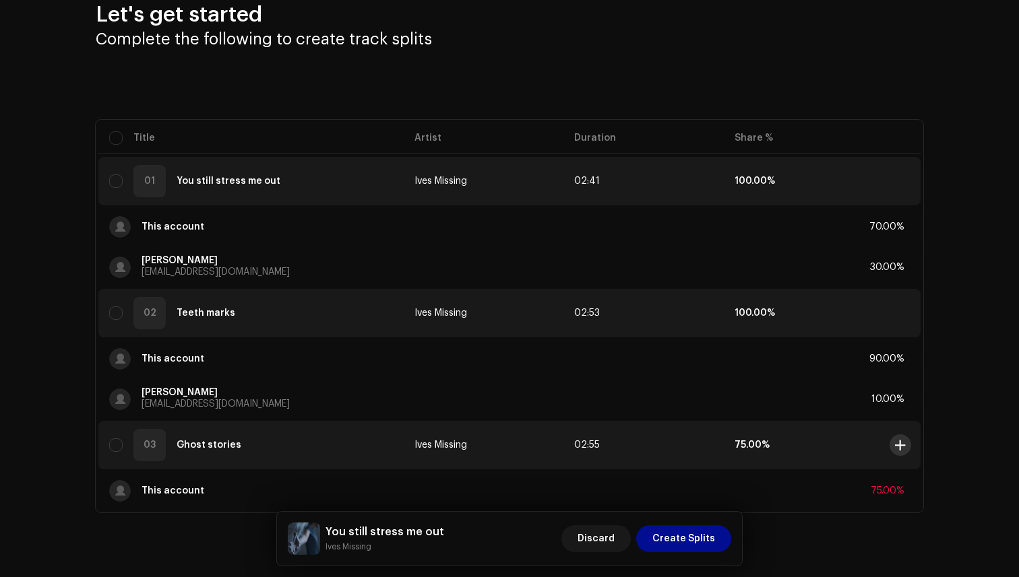
click at [901, 442] on span at bounding box center [900, 445] width 10 height 11
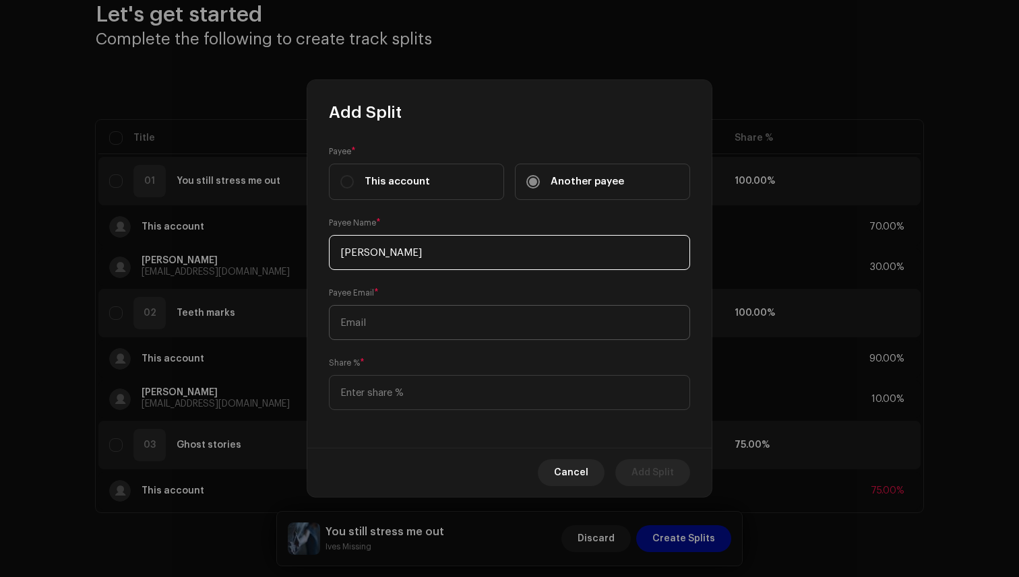
type input "[PERSON_NAME]"
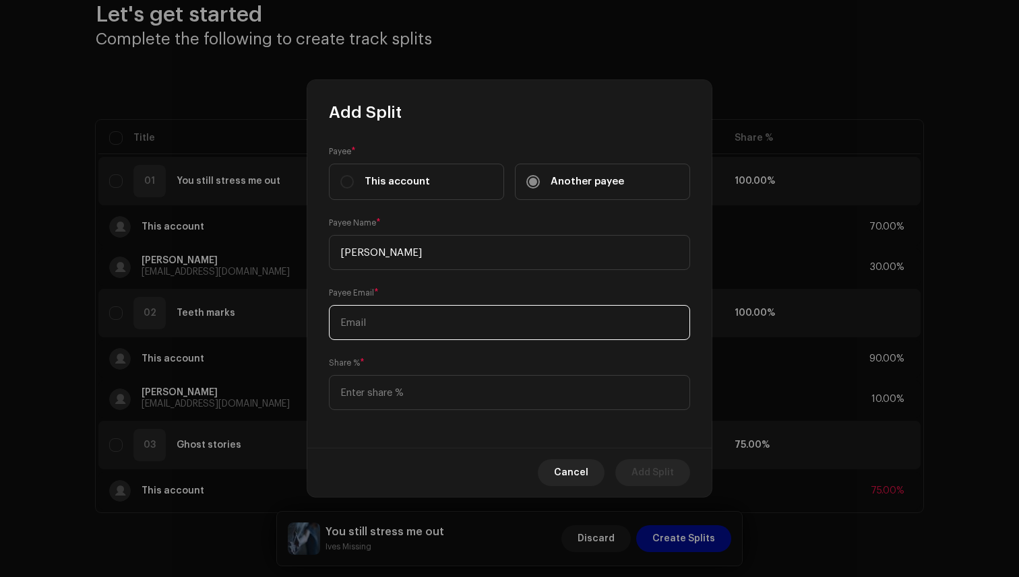
click at [441, 326] on input "text" at bounding box center [509, 322] width 361 height 35
type input "f"
paste input "[EMAIL_ADDRESS][DOMAIN_NAME]"
type input "[EMAIL_ADDRESS][DOMAIN_NAME]"
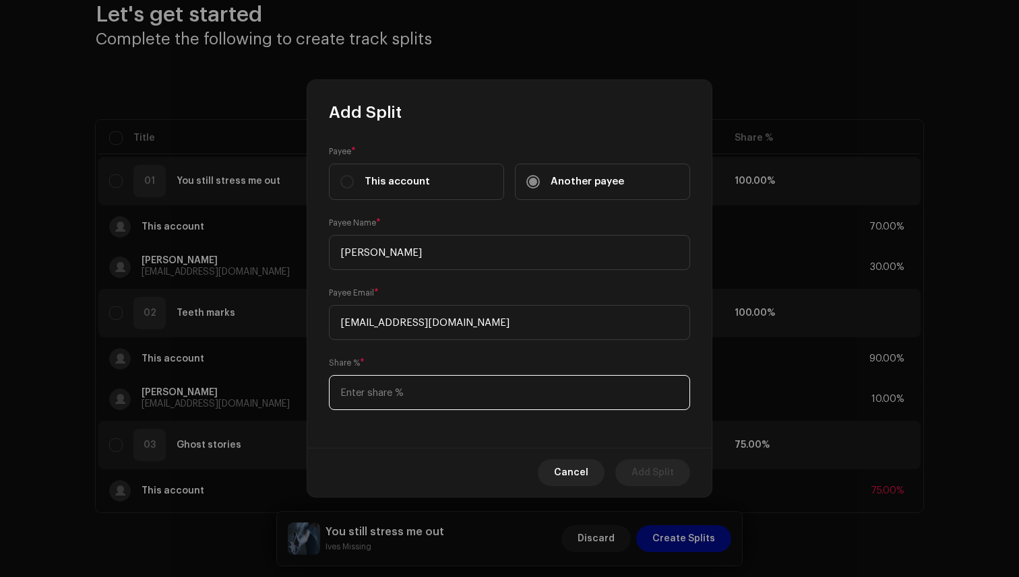
click at [426, 398] on input at bounding box center [509, 392] width 361 height 35
type input "25.00"
click at [653, 469] on span "Add Split" at bounding box center [652, 473] width 42 height 27
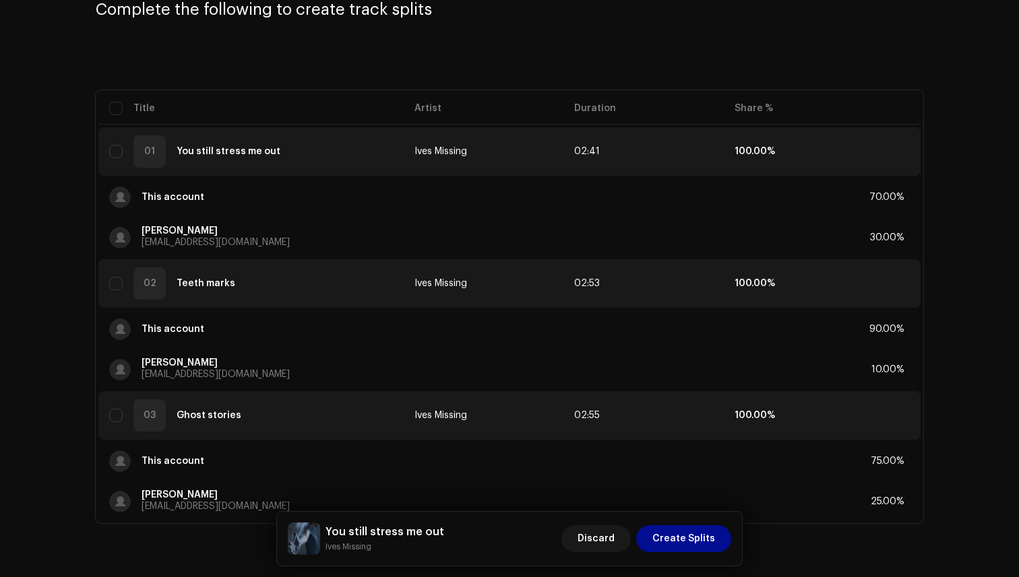
scroll to position [100, 0]
click at [693, 540] on span "Create Splits" at bounding box center [683, 539] width 63 height 27
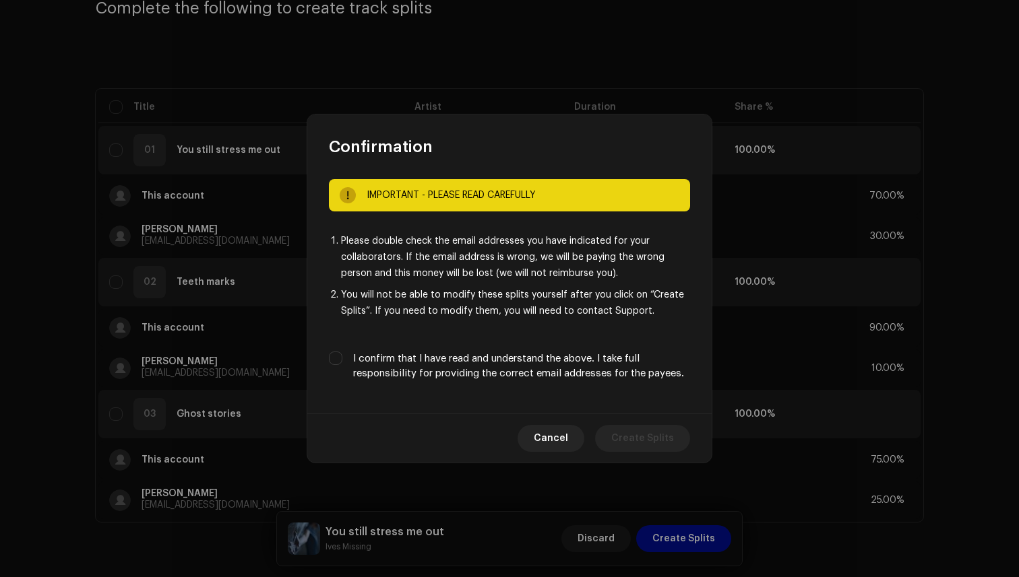
click at [445, 363] on label "I confirm that I have read and understand the above. I take full responsibility…" at bounding box center [521, 367] width 337 height 30
click at [342, 363] on input "I confirm that I have read and understand the above. I take full responsibility…" at bounding box center [335, 358] width 13 height 13
checkbox input "true"
click at [621, 437] on span "Create Splits" at bounding box center [642, 438] width 63 height 27
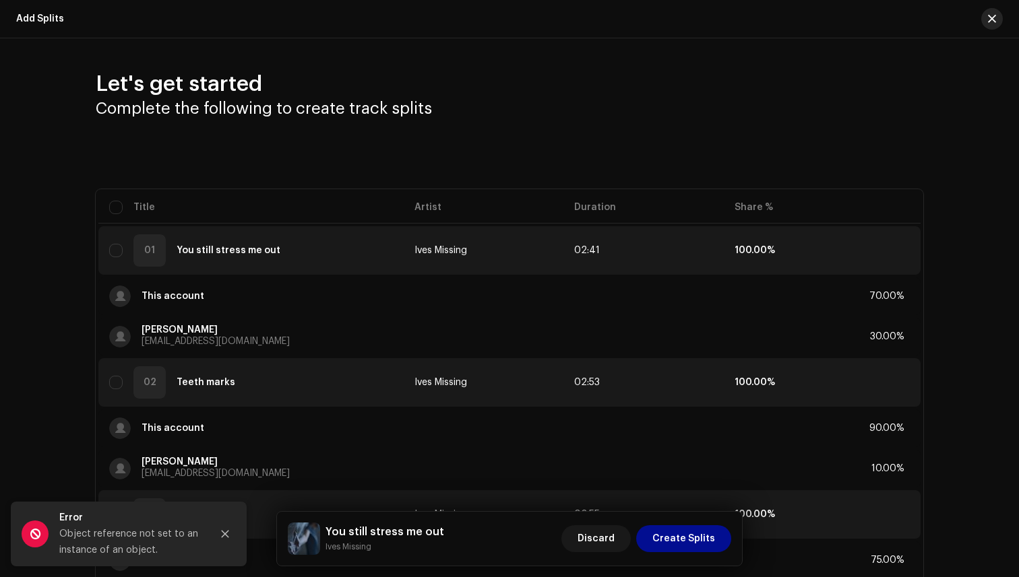
click at [989, 24] on span "button" at bounding box center [992, 18] width 8 height 11
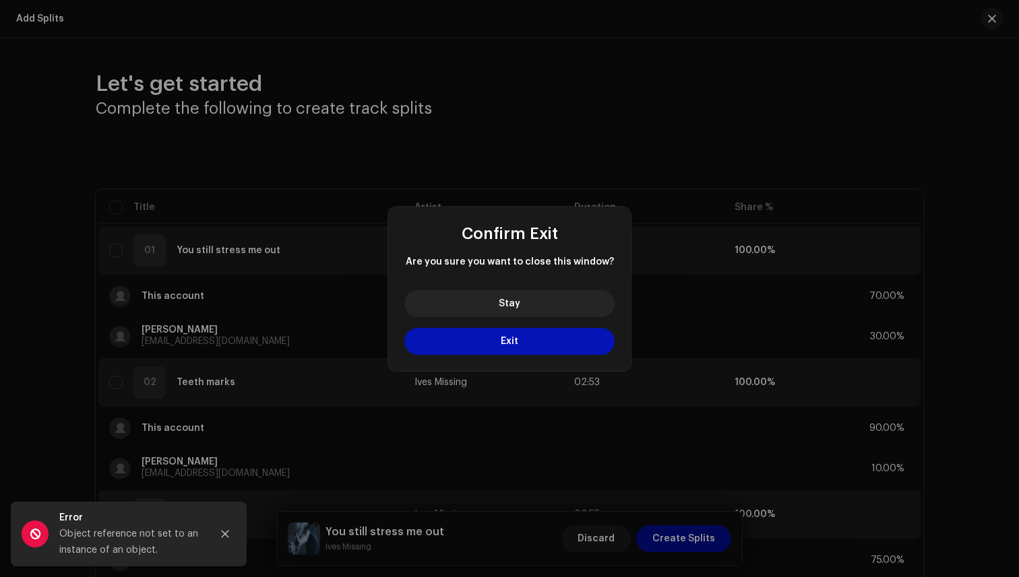
click at [549, 348] on button "Exit" at bounding box center [509, 341] width 210 height 27
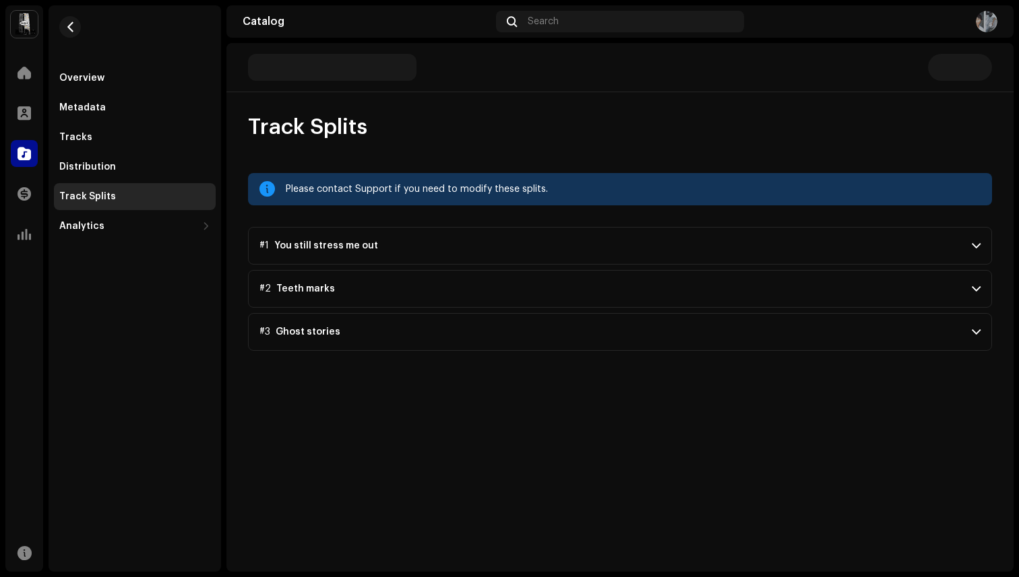
click at [780, 333] on p-accordion-header "#3 Ghost stories" at bounding box center [620, 332] width 744 height 38
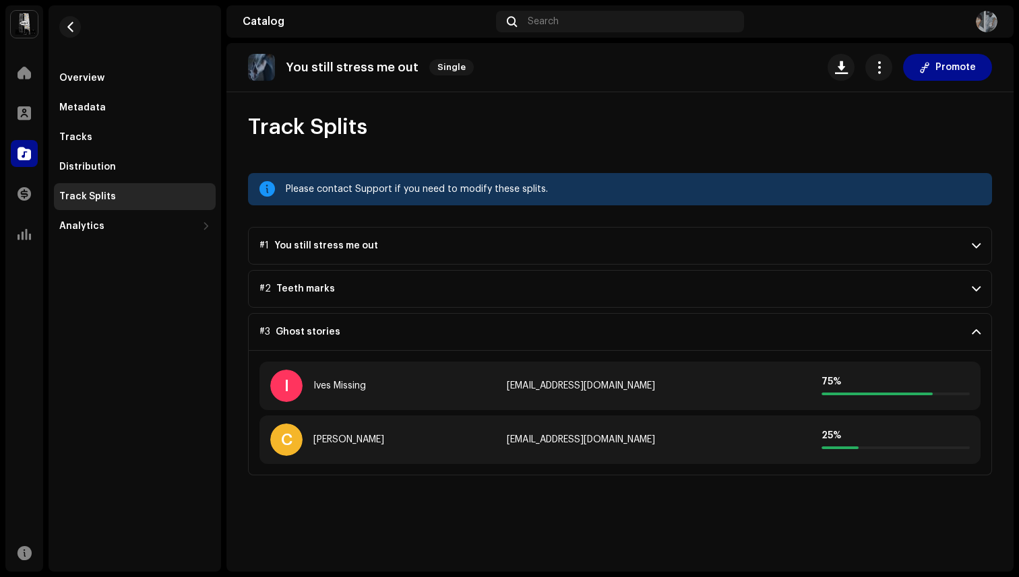
click at [753, 292] on p-accordion-header "#2 Teeth marks" at bounding box center [620, 289] width 744 height 38
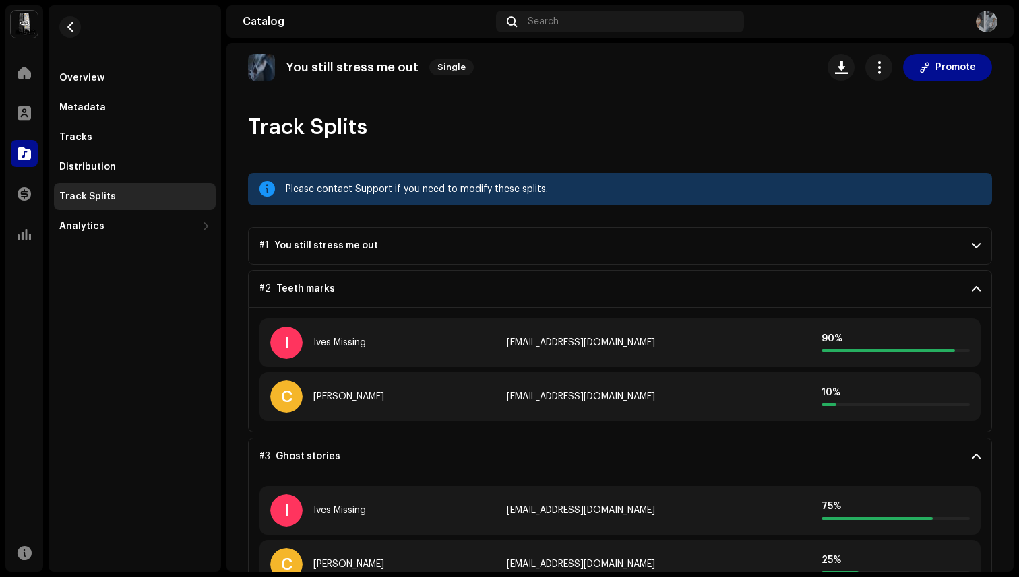
click at [757, 255] on p-accordion-header "#1 You still stress me out" at bounding box center [620, 246] width 744 height 38
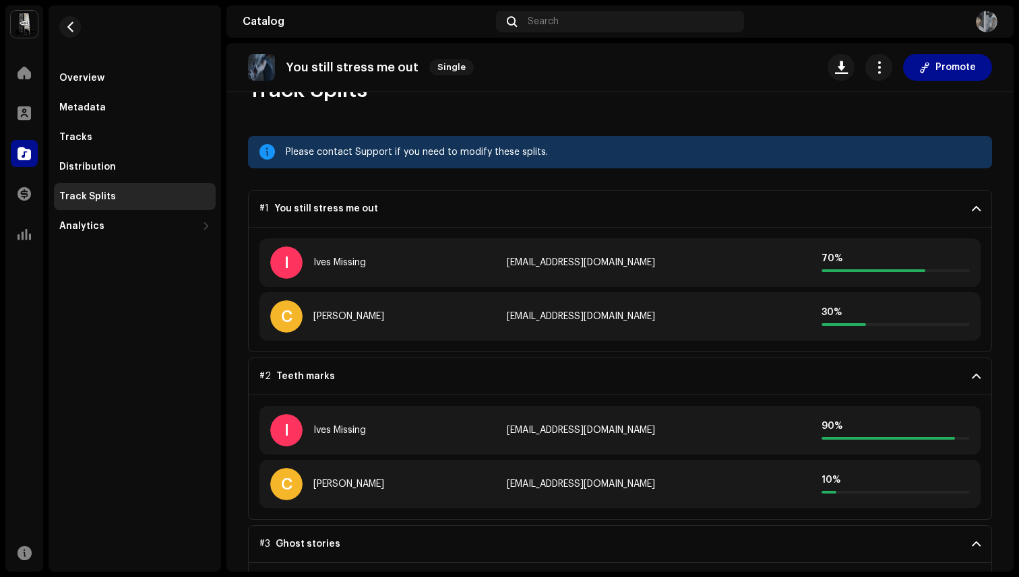
scroll to position [36, 0]
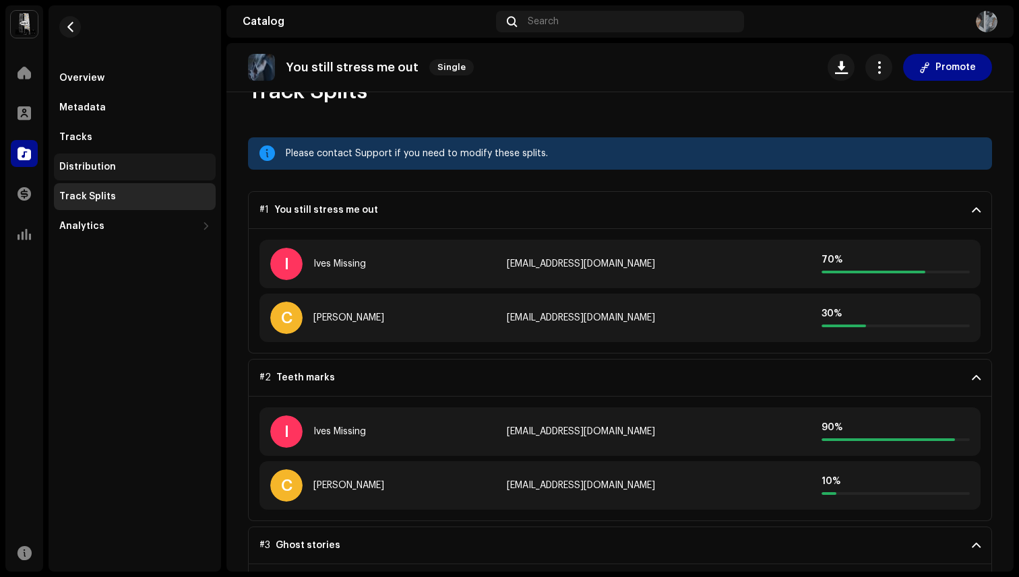
click at [100, 167] on div "Distribution" at bounding box center [87, 167] width 57 height 11
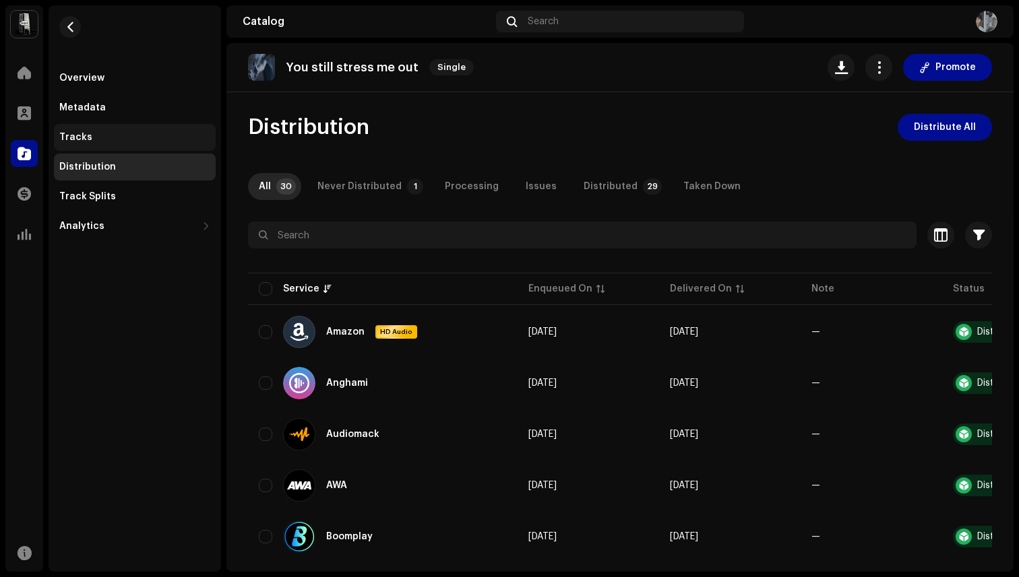
click at [106, 133] on div "Tracks" at bounding box center [134, 137] width 151 height 11
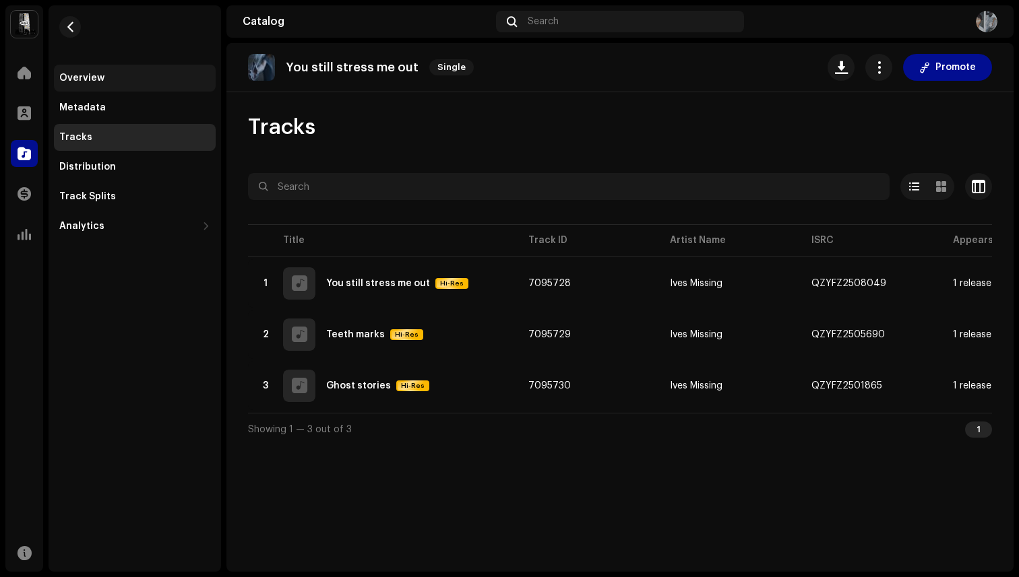
click at [100, 67] on div "Overview" at bounding box center [135, 78] width 162 height 27
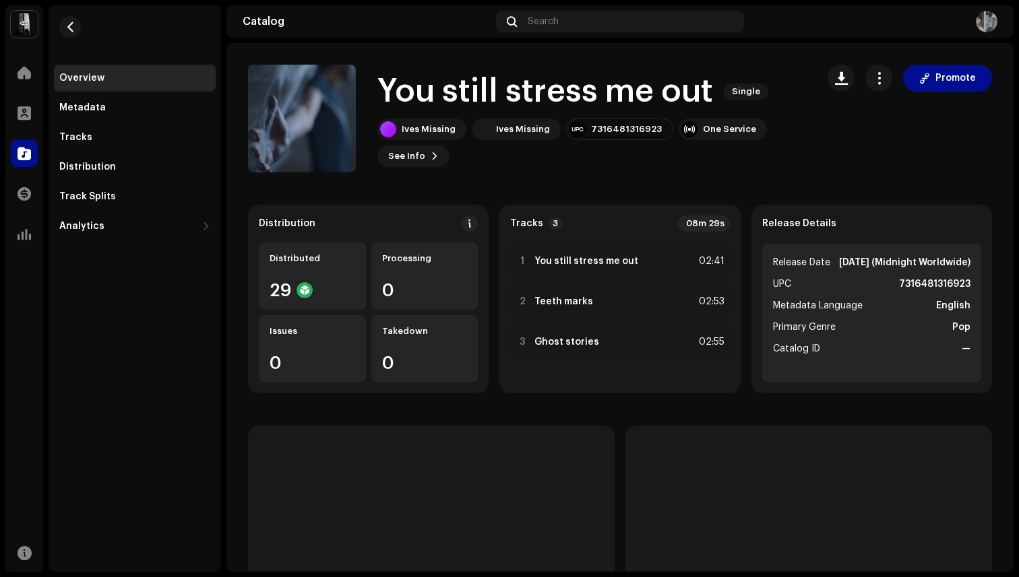
click at [96, 70] on div "Overview" at bounding box center [135, 78] width 162 height 27
